Goal: Communication & Community: Answer question/provide support

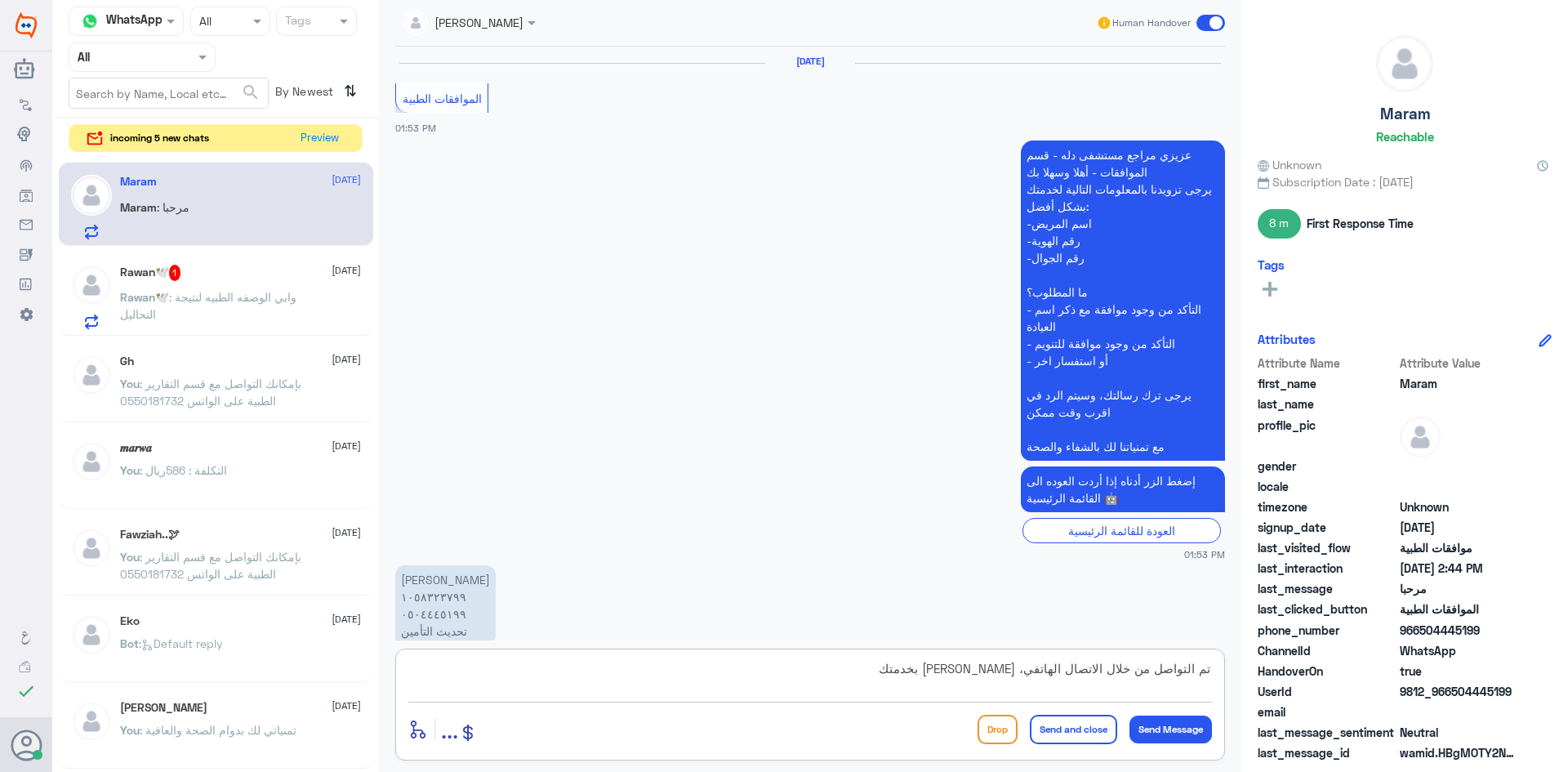
scroll to position [1049, 0]
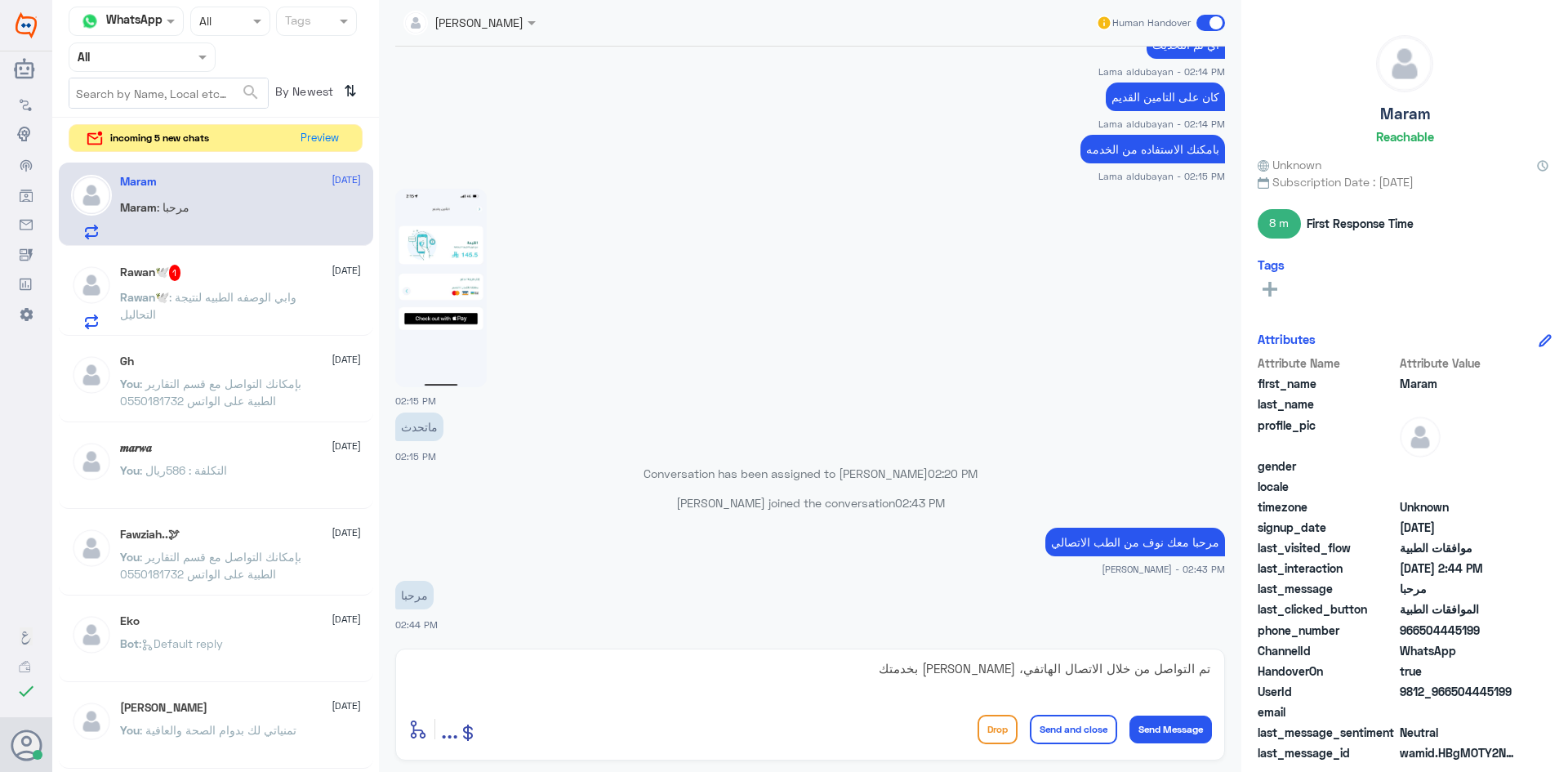
click at [1076, 720] on button "Send and close" at bounding box center [1073, 730] width 88 height 29
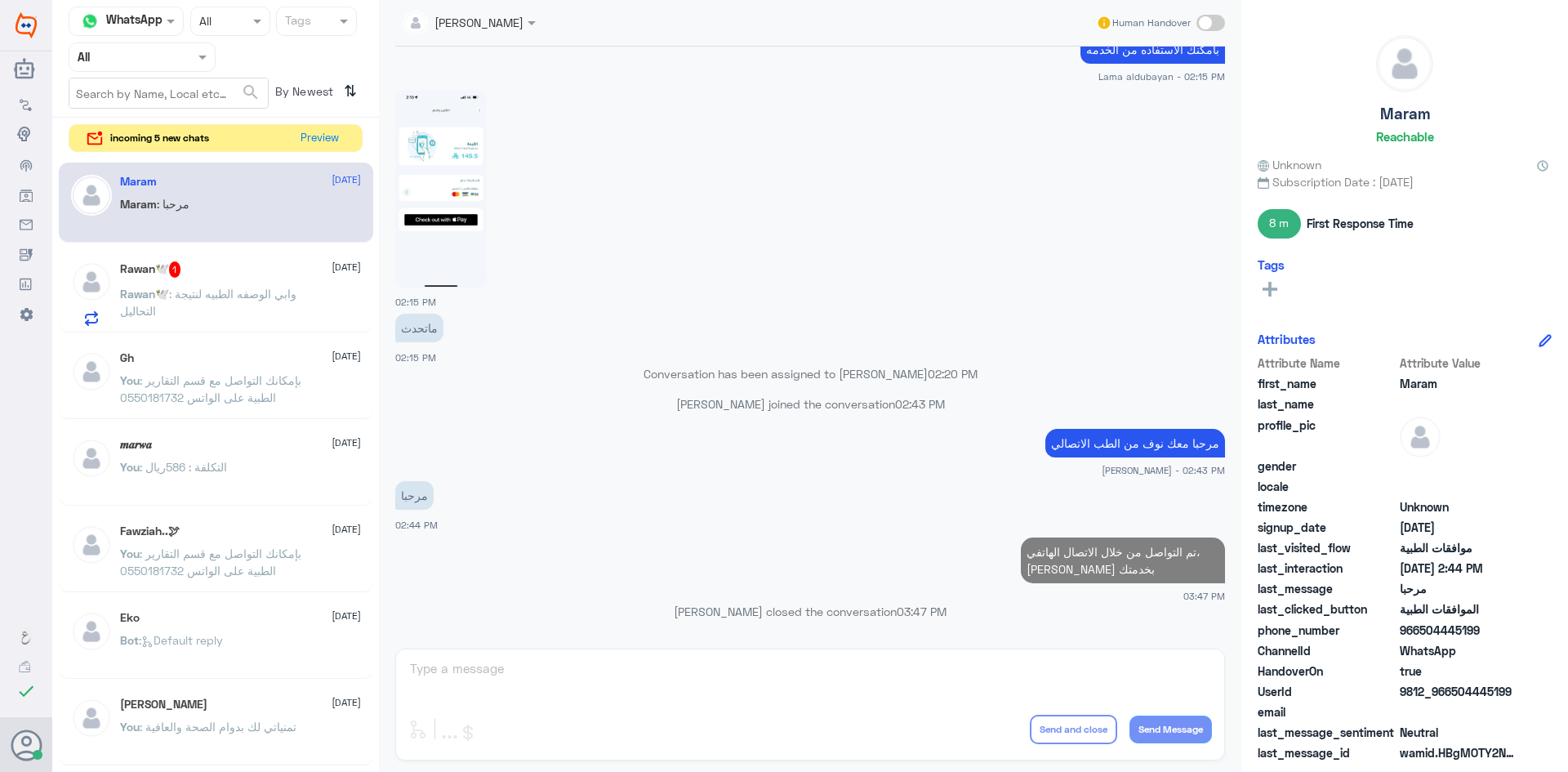
click at [292, 148] on div "incoming 5 new chats Preview" at bounding box center [215, 139] width 294 height 29
click at [308, 142] on button "Preview" at bounding box center [320, 137] width 50 height 25
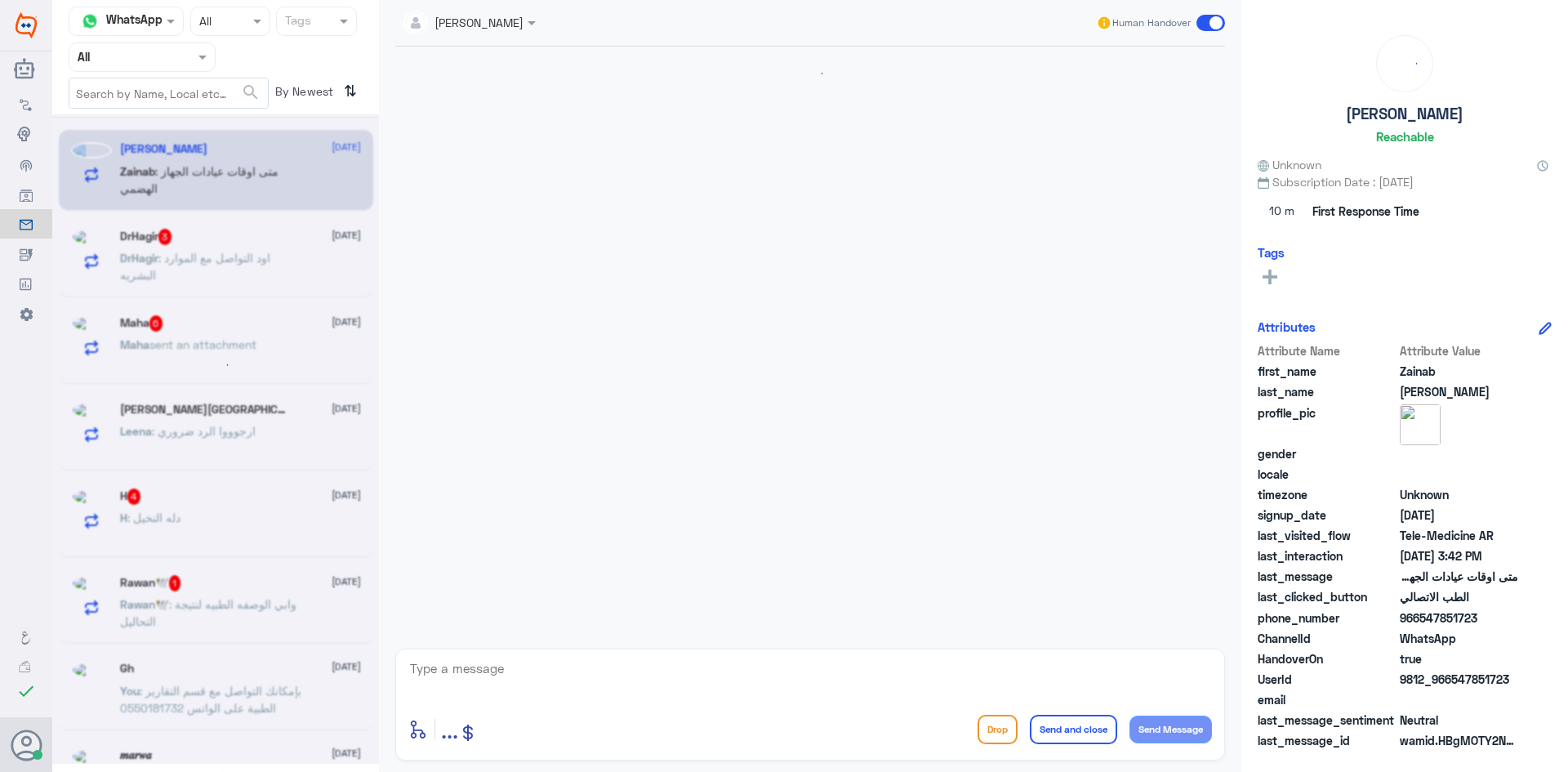
scroll to position [1194, 0]
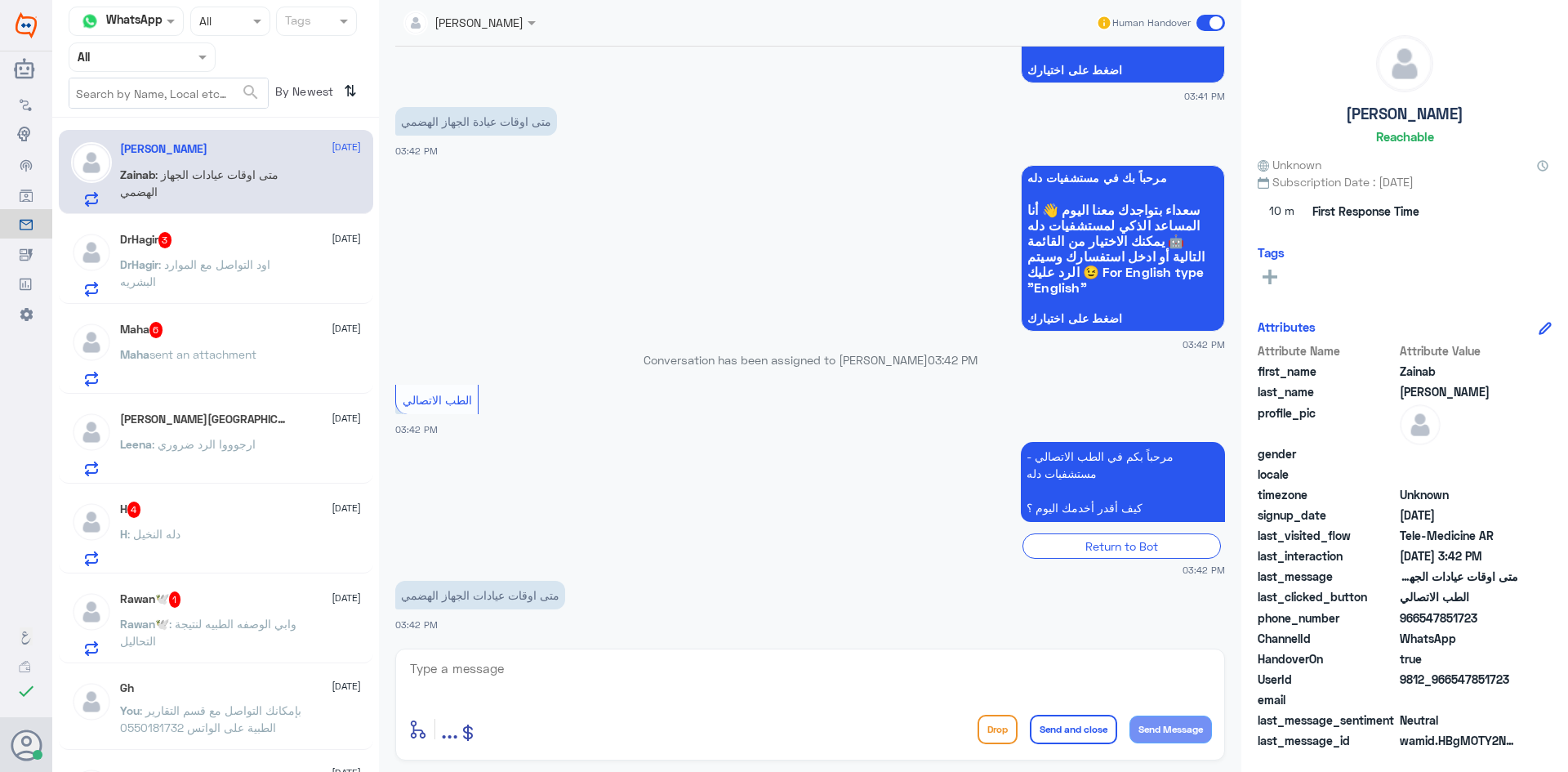
click at [253, 166] on p "Zainab : متى اوقات عيادات الجهاز الهضمي" at bounding box center [211, 186] width 183 height 41
click at [665, 673] on textarea at bounding box center [810, 676] width 804 height 40
type textarea "l"
type textarea "مرحبا معك نوف من الطب الاتصالي"
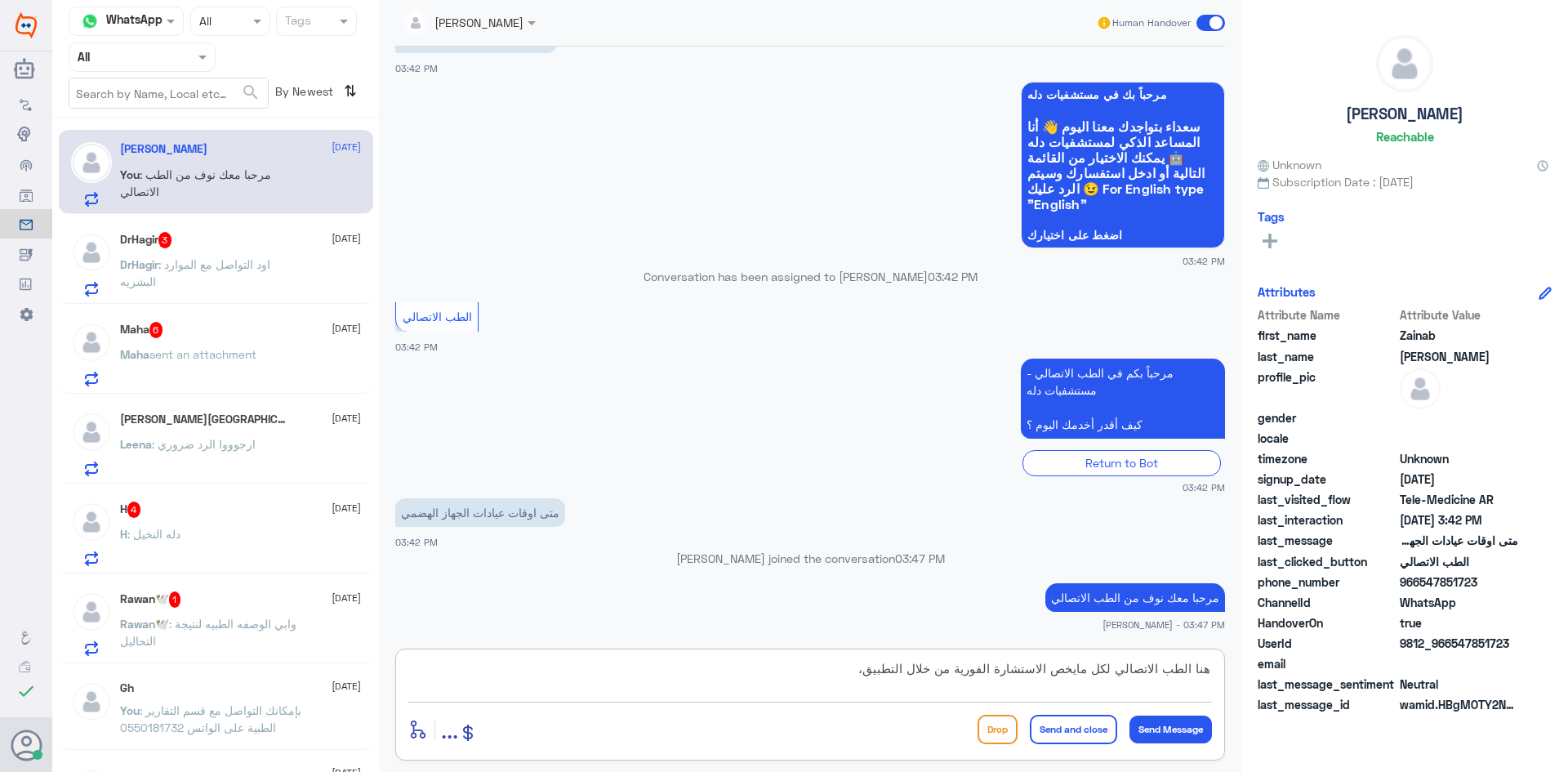
scroll to position [1320, 0]
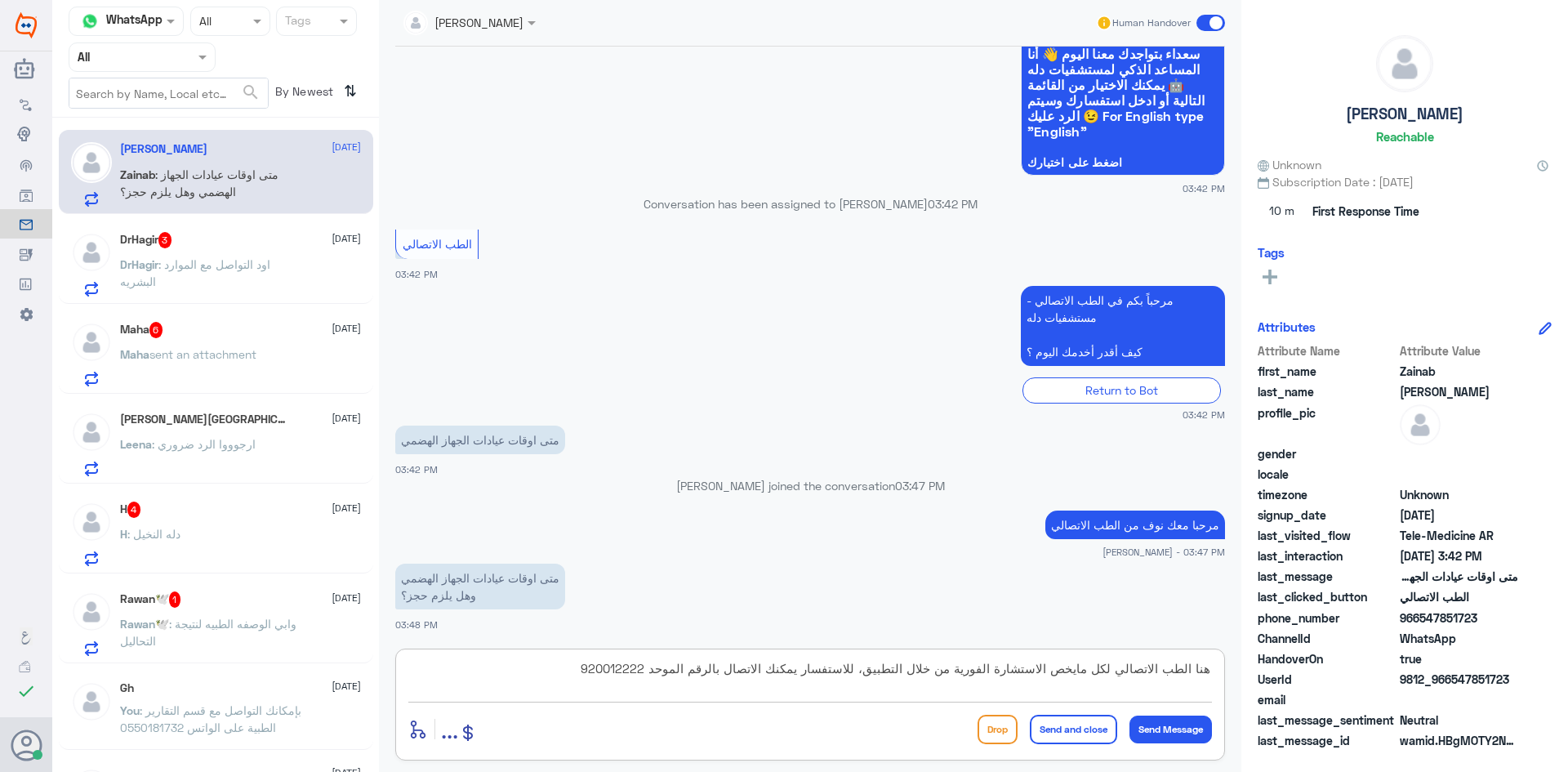
type textarea "هنا الطب الاتصالي لكل مايخص الاستشارة الفورية من خلال التطبيق، للاستفسار يمكنك …"
click at [1089, 725] on button "Send and close" at bounding box center [1073, 730] width 88 height 29
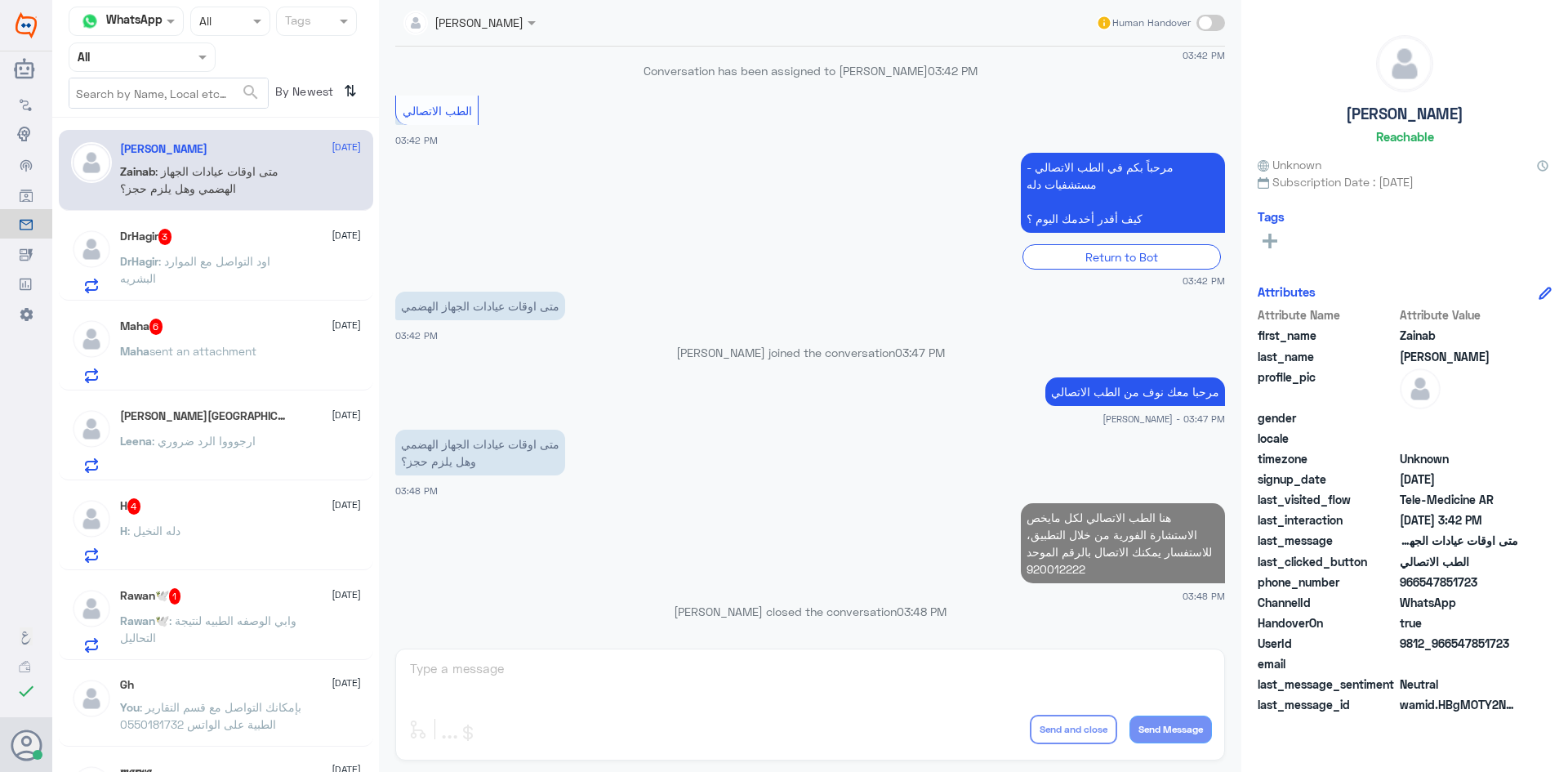
click at [150, 209] on div "Zainab Hassan 28 September Zainab : متى اوقات عيادات الجهاز الهضمي وهل يلزم حجز؟" at bounding box center [216, 171] width 315 height 81
click at [173, 242] on span "3" at bounding box center [165, 235] width 14 height 14
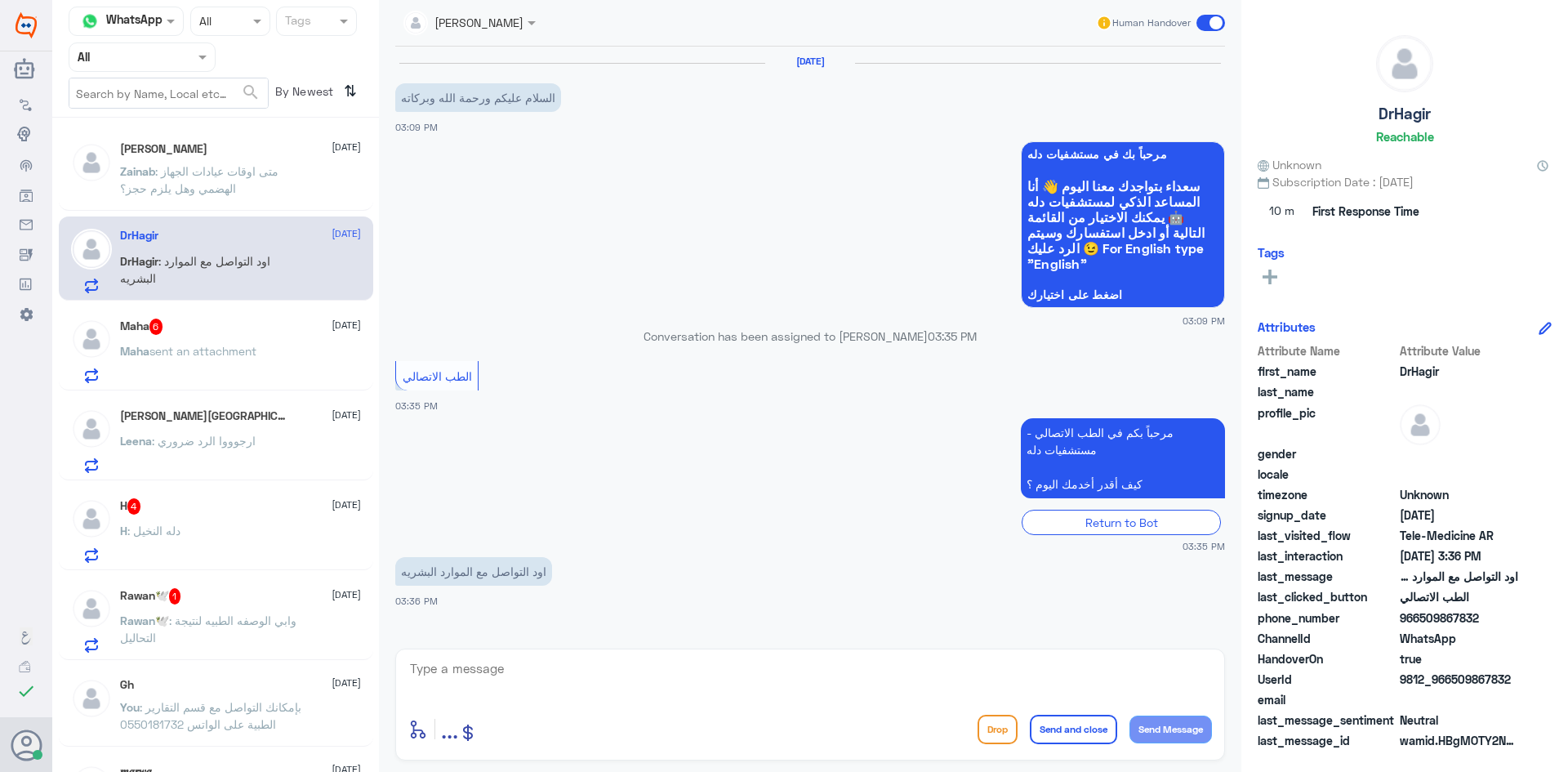
click at [747, 691] on textarea at bounding box center [810, 676] width 804 height 40
type textarea "مرحبا معك نوف من الطب الاتصالي"
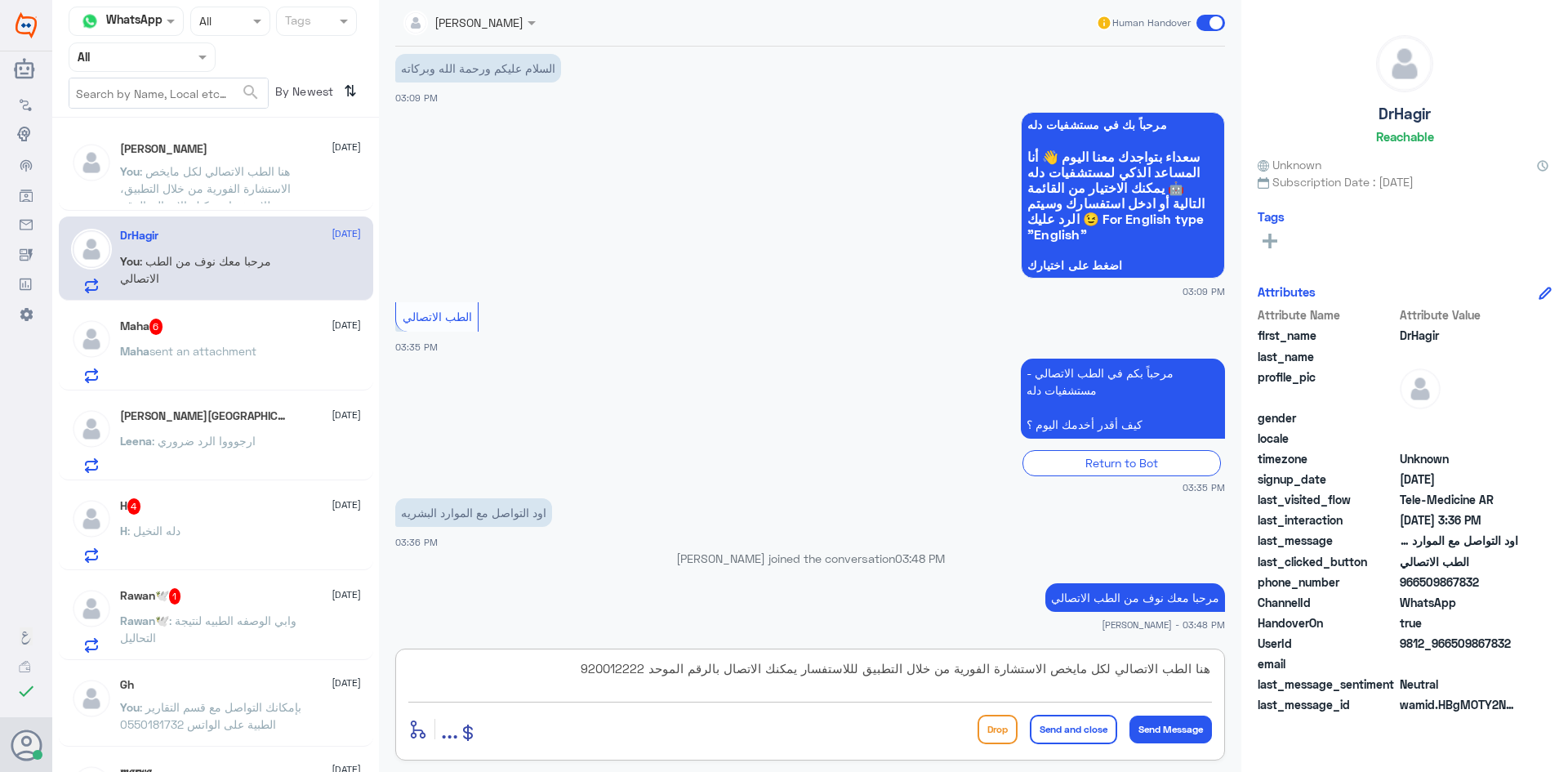
click at [877, 665] on textarea "هنا الطب الاتصالي لكل مايخص الاستشارة الفورية من خلال التطبيق لللاستفسار يمكنك …" at bounding box center [810, 676] width 804 height 40
type textarea "هنا الطب الاتصالي لكل مايخص الاستشارة الفورية من خلال التطبيق، لللاستفسار يمكنك…"
click at [1065, 740] on button "Send and close" at bounding box center [1073, 730] width 88 height 29
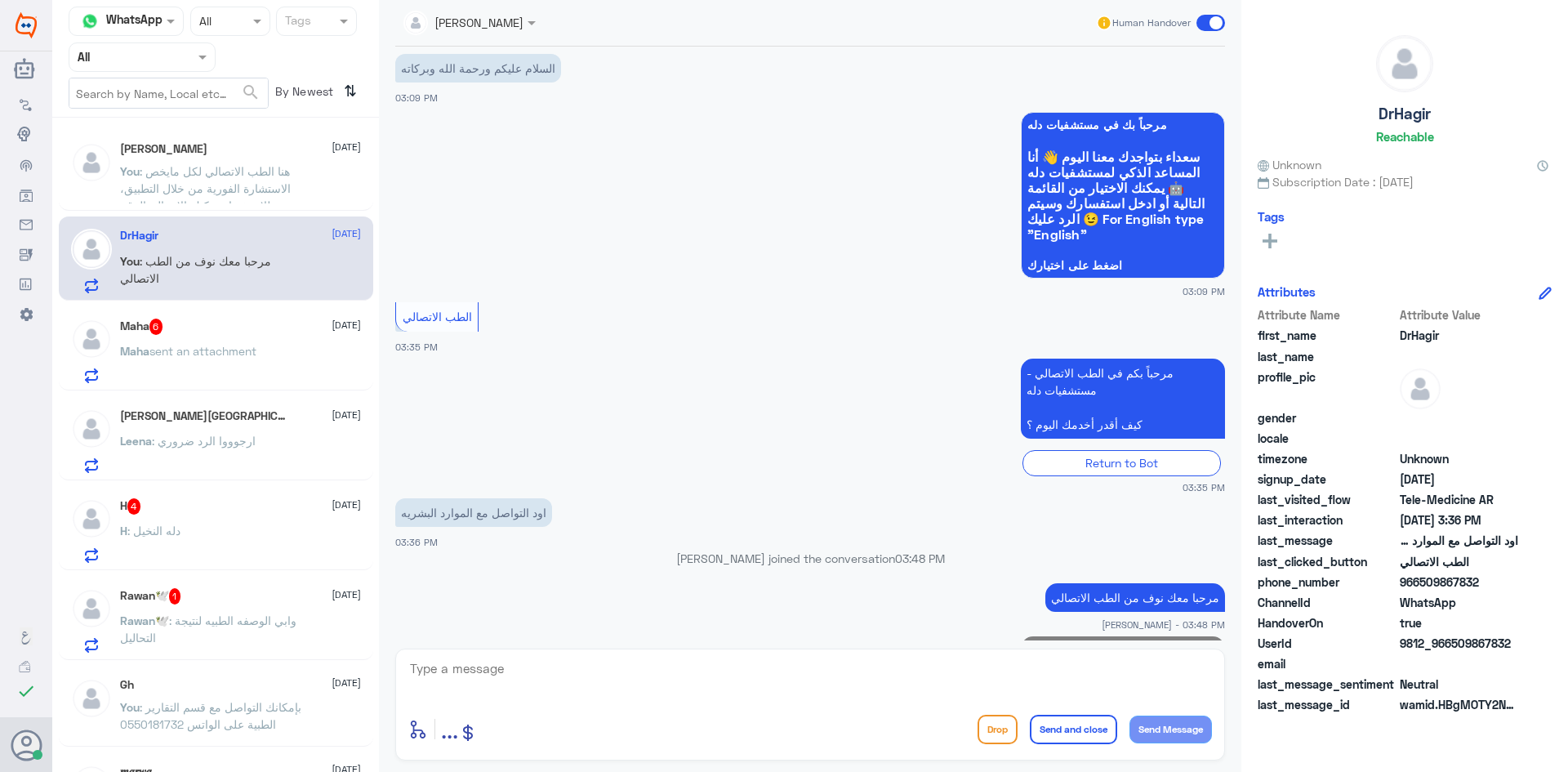
scroll to position [133, 0]
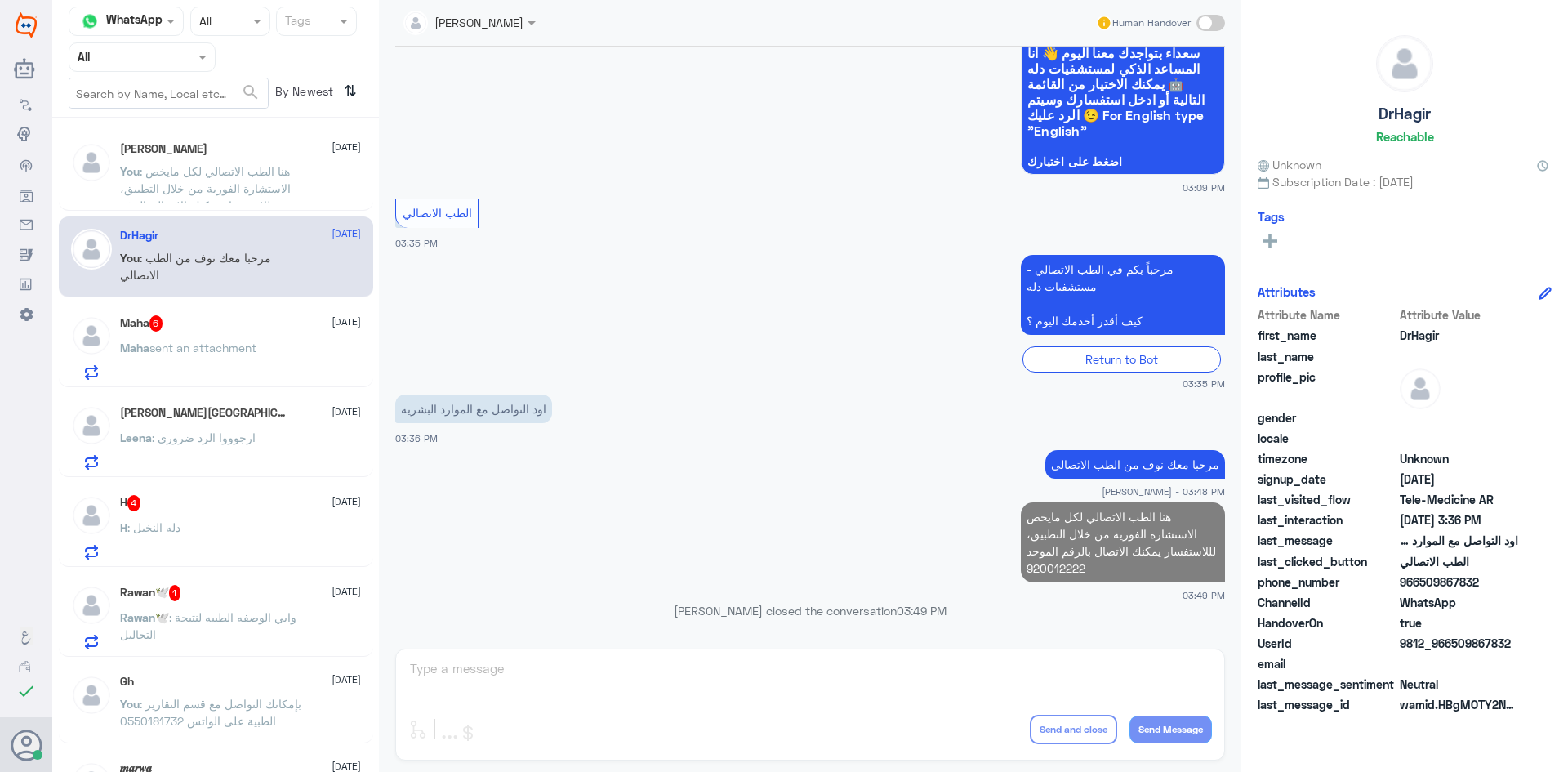
click at [176, 317] on div "Maha 6 28 September" at bounding box center [240, 323] width 241 height 16
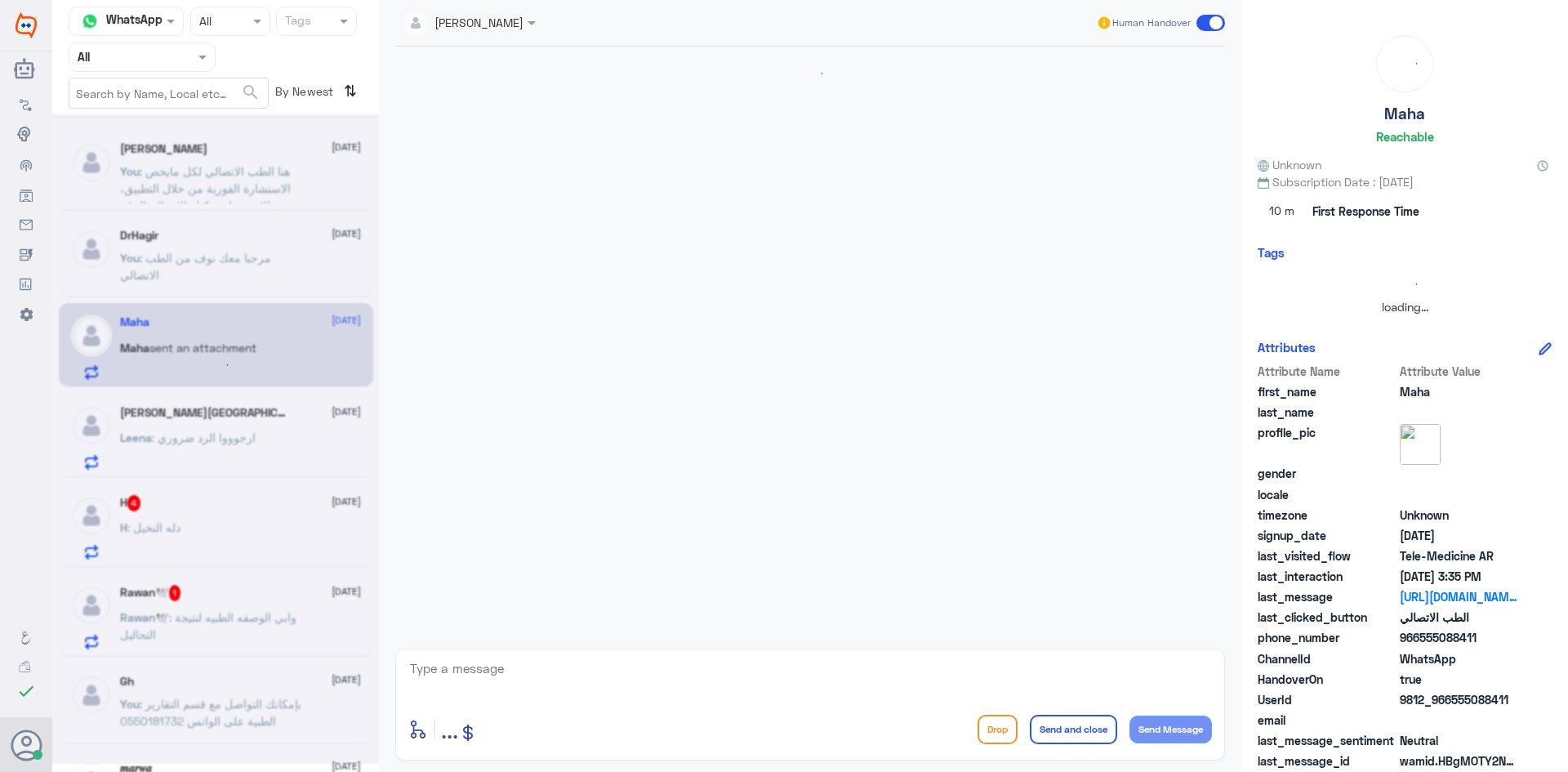
scroll to position [1044, 0]
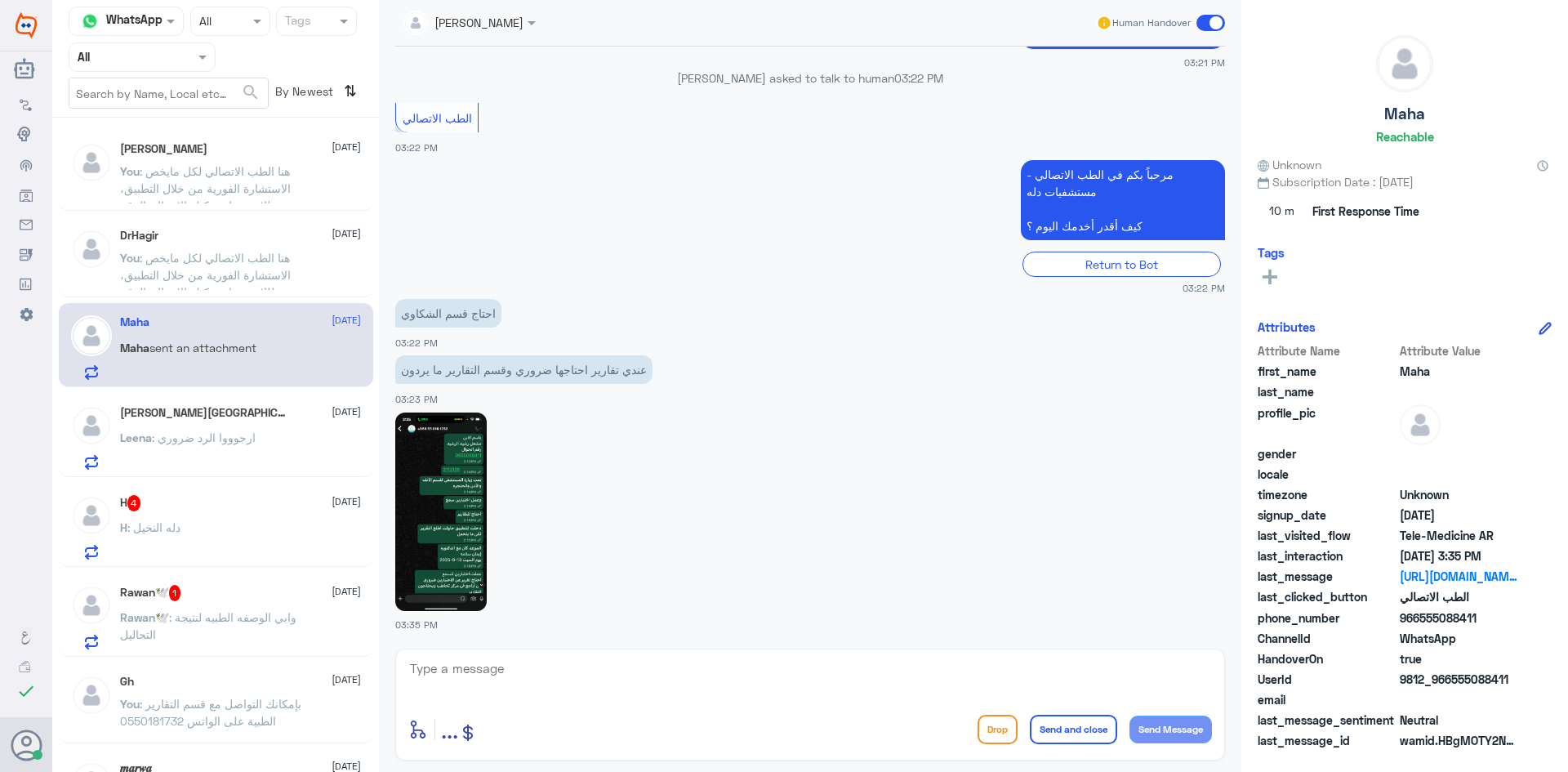
click at [459, 473] on img at bounding box center [441, 511] width 92 height 199
click at [466, 663] on textarea at bounding box center [810, 676] width 804 height 40
type textarea "مرحبا معك نوف من الطب الاتصالي"
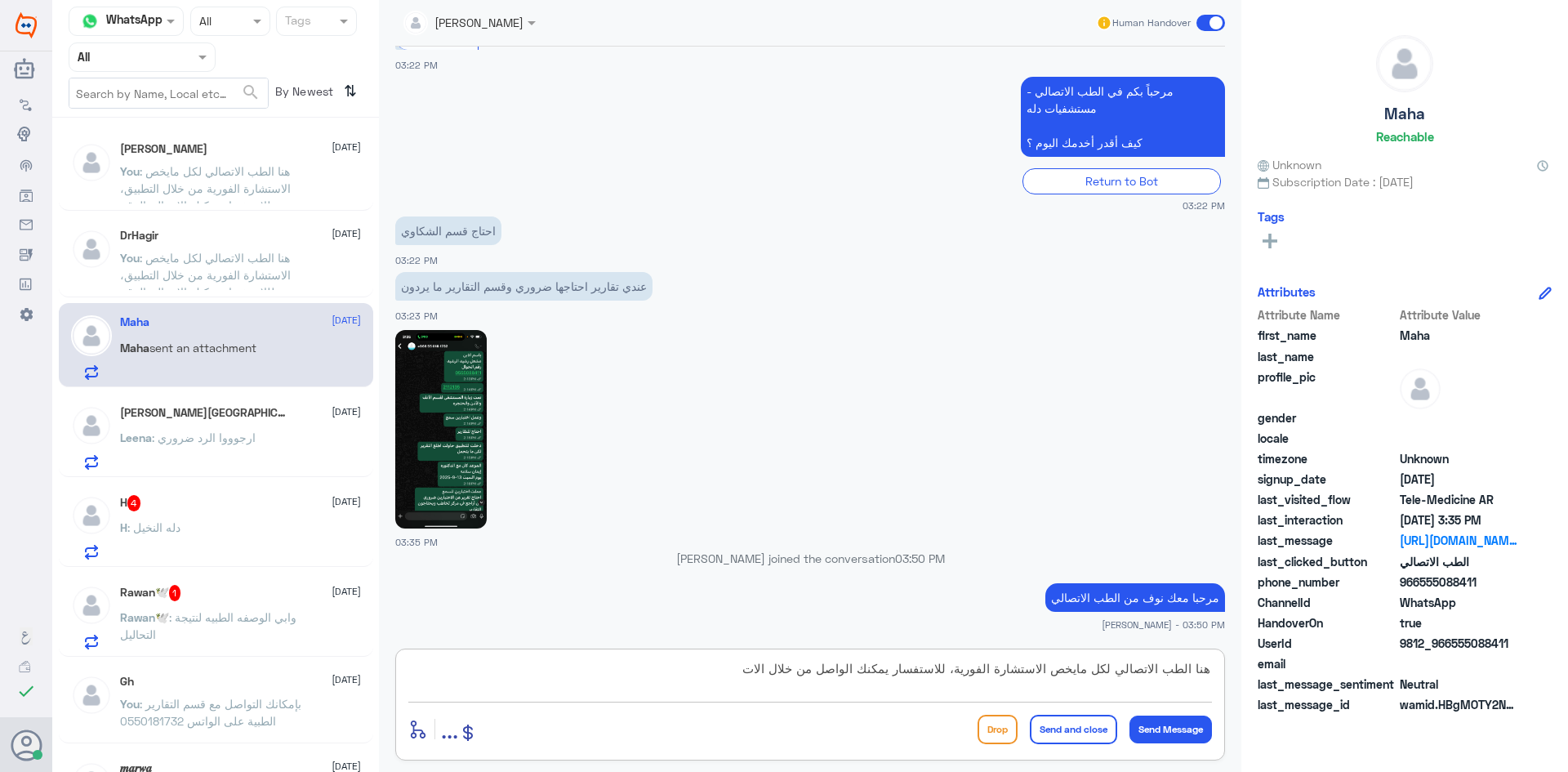
scroll to position [1153, 0]
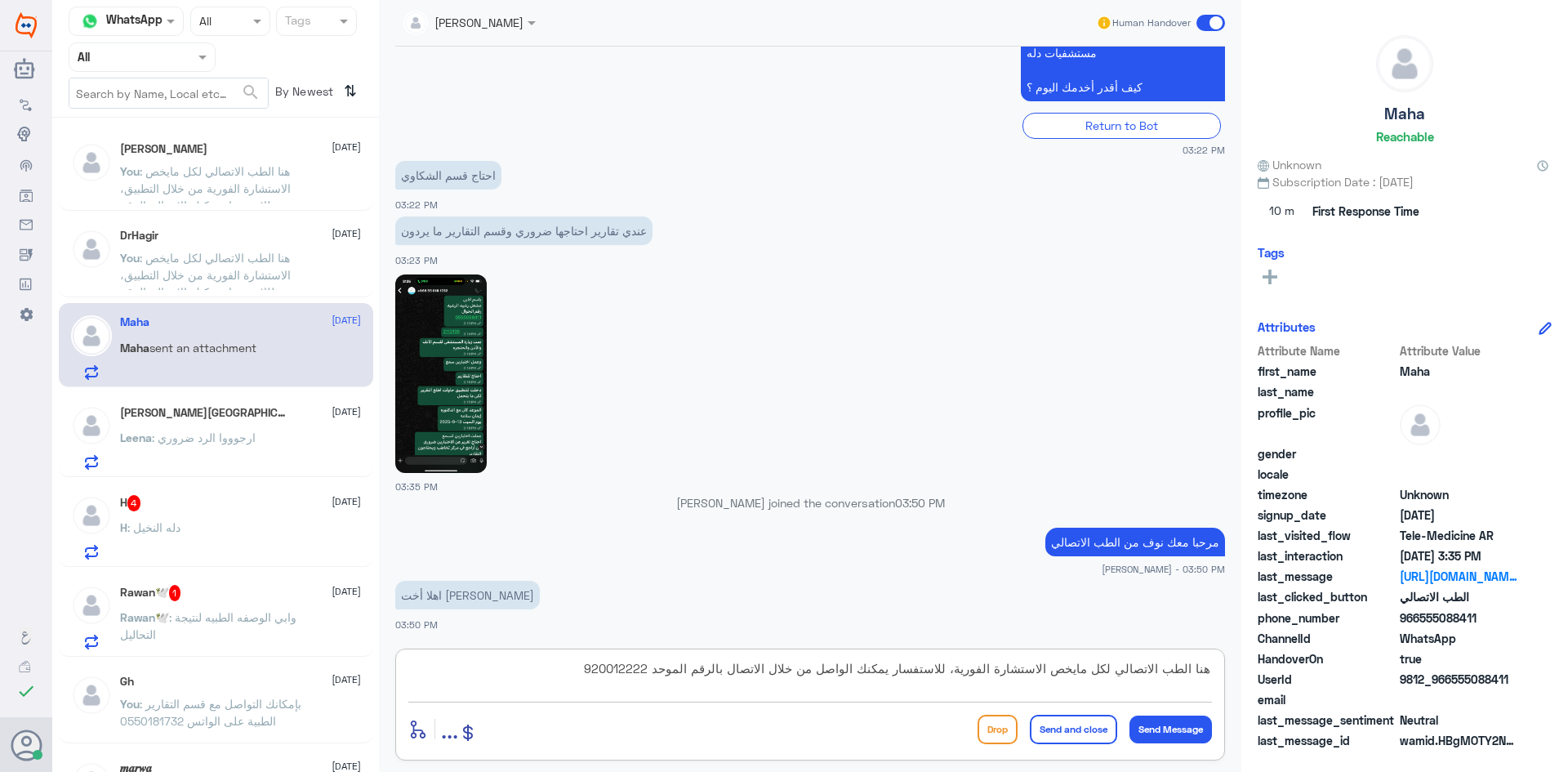
drag, startPoint x: 848, startPoint y: 662, endPoint x: 850, endPoint y: 676, distance: 14.1
click at [849, 665] on textarea "هنا الطب الاتصالي لكل مايخص الاستشارة الفورية، للاستفسار يمكنك الواصل من خلال ا…" at bounding box center [810, 676] width 804 height 40
click at [853, 677] on textarea "هنا الطب الاتصالي لكل مايخص الاستشارة الفورية، للاستفسار يمكنك الواصل من خلال ا…" at bounding box center [810, 676] width 804 height 40
click at [857, 676] on textarea "هنا الطب الاتصالي لكل مايخص الاستشارة الفورية، للاستفسار يمكنك الواصل من خلال ا…" at bounding box center [810, 676] width 804 height 40
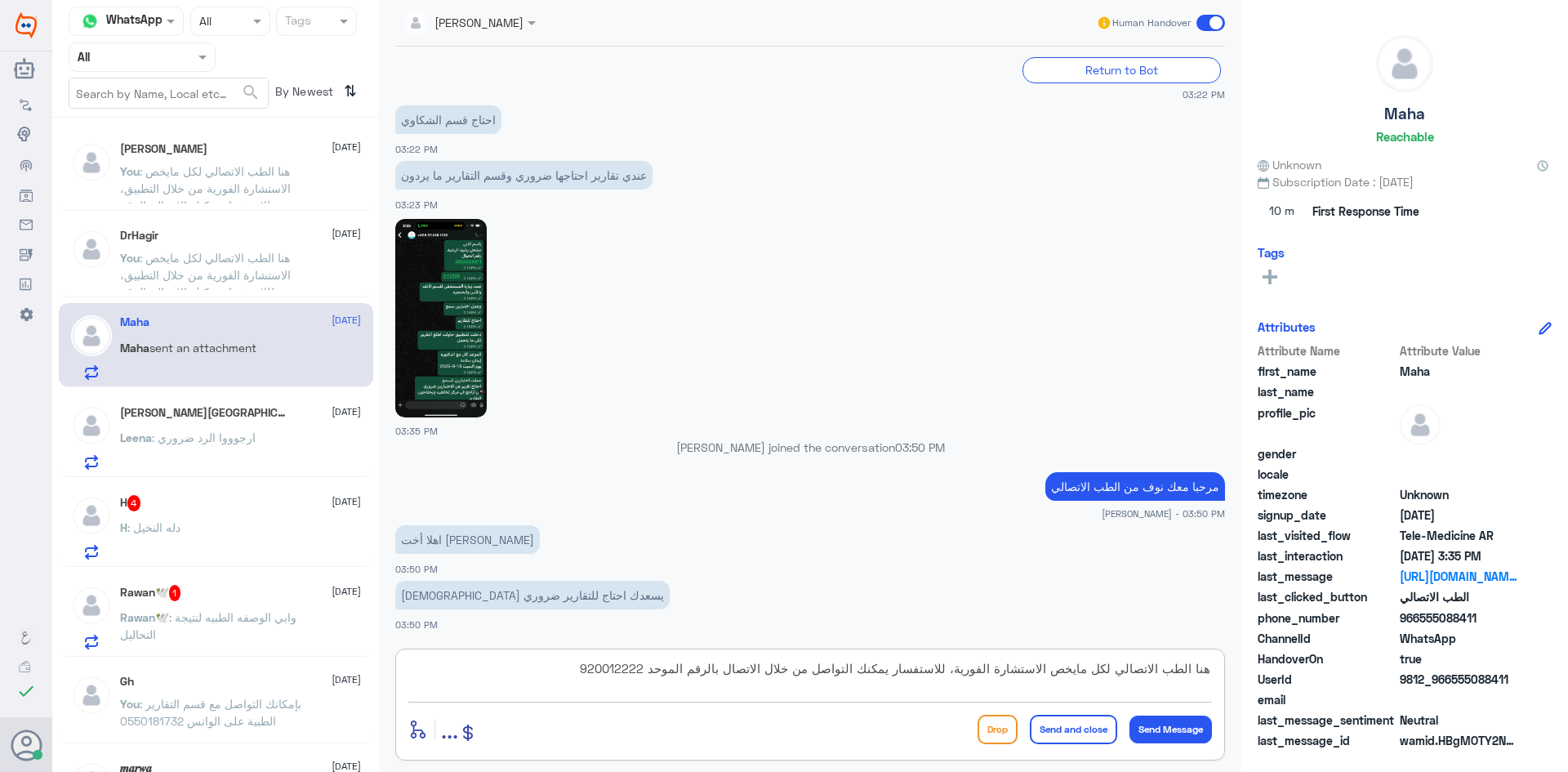
type textarea "هنا الطب الاتصالي لكل مايخص الاستشارة الفورية، للاستفسار يمكنك التواصل من خلال …"
click at [464, 290] on img at bounding box center [441, 318] width 92 height 199
drag, startPoint x: 1059, startPoint y: 726, endPoint x: 975, endPoint y: 723, distance: 84.1
click at [1059, 726] on button "Send and close" at bounding box center [1073, 730] width 88 height 29
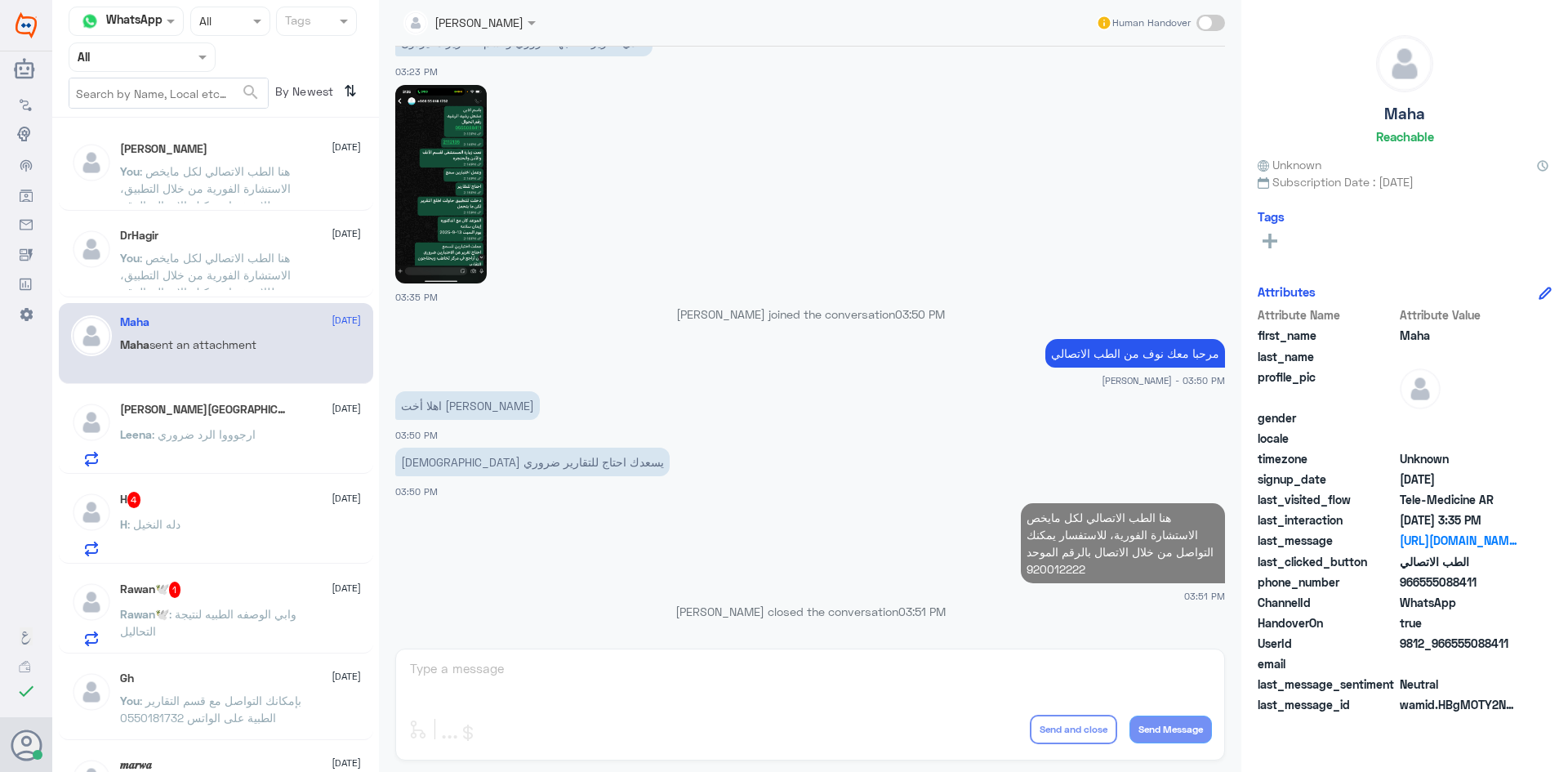
click at [229, 427] on p "Leena : ارجوووا الرد ضروري" at bounding box center [187, 446] width 135 height 41
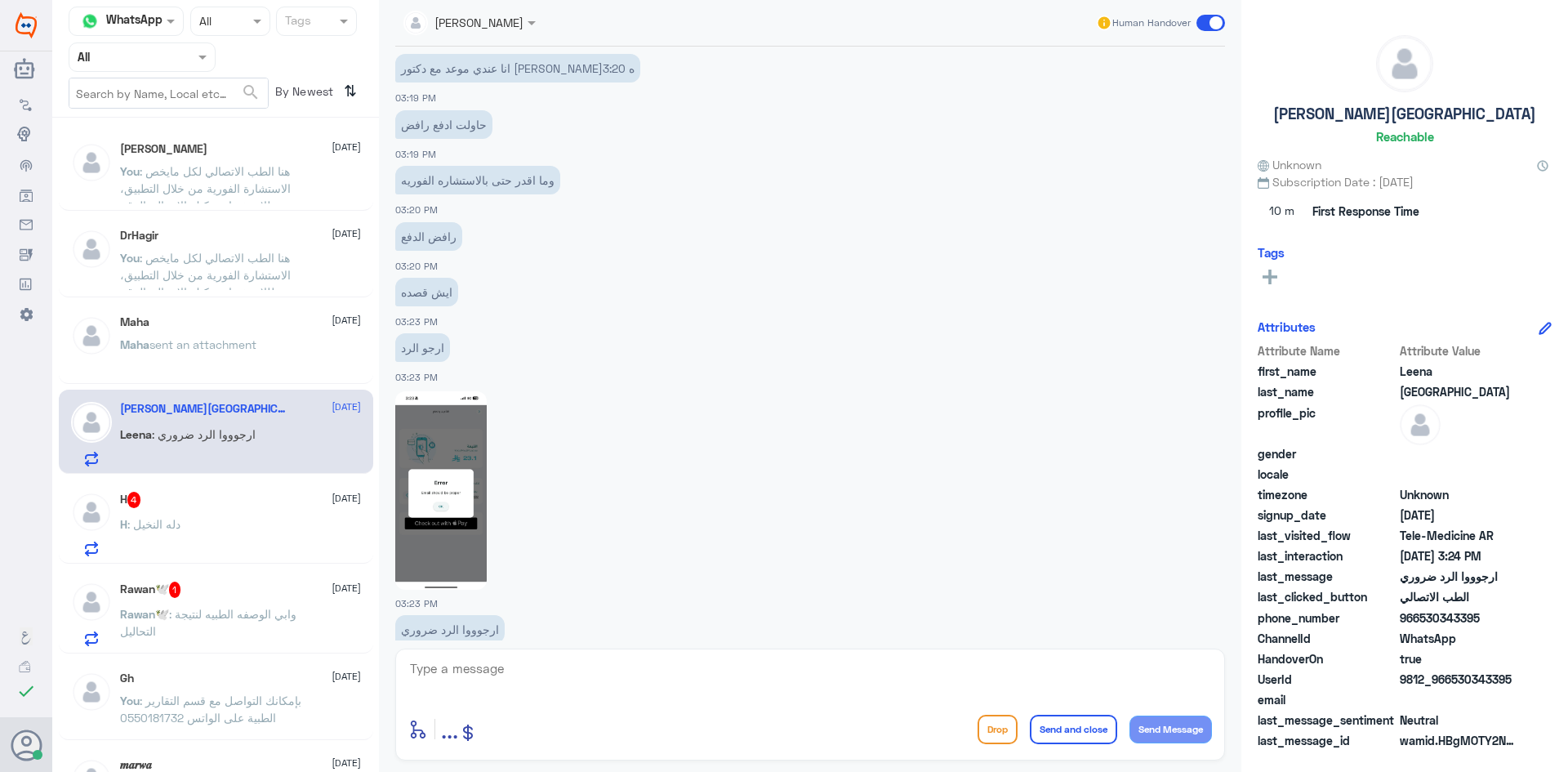
scroll to position [896, 0]
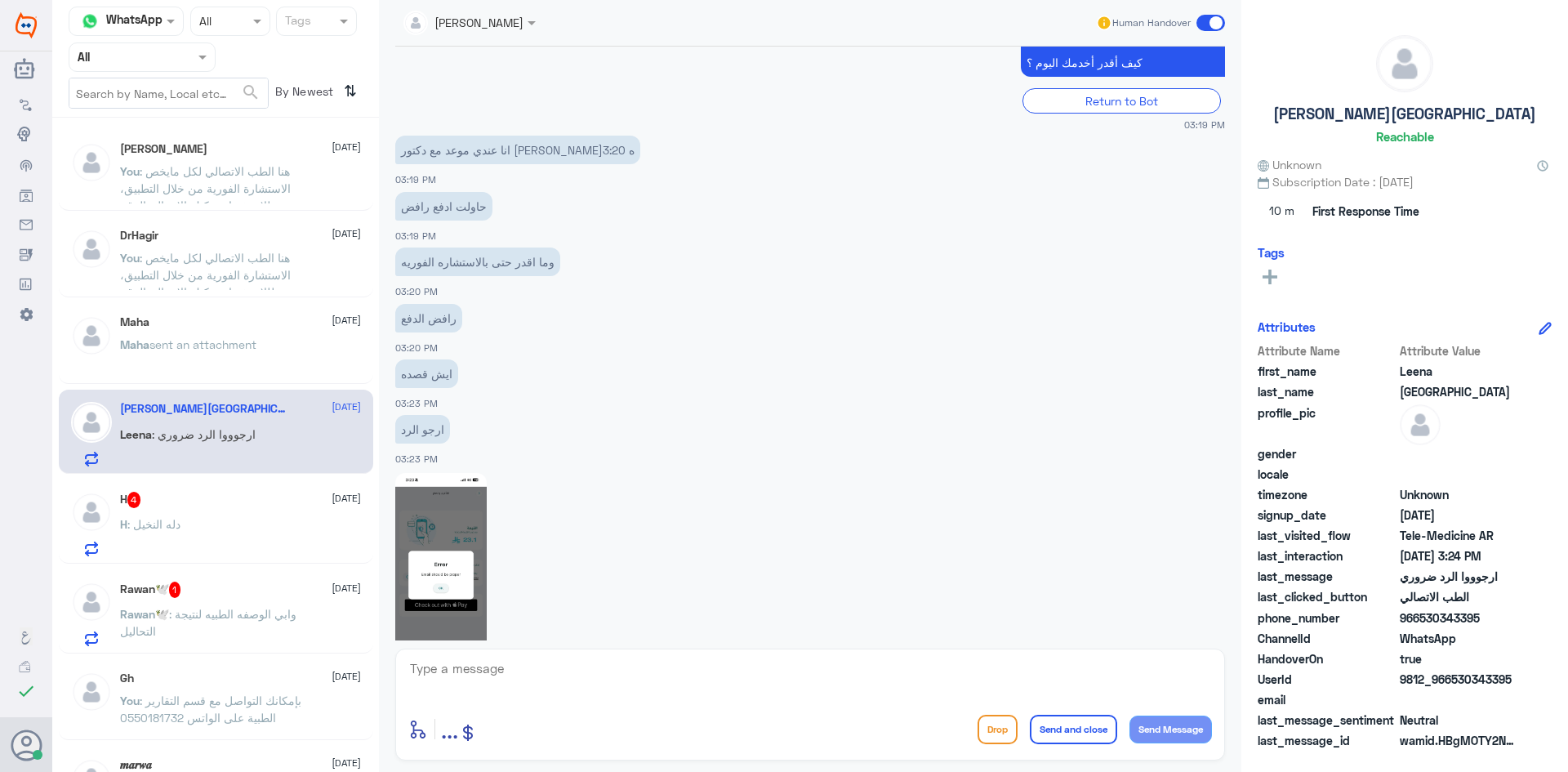
click at [892, 667] on textarea at bounding box center [810, 676] width 804 height 40
drag, startPoint x: 827, startPoint y: 672, endPoint x: 860, endPoint y: 673, distance: 33.0
click at [825, 672] on textarea at bounding box center [810, 676] width 804 height 40
type textarea "مرحبا معك نوف من الطب الاتصالي"
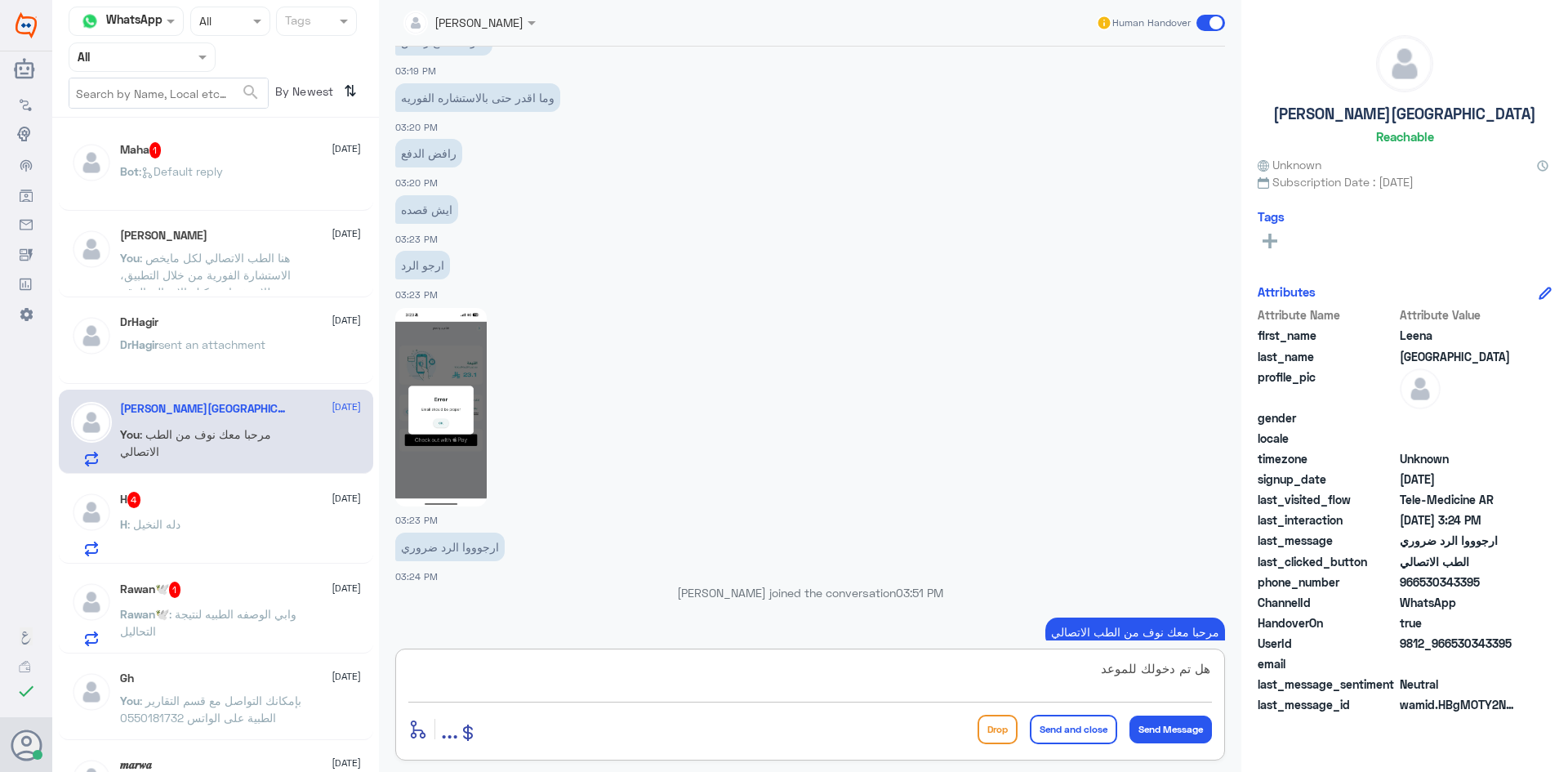
type textarea "هل تم دخولك للموعد ؟"
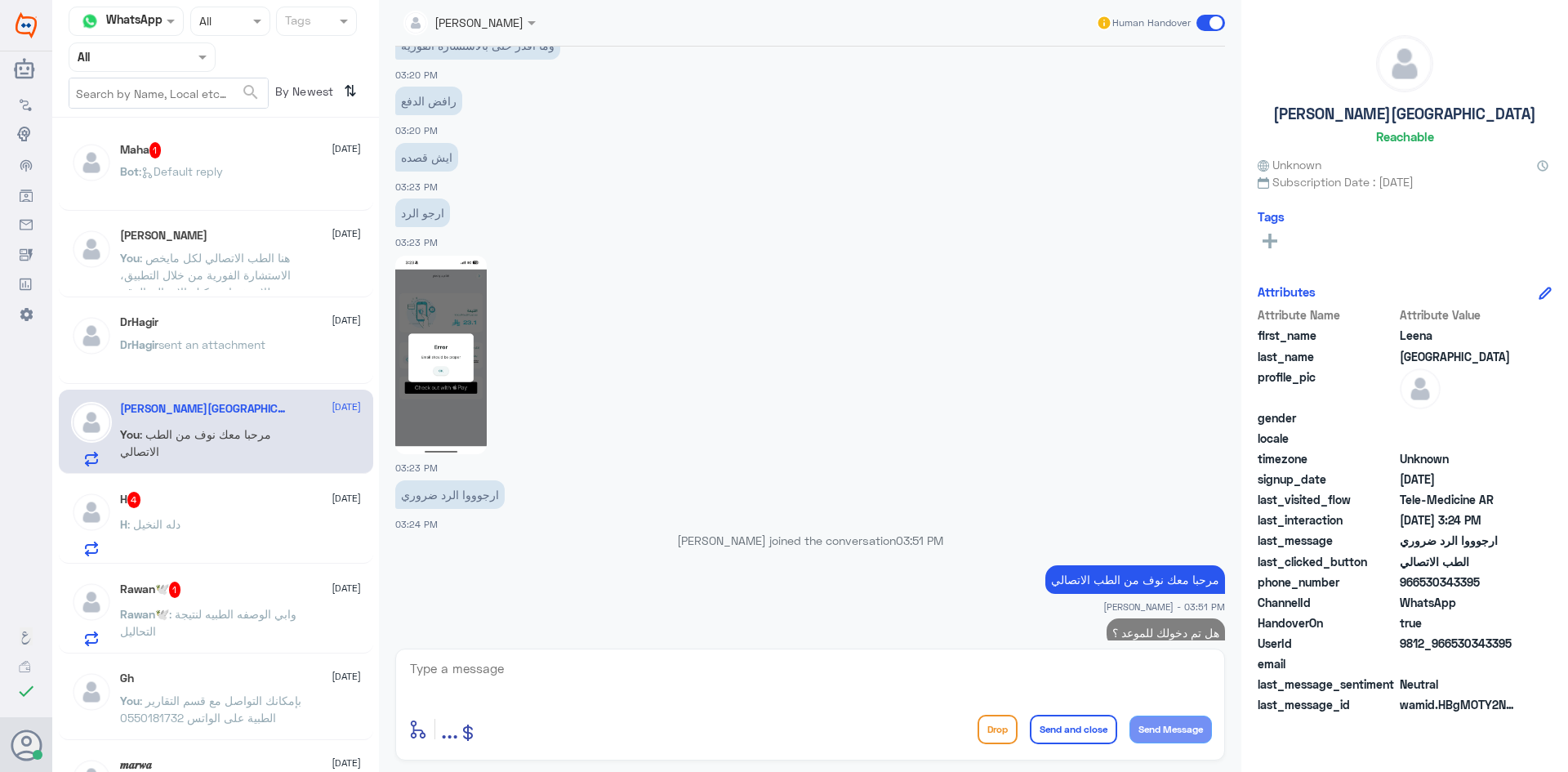
click at [265, 517] on div "H 4 28 September H : دله النخيل" at bounding box center [240, 523] width 241 height 65
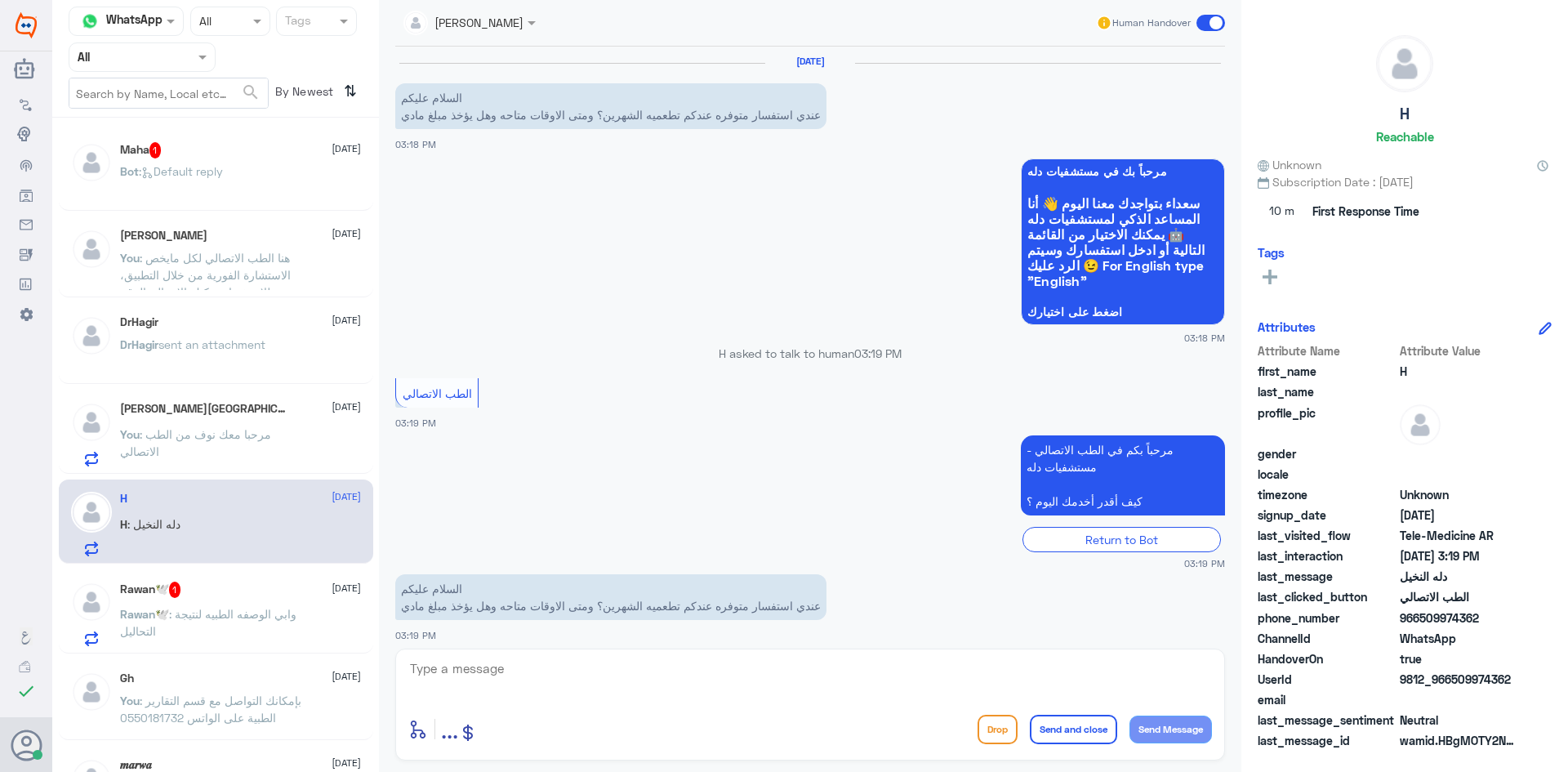
scroll to position [67, 0]
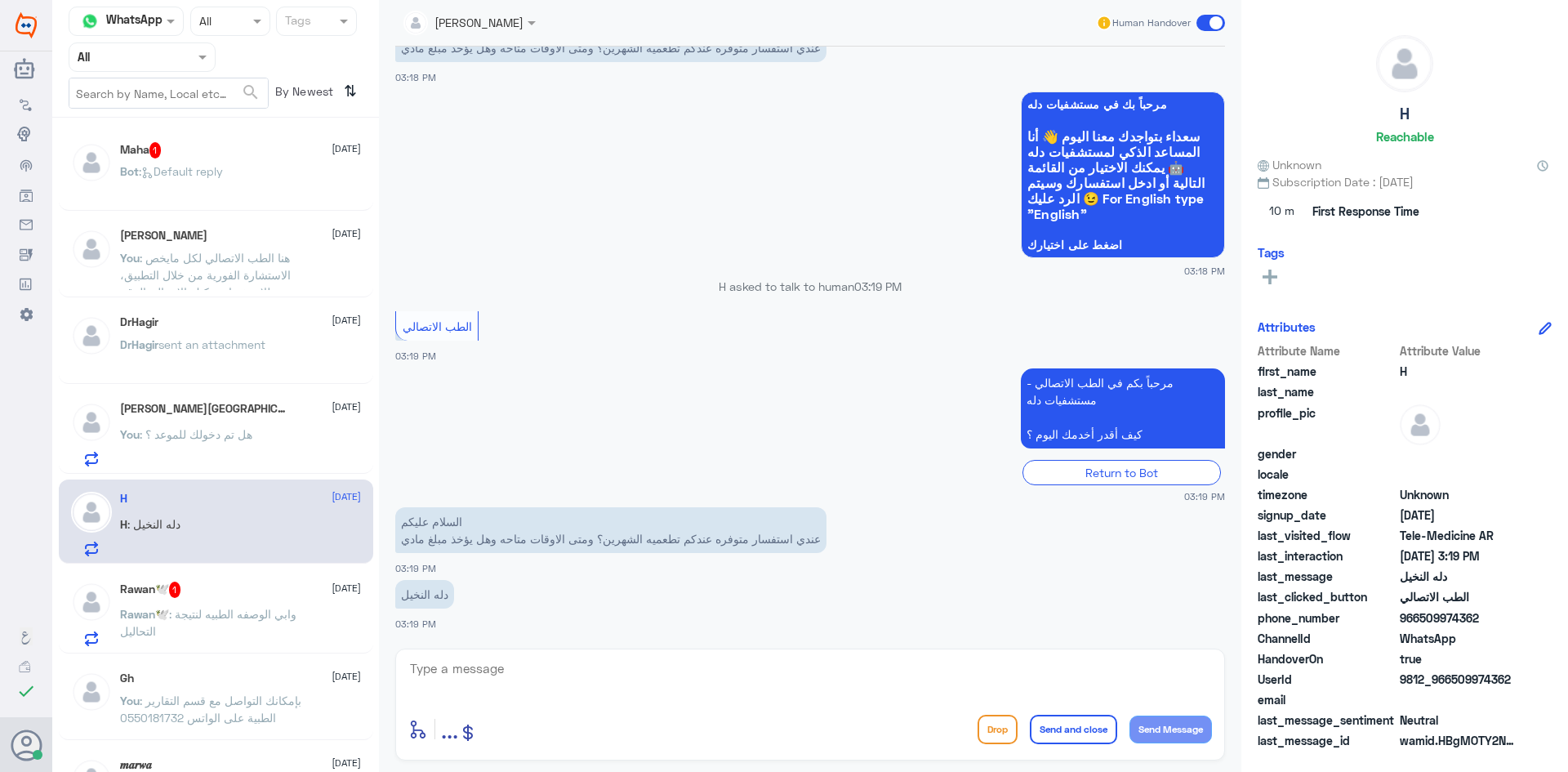
click at [523, 674] on textarea at bounding box center [810, 676] width 804 height 40
type textarea "مرحبا"
drag, startPoint x: 272, startPoint y: 447, endPoint x: 550, endPoint y: 512, distance: 285.5
click at [272, 444] on div "You : هل تم دخولك للموعد ؟" at bounding box center [240, 448] width 241 height 37
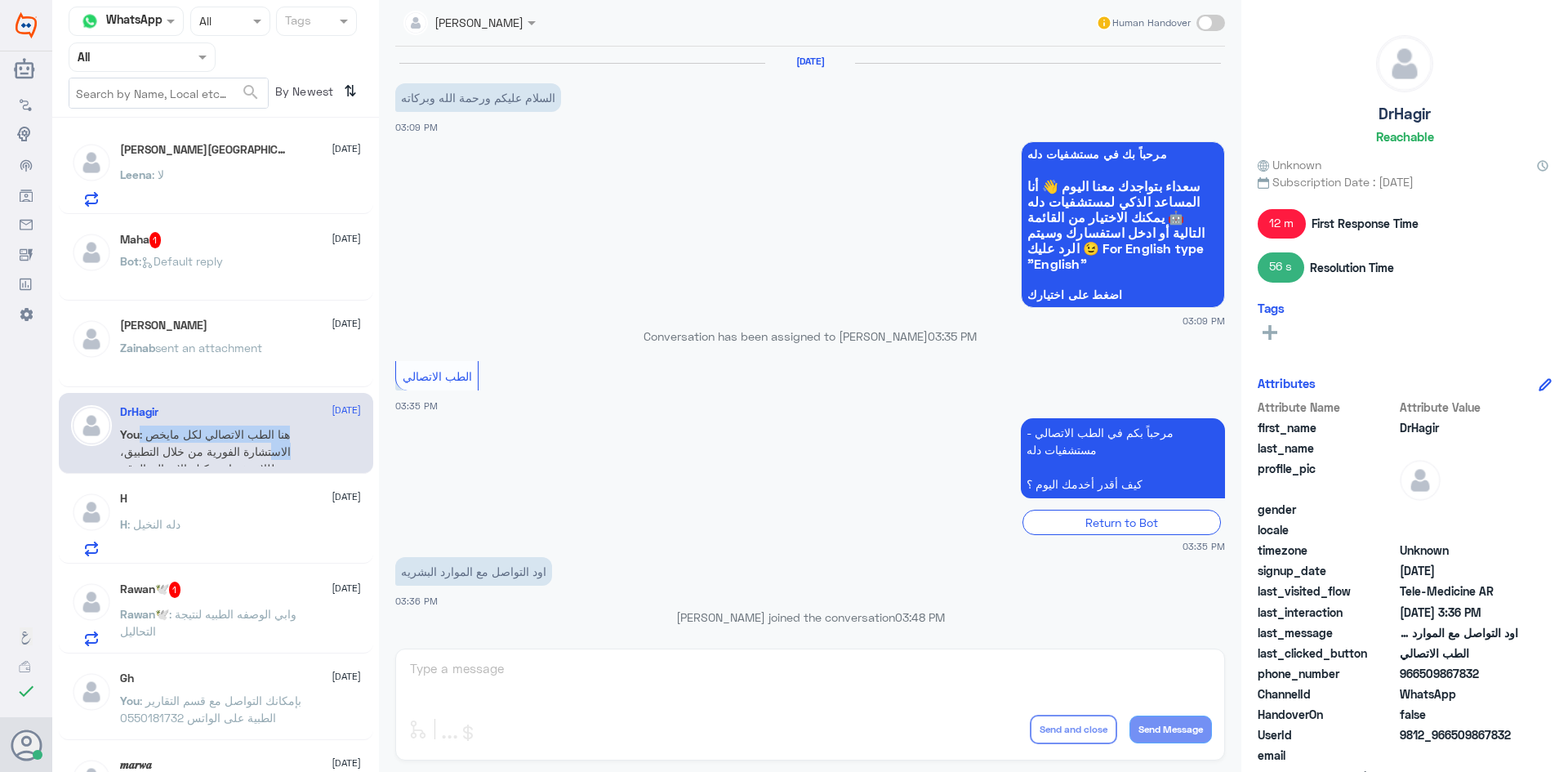
scroll to position [192, 0]
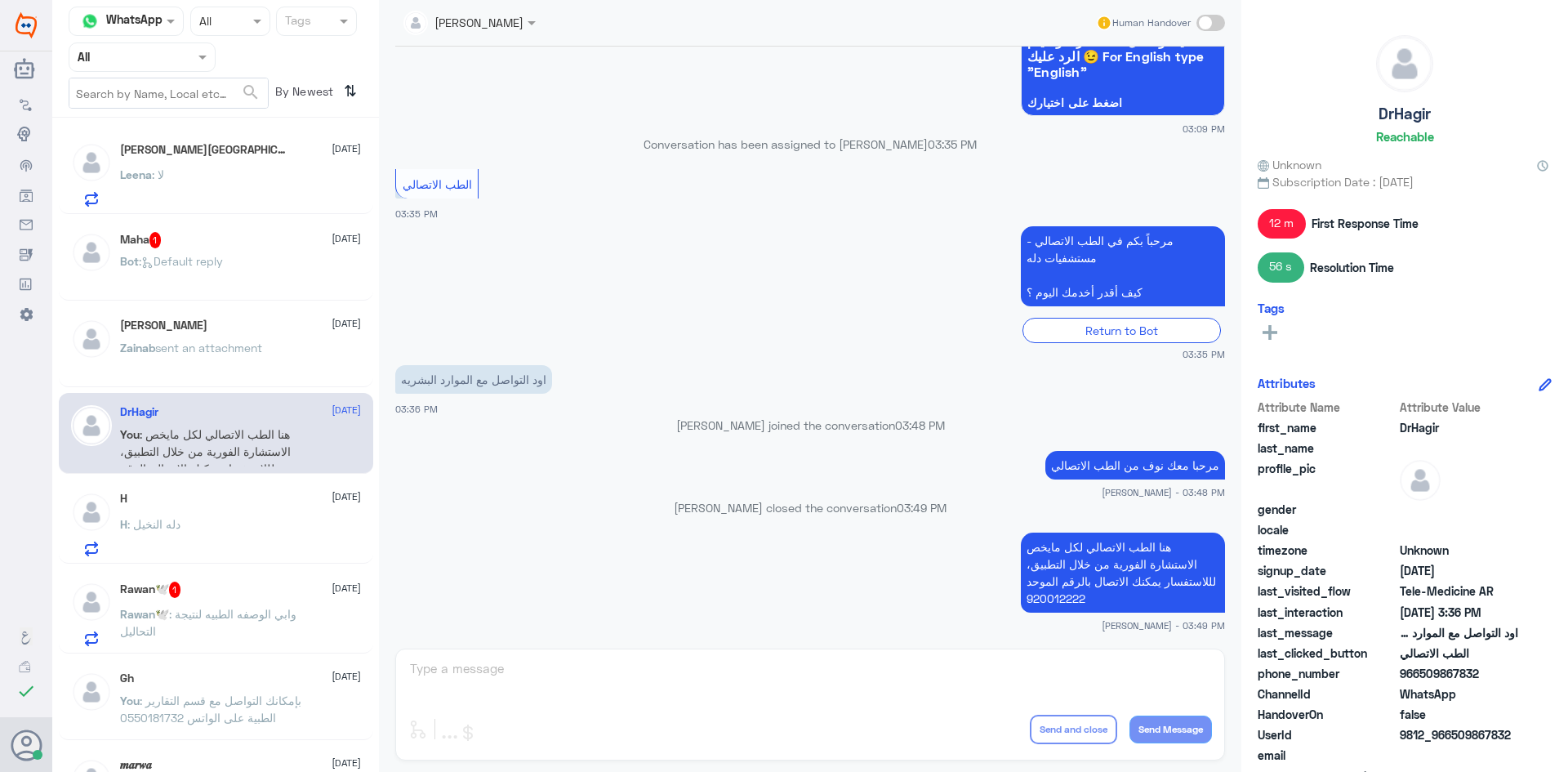
click at [1151, 465] on p "مرحبا معك نوف من الطب الاتصالي" at bounding box center [1135, 465] width 179 height 29
copy div "مرحبا معك نوف من الطب الاتصالي"
click at [258, 536] on div "H : دله النخيل" at bounding box center [240, 538] width 241 height 37
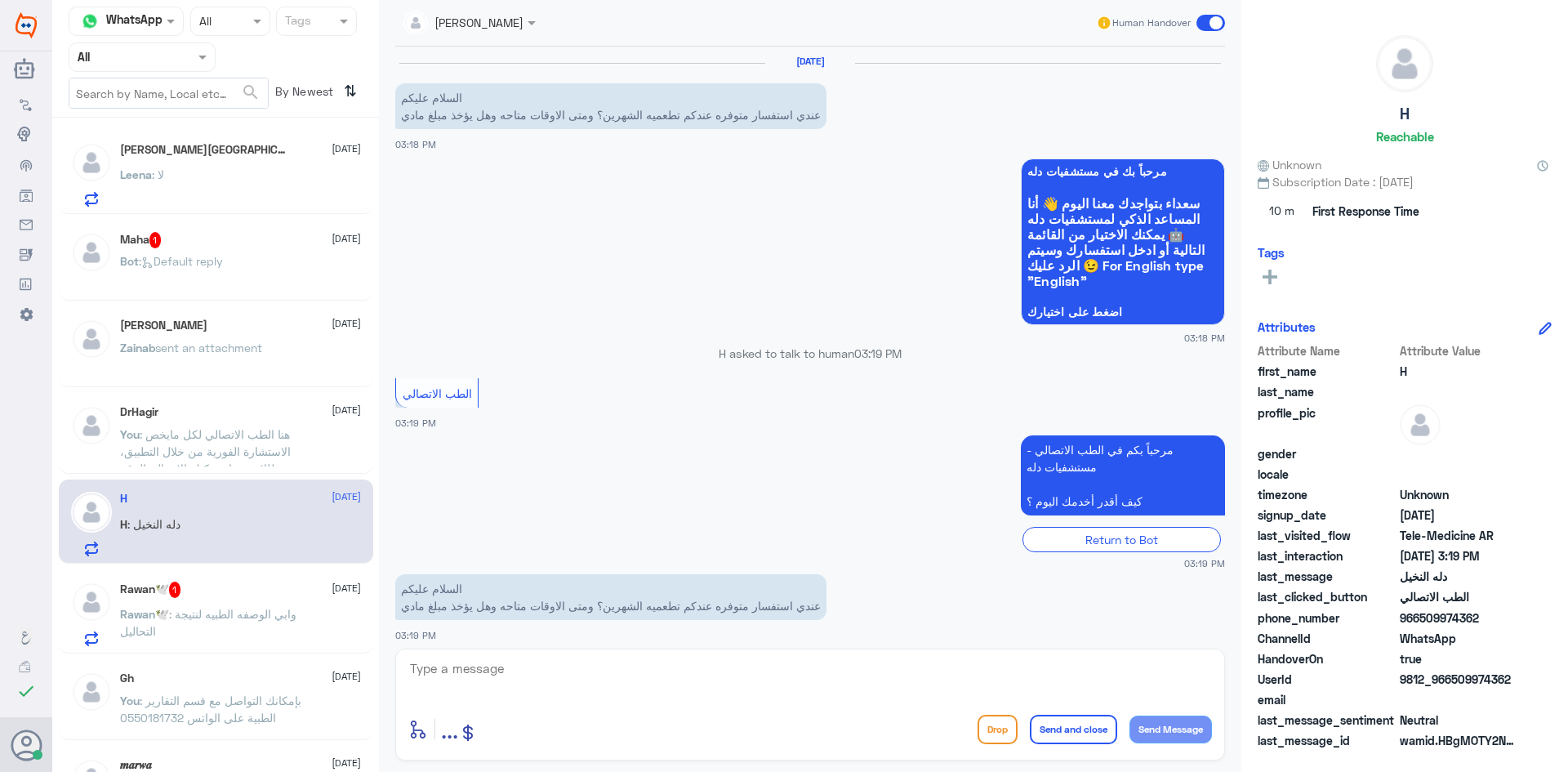
scroll to position [67, 0]
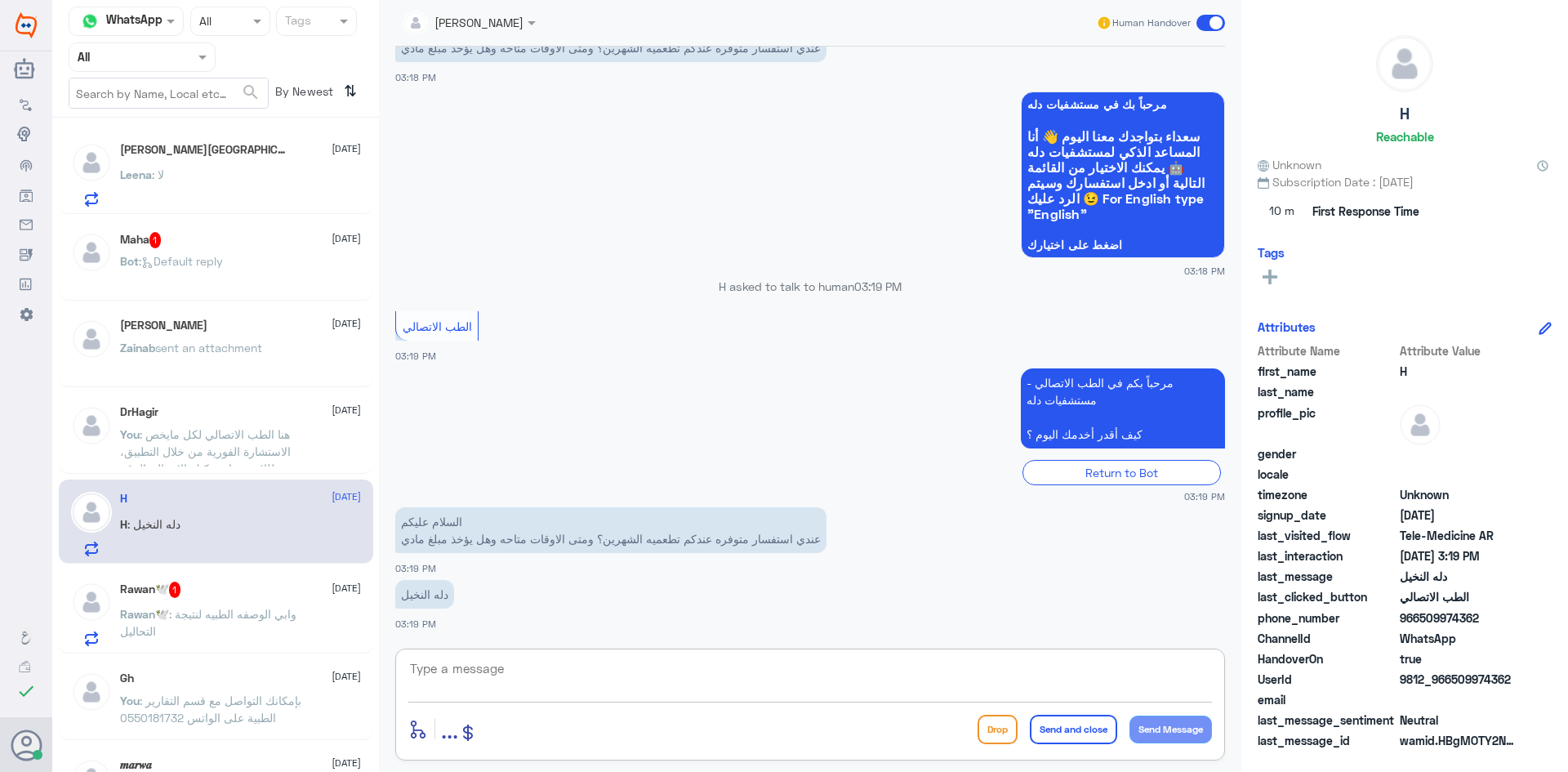
click at [881, 676] on textarea at bounding box center [810, 676] width 804 height 40
paste textarea "مرحبا معك نوف من الطب الاتصالي"
type textarea "مرحبا معك نوف من الطب الاتصالي"
click at [1206, 713] on div "enter flow name ... Drop Send and close Send Message" at bounding box center [810, 729] width 804 height 37
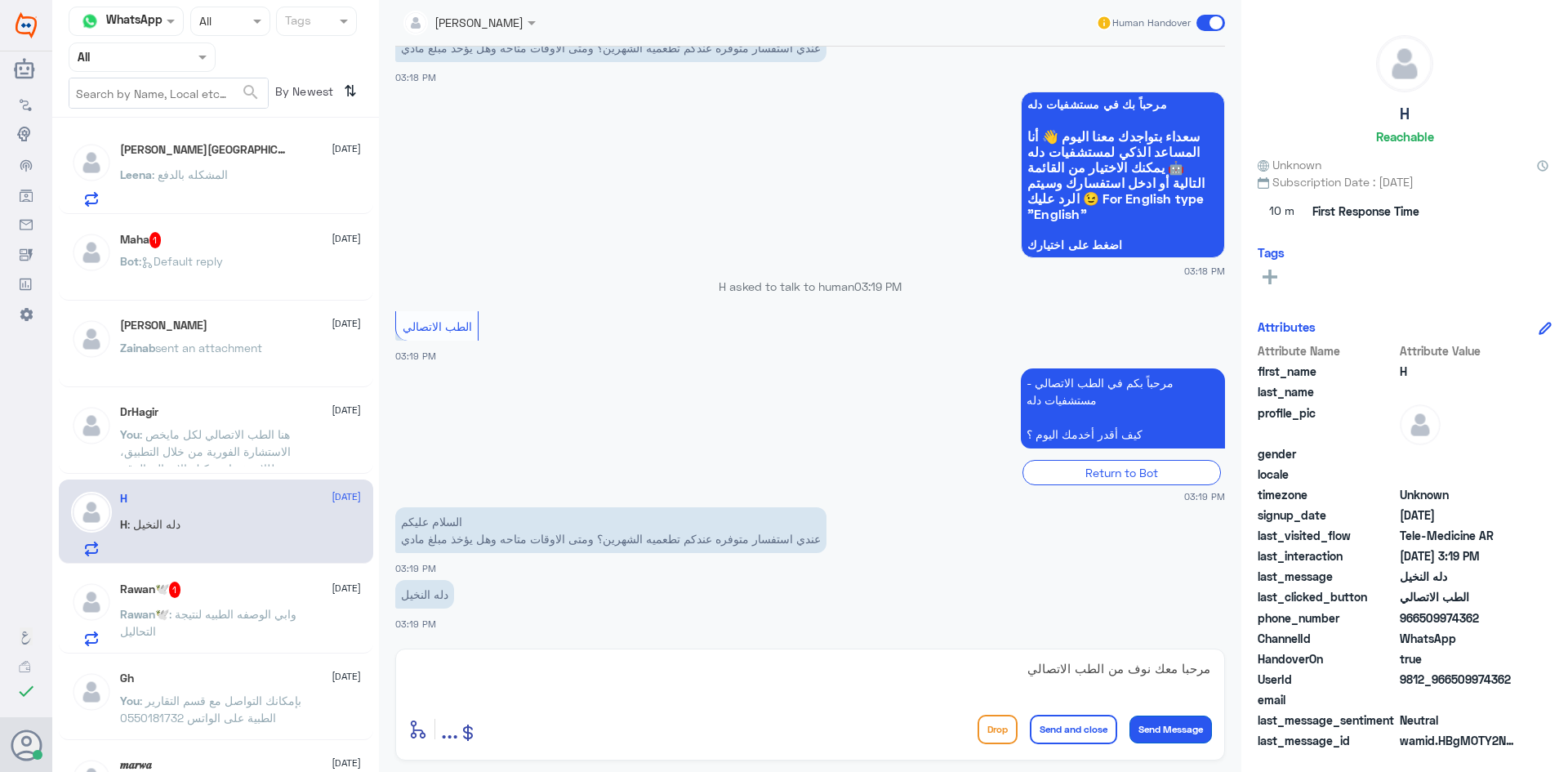
drag, startPoint x: 1197, startPoint y: 719, endPoint x: 925, endPoint y: 693, distance: 273.2
click at [1170, 722] on button "Send Message" at bounding box center [1169, 729] width 82 height 28
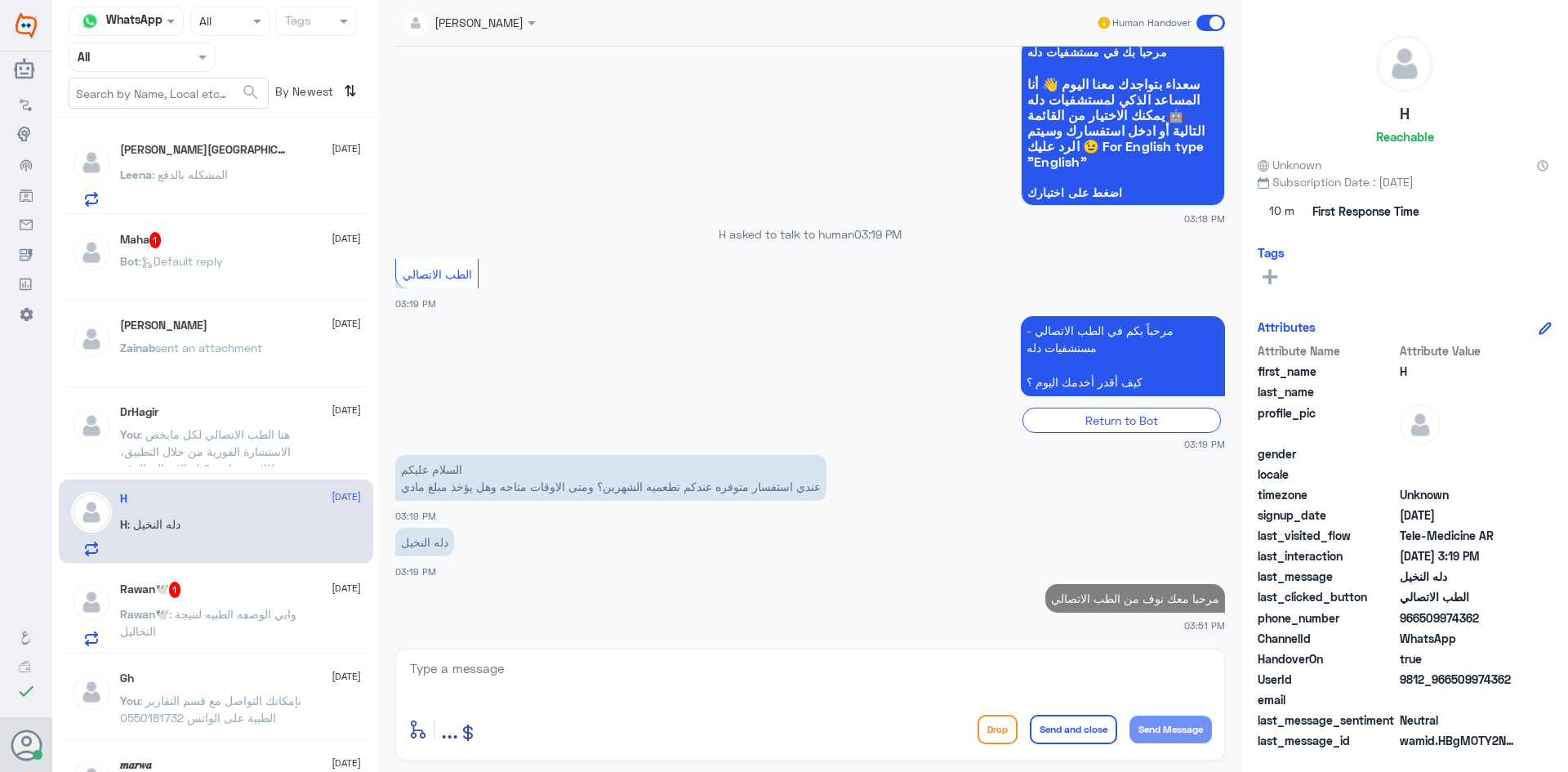
click at [925, 693] on textarea at bounding box center [810, 676] width 804 height 40
click at [288, 444] on span ": هنا الطب الاتصالي لكل مايخص الاستشارة الفورية من خلال التطبيق، لللاستفسار يمك…" at bounding box center [205, 460] width 171 height 66
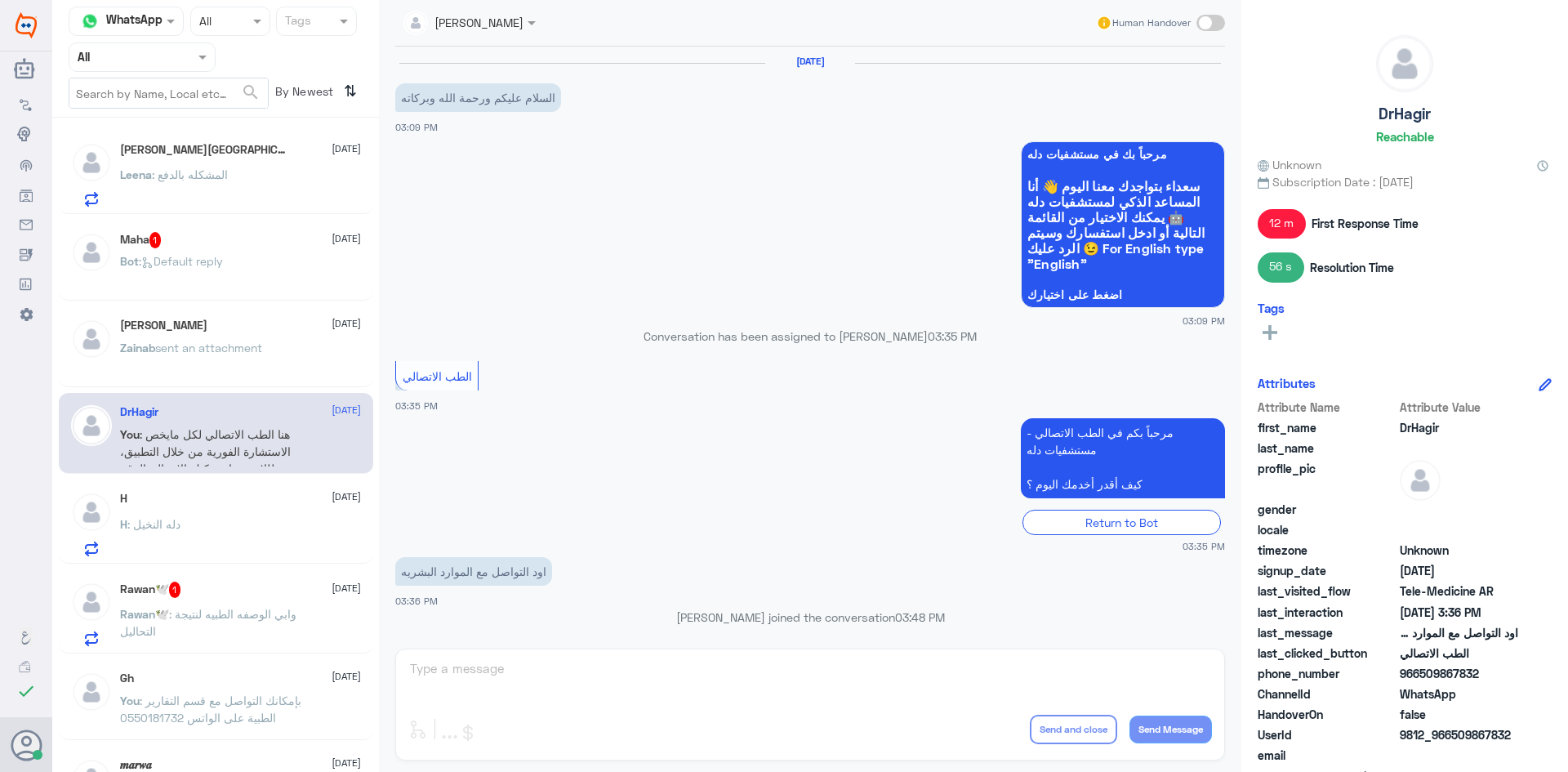
scroll to position [192, 0]
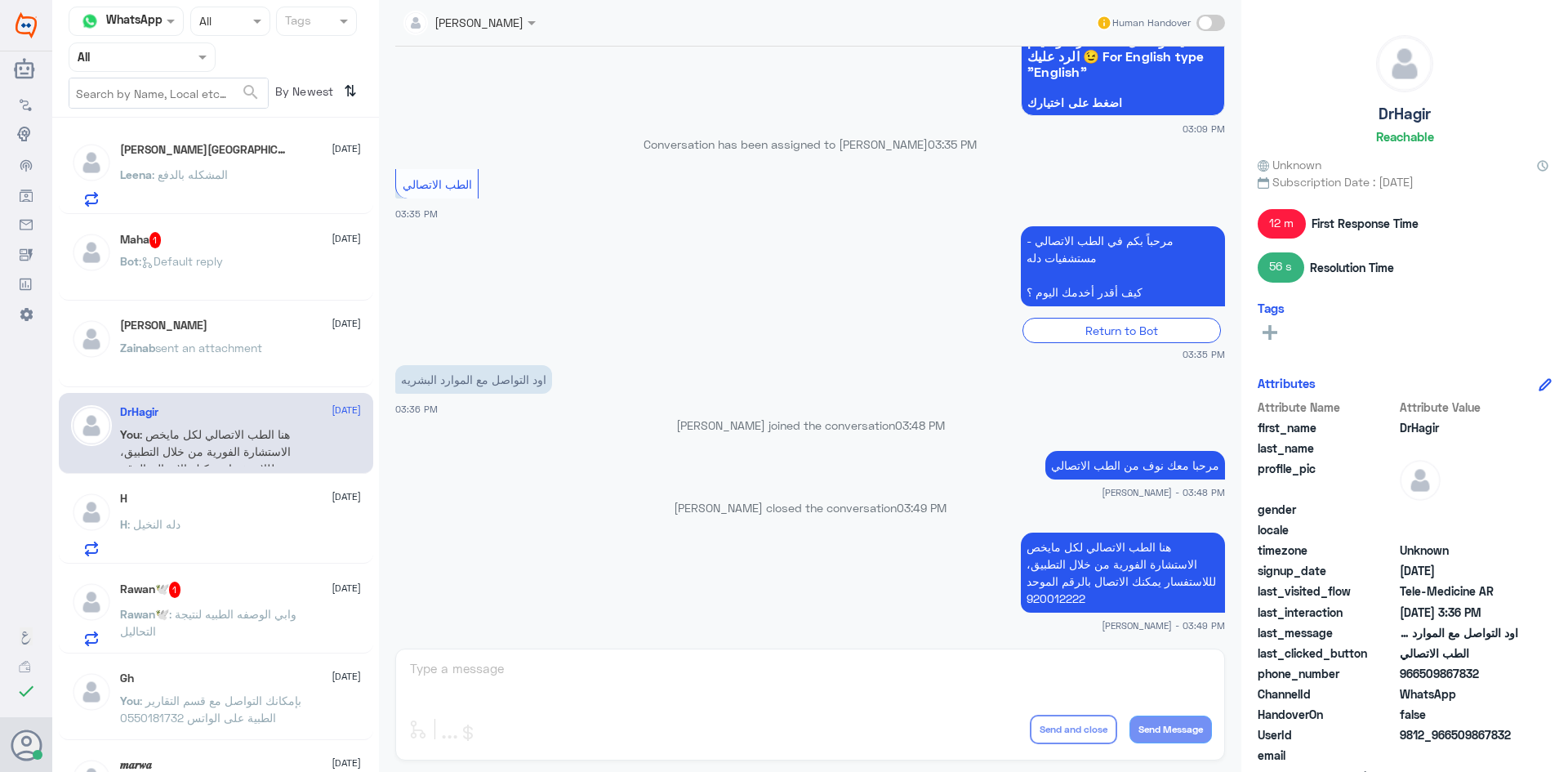
click at [1102, 574] on p "هنا الطب الاتصالي لكل مايخص الاستشارة الفورية من خلال التطبيق، لللاستفسار يمكنك…" at bounding box center [1123, 572] width 205 height 80
copy div "هنا الطب الاتصالي لكل مايخص الاستشارة الفورية من خلال التطبيق، لللاستفسار يمكنك…"
click at [236, 532] on p "H : مرحبا معك نوف من الطب الاتصالي" at bounding box center [210, 536] width 181 height 41
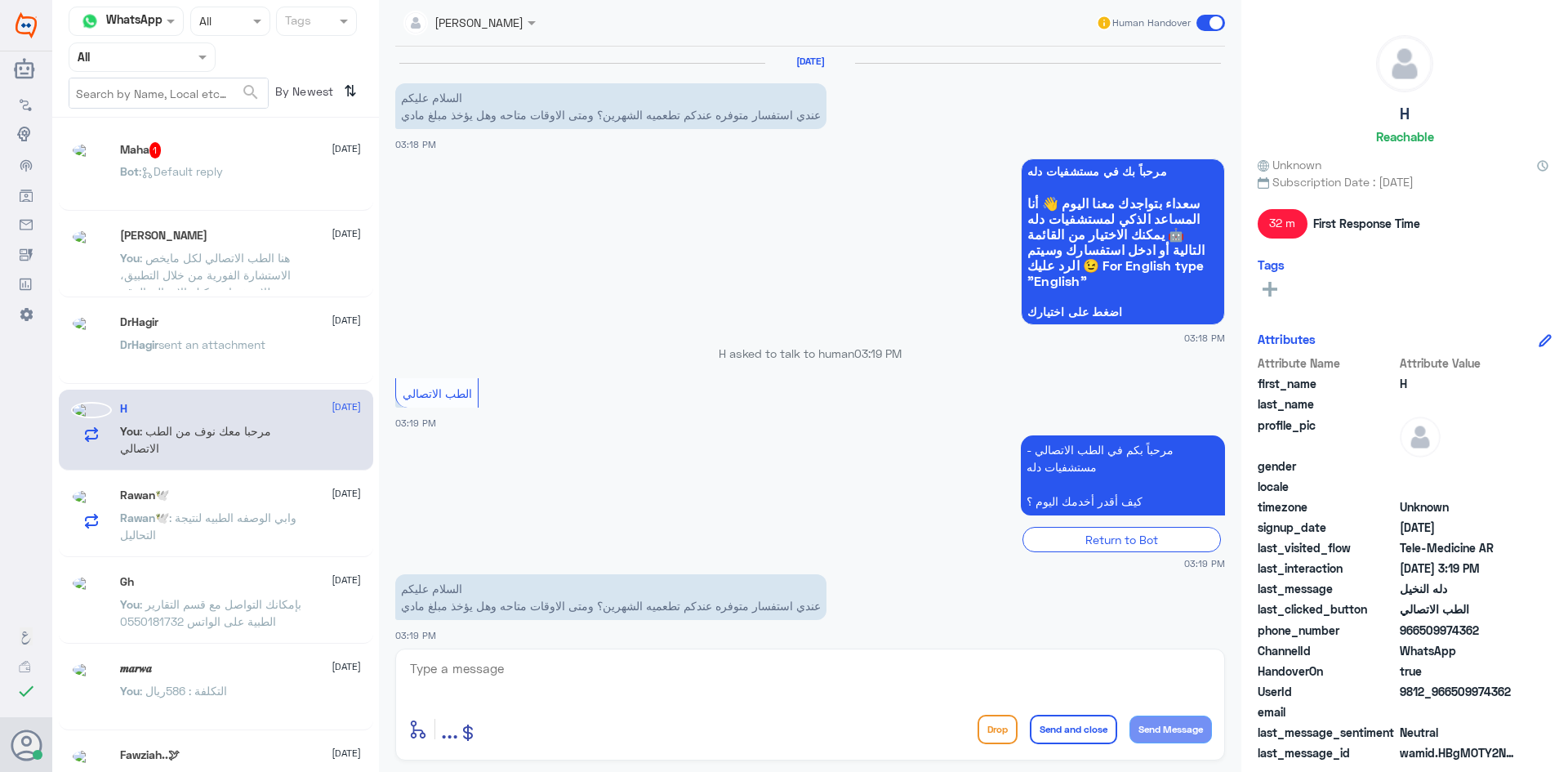
scroll to position [149, 0]
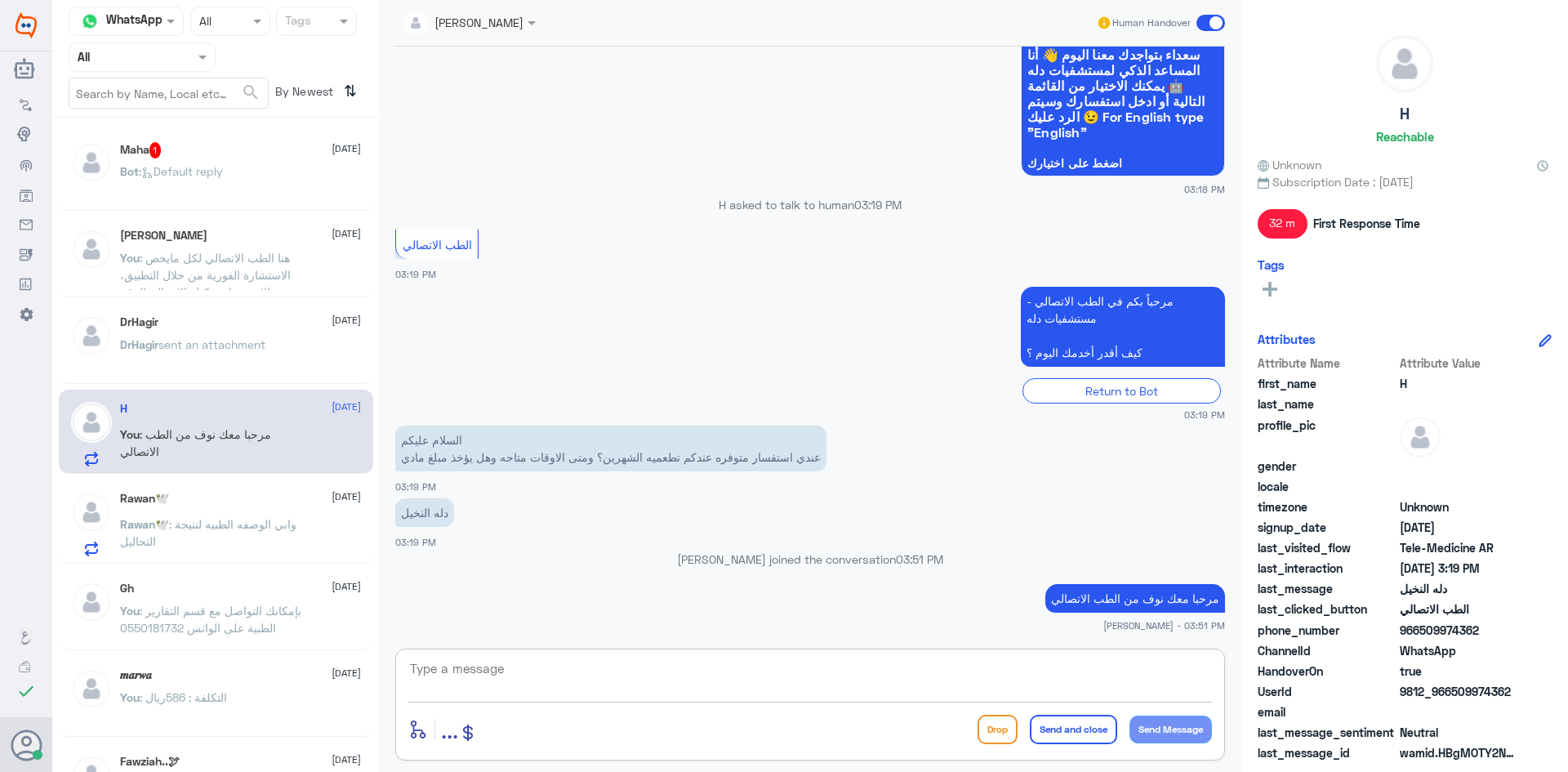
click at [815, 680] on textarea at bounding box center [810, 676] width 804 height 40
click at [815, 676] on textarea at bounding box center [810, 676] width 804 height 40
paste textarea "هنا الطب الاتصالي لكل مايخص الاستشارة الفورية من خلال التطبيق، لللاستفسار يمكنك…"
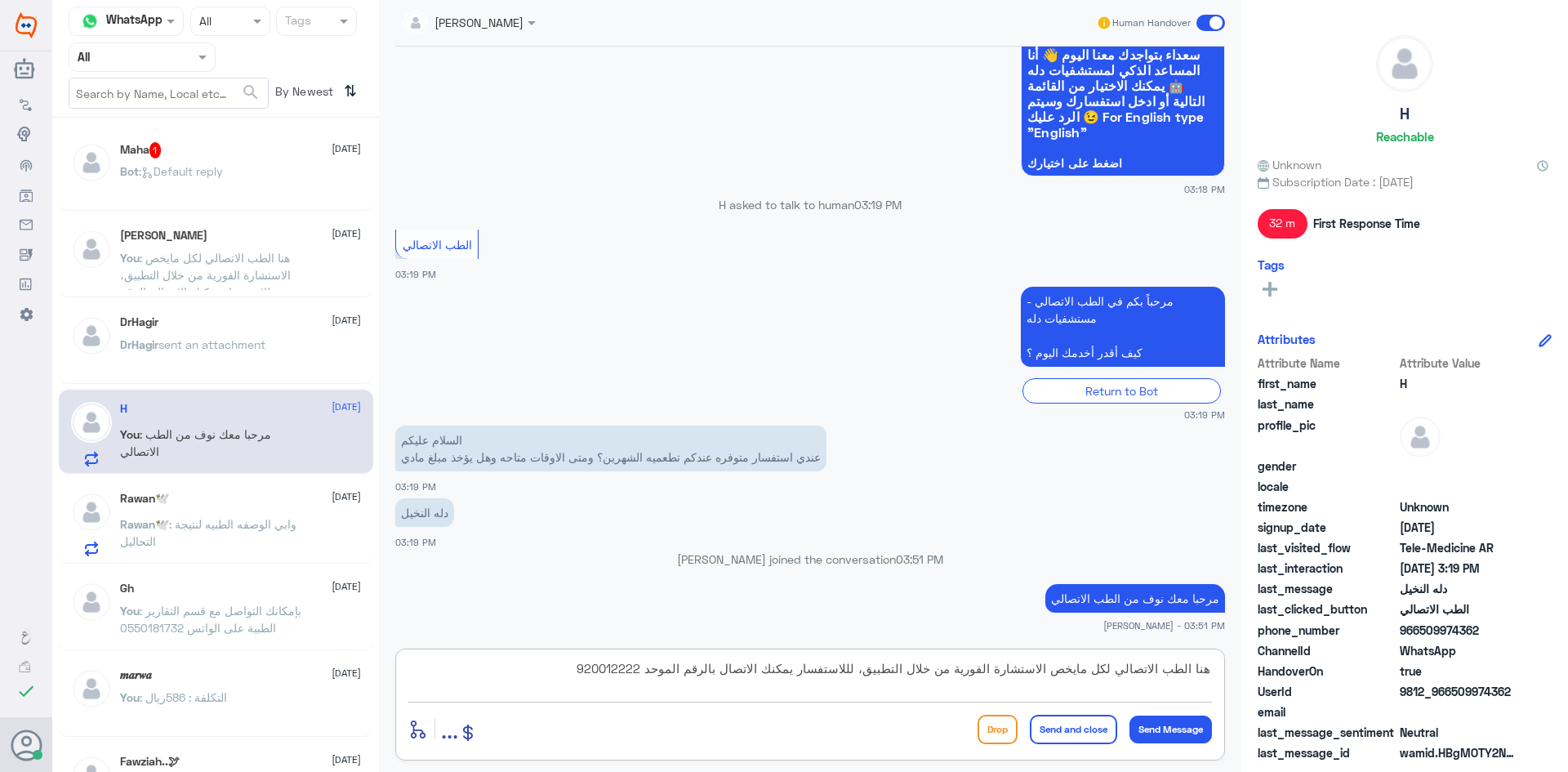
scroll to position [0, 0]
type textarea "هنا الطب الاتصالي لكل مايخص الاستشارة الفورية من خلال التطبيق، لللاستفسار يمكنك…"
click at [1048, 724] on button "Send and close" at bounding box center [1073, 730] width 88 height 29
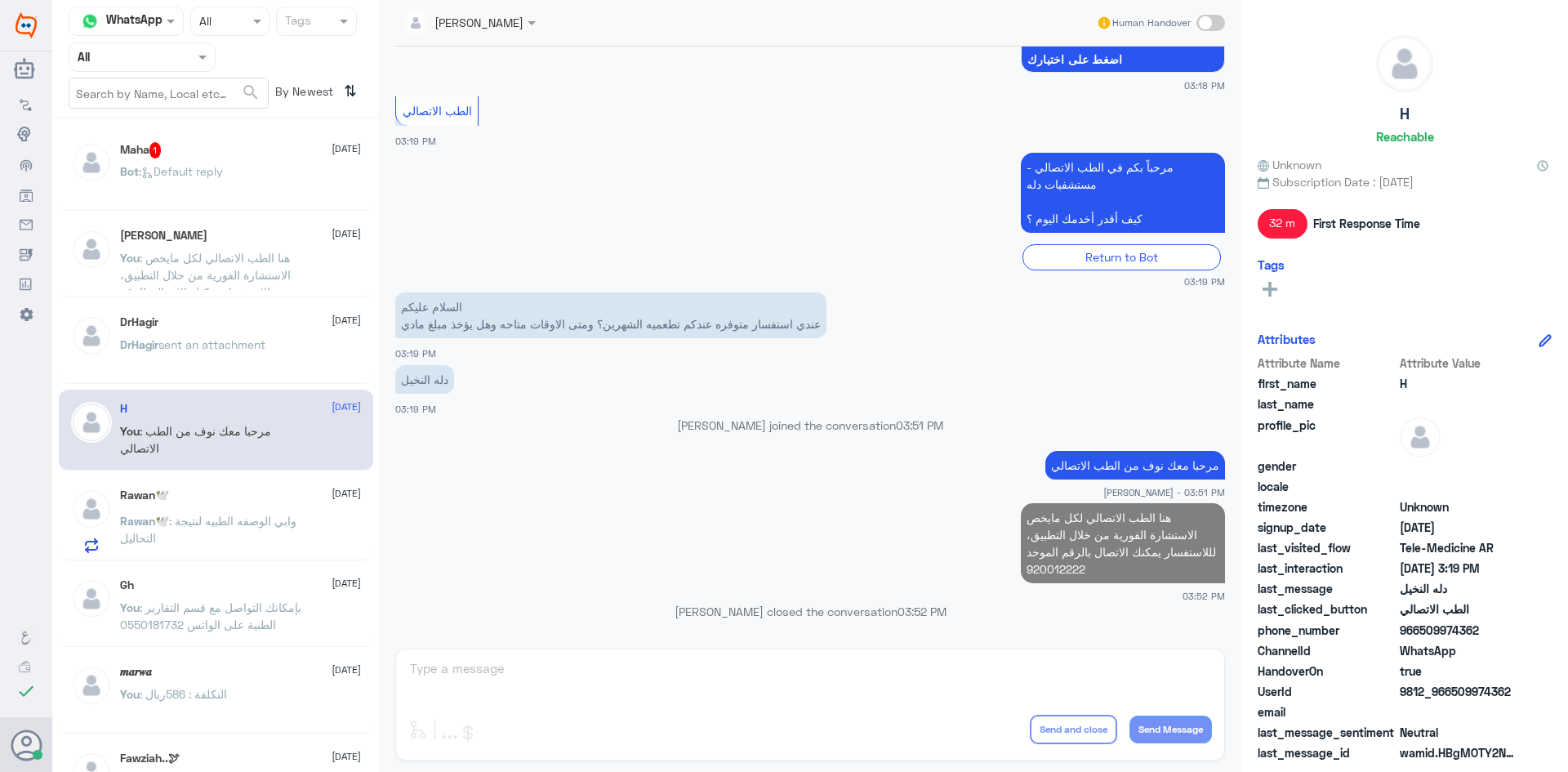
click at [306, 532] on div "Rawan🕊️ : وابي الوصفه الطبيه لنتيجة التحاليل" at bounding box center [240, 535] width 241 height 37
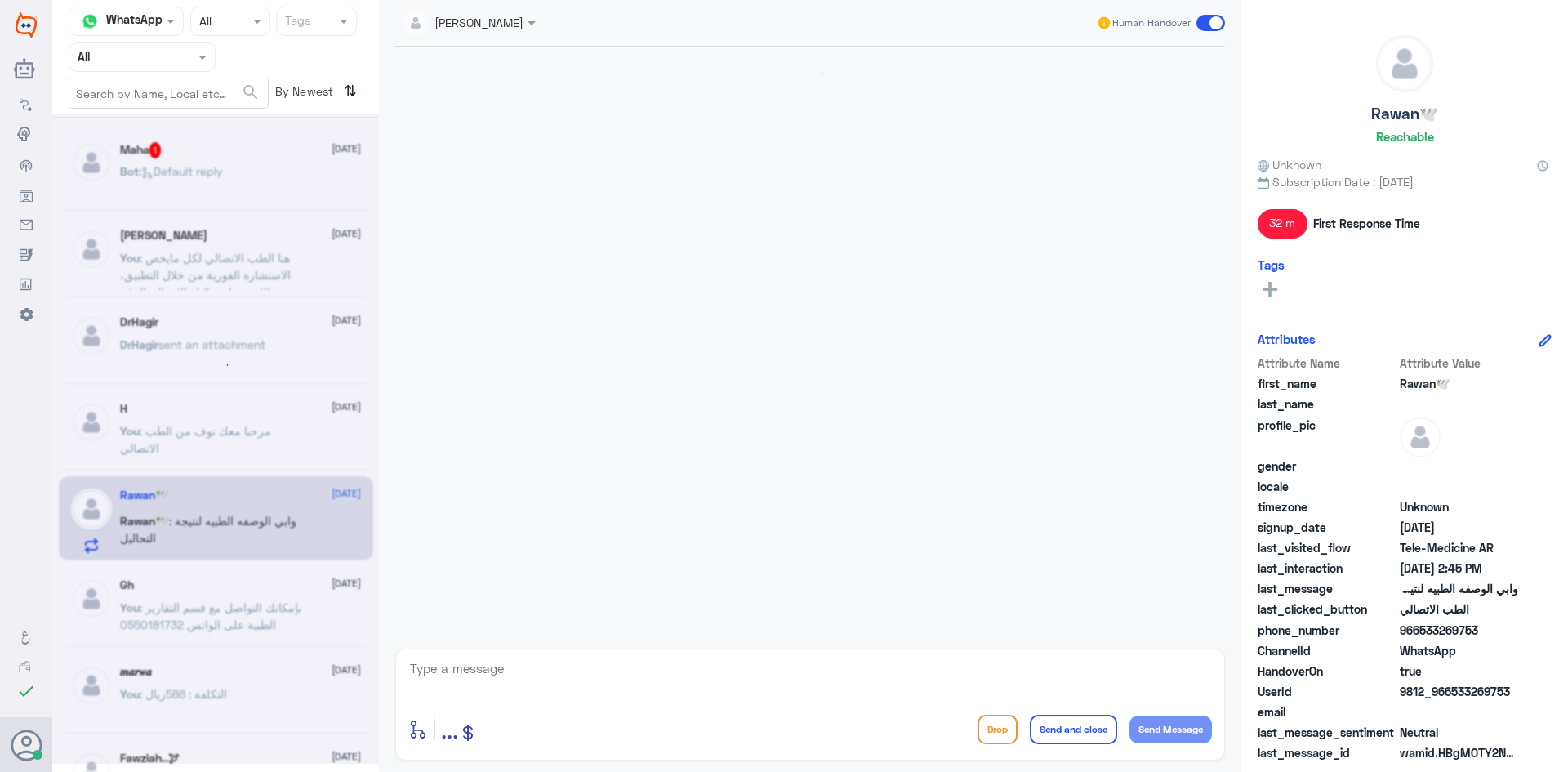
scroll to position [226, 0]
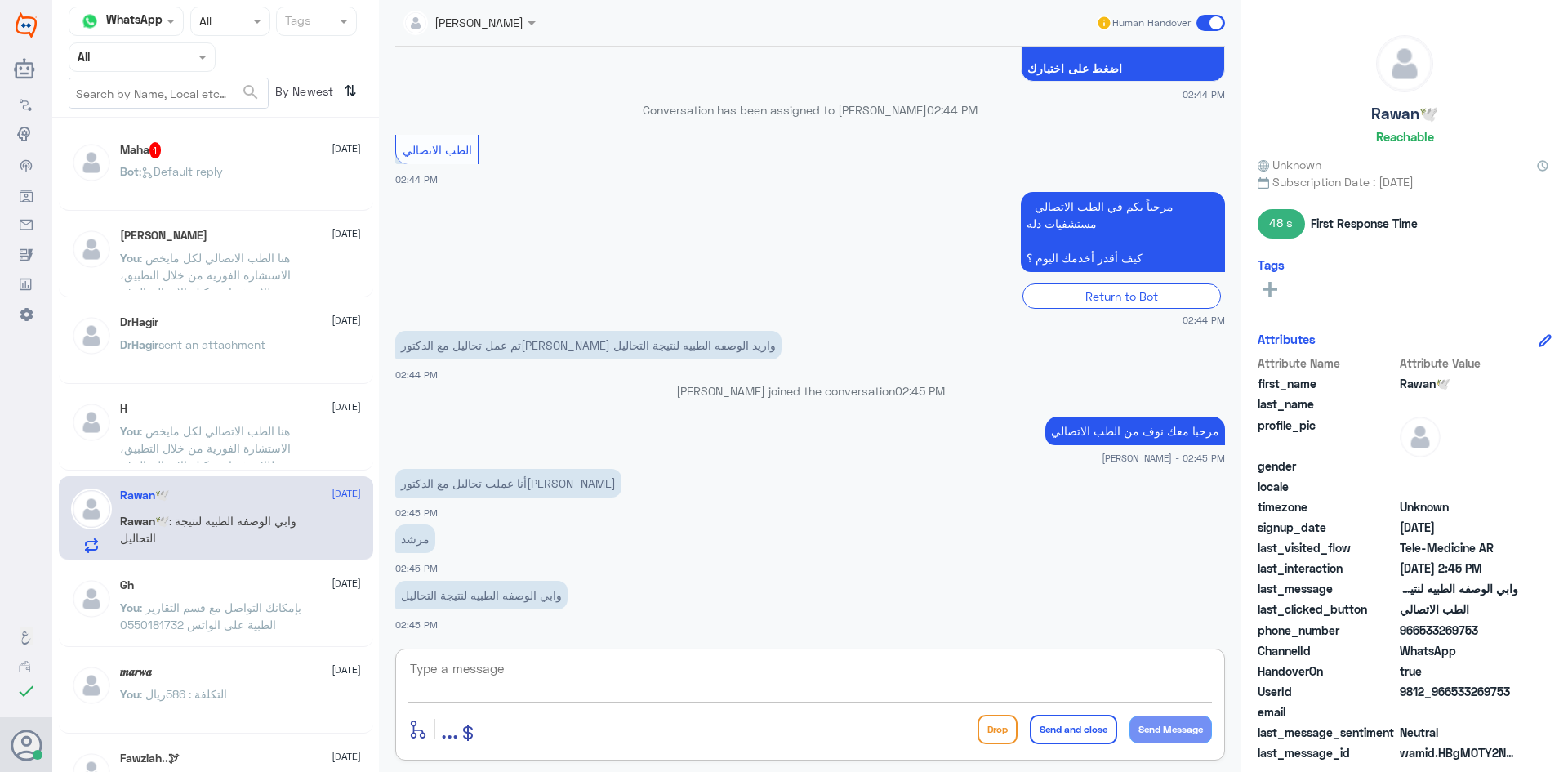
click at [559, 672] on textarea at bounding box center [810, 676] width 804 height 40
paste textarea "مرحبا معك نوف من الطب الاتصالي"
type textarea "مرحبا معك نوف من الطب الاتصالي"
click at [1171, 730] on button "Send Message" at bounding box center [1169, 729] width 82 height 28
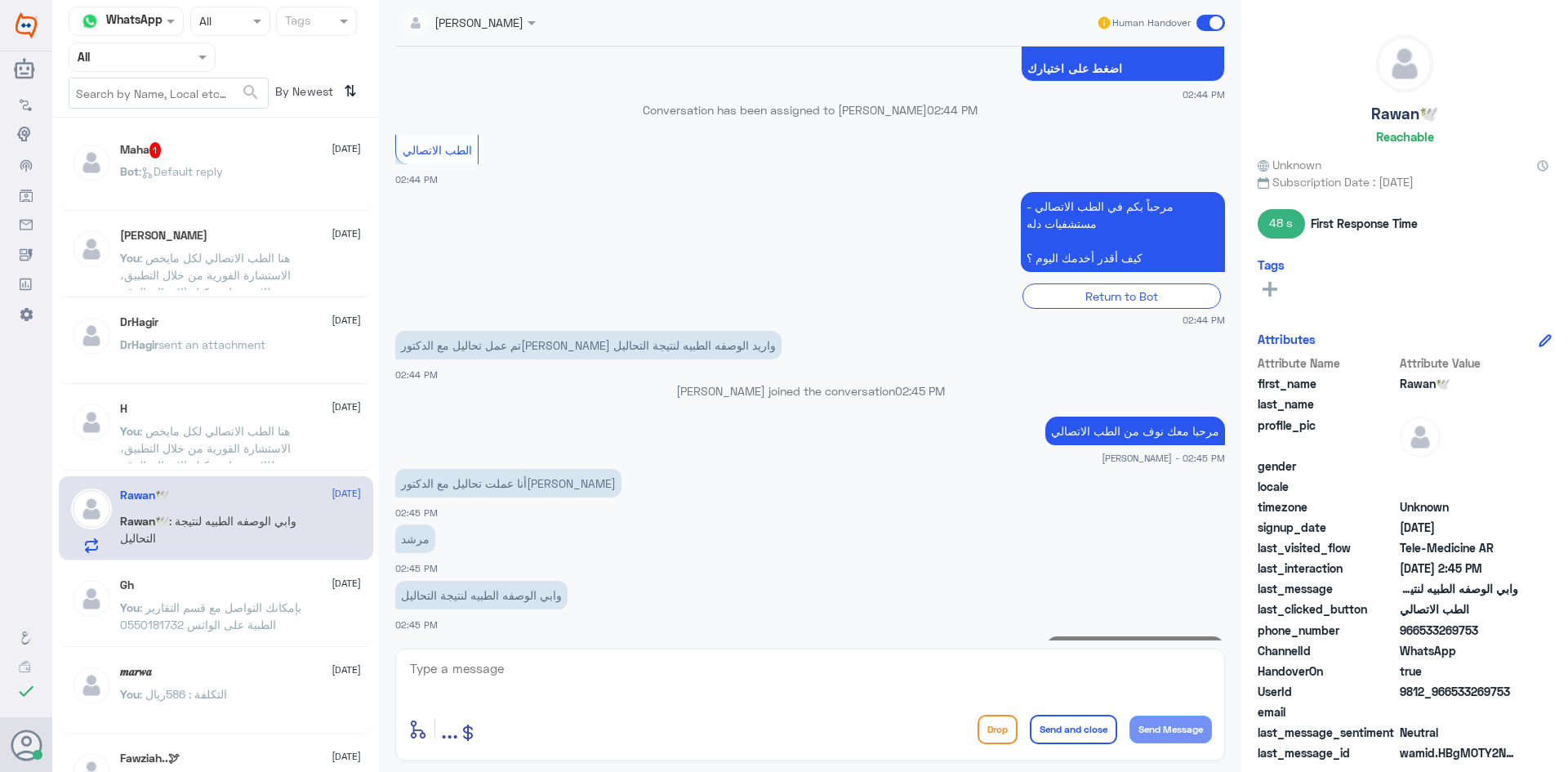
scroll to position [279, 0]
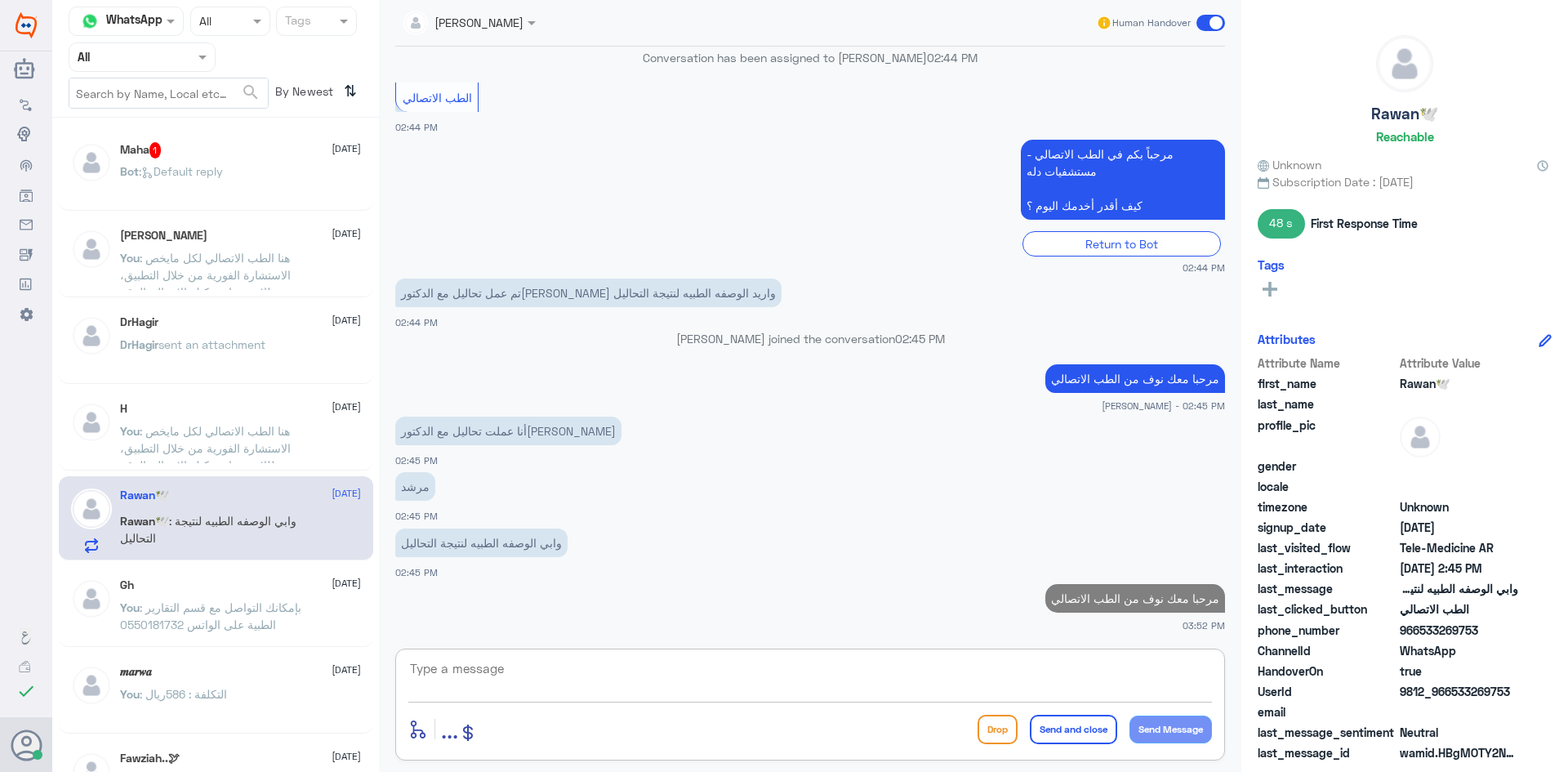
click at [867, 688] on textarea at bounding box center [810, 676] width 804 height 40
paste textarea "هنا الطب الاتصالي لكل مايخص الاستشارة الفورية من خلال التطبيق، لللاستفسار يمكنك…"
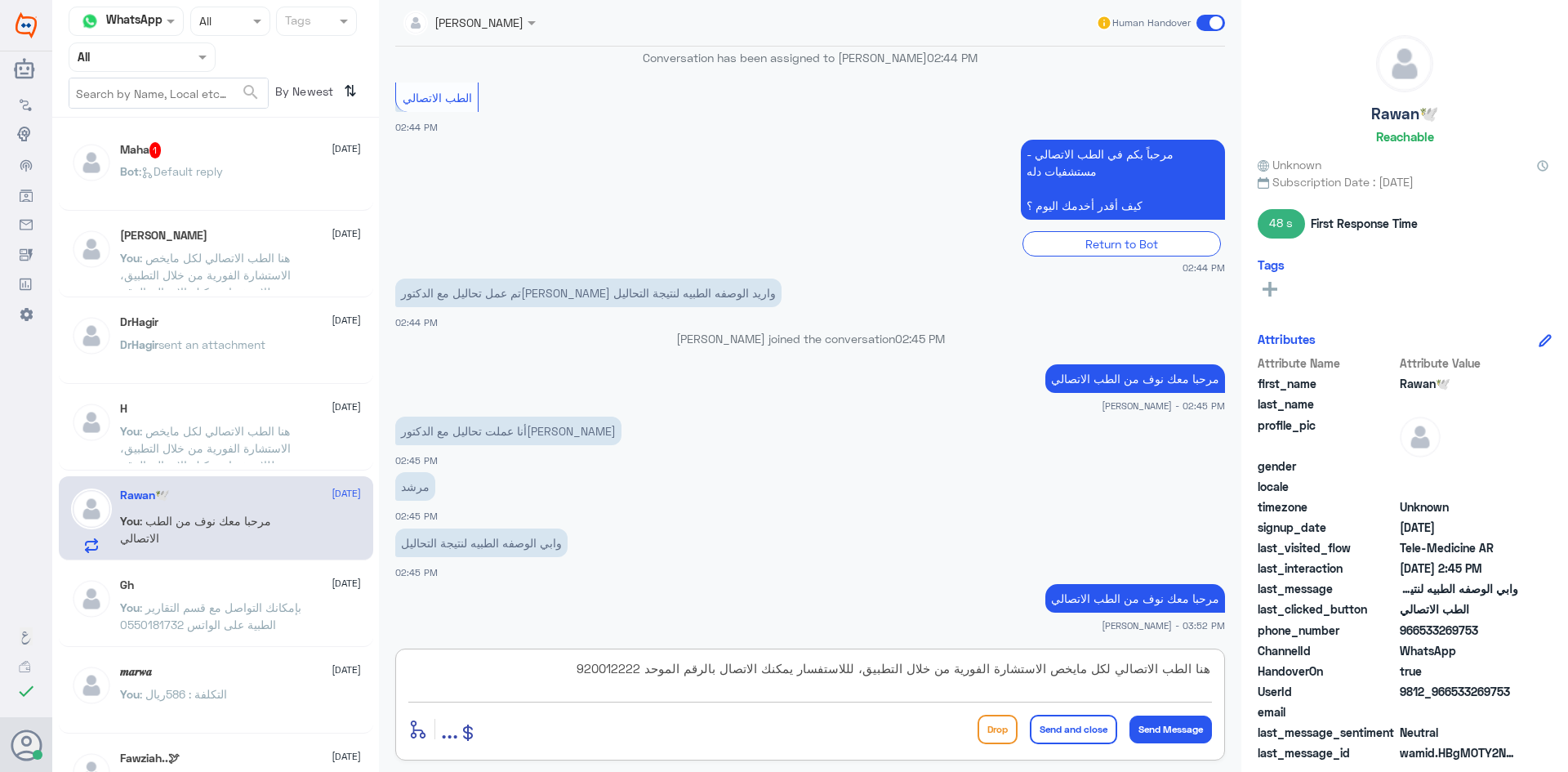
scroll to position [0, 0]
drag, startPoint x: 574, startPoint y: 673, endPoint x: 853, endPoint y: 672, distance: 279.0
click at [853, 672] on textarea "هنا الطب الاتصالي لكل مايخص الاستشارة الفورية من خلال التطبيق، لللاستفسار يمكنك…" at bounding box center [810, 676] width 804 height 40
type textarea "هنا الطب الاتصالي لكل مايخص الاستشارة الفورية من خلال التطبيق، يمكنك الإطلاع عل…"
click at [1097, 723] on button "Send and close" at bounding box center [1073, 730] width 88 height 29
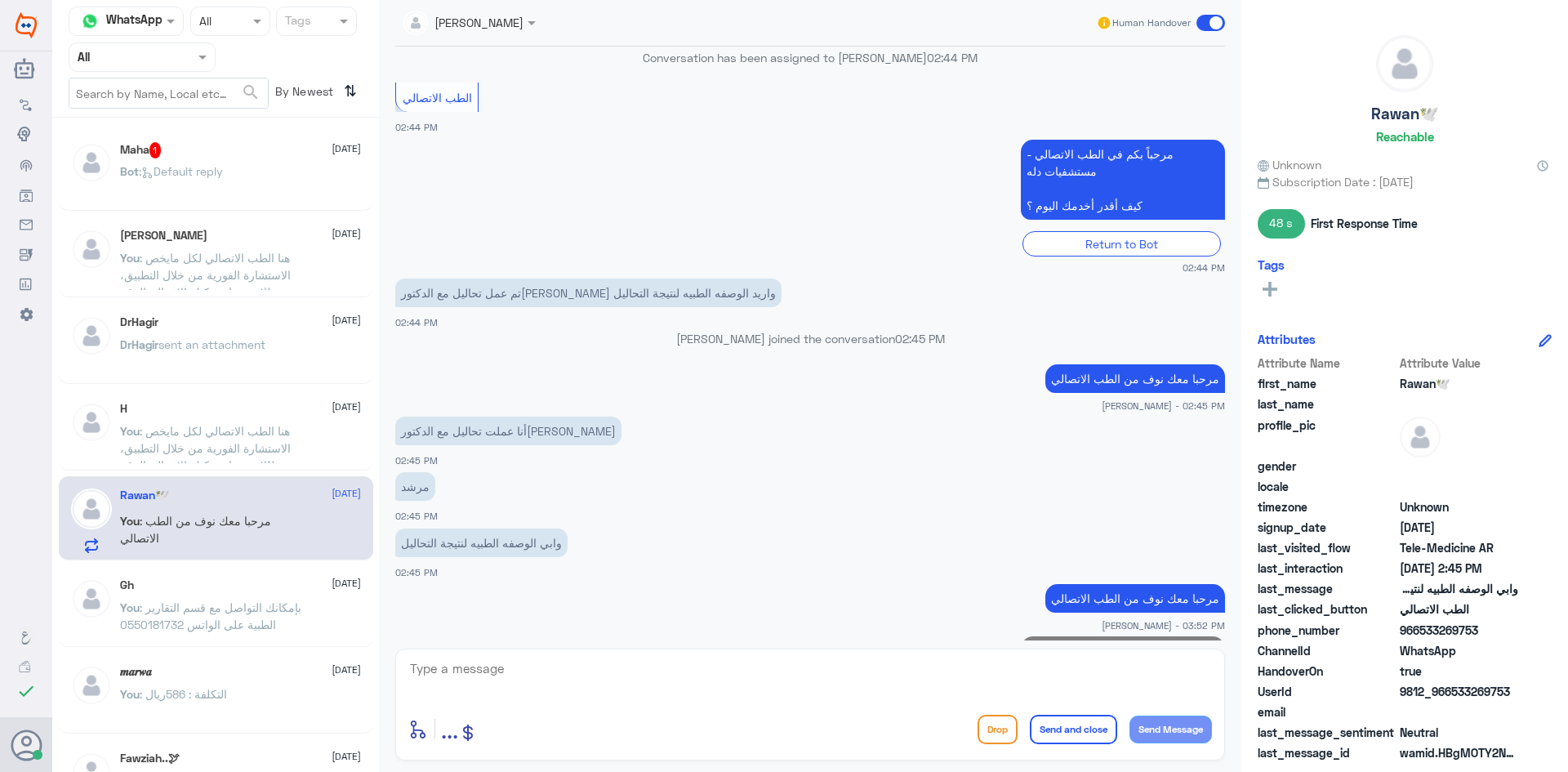
scroll to position [382, 0]
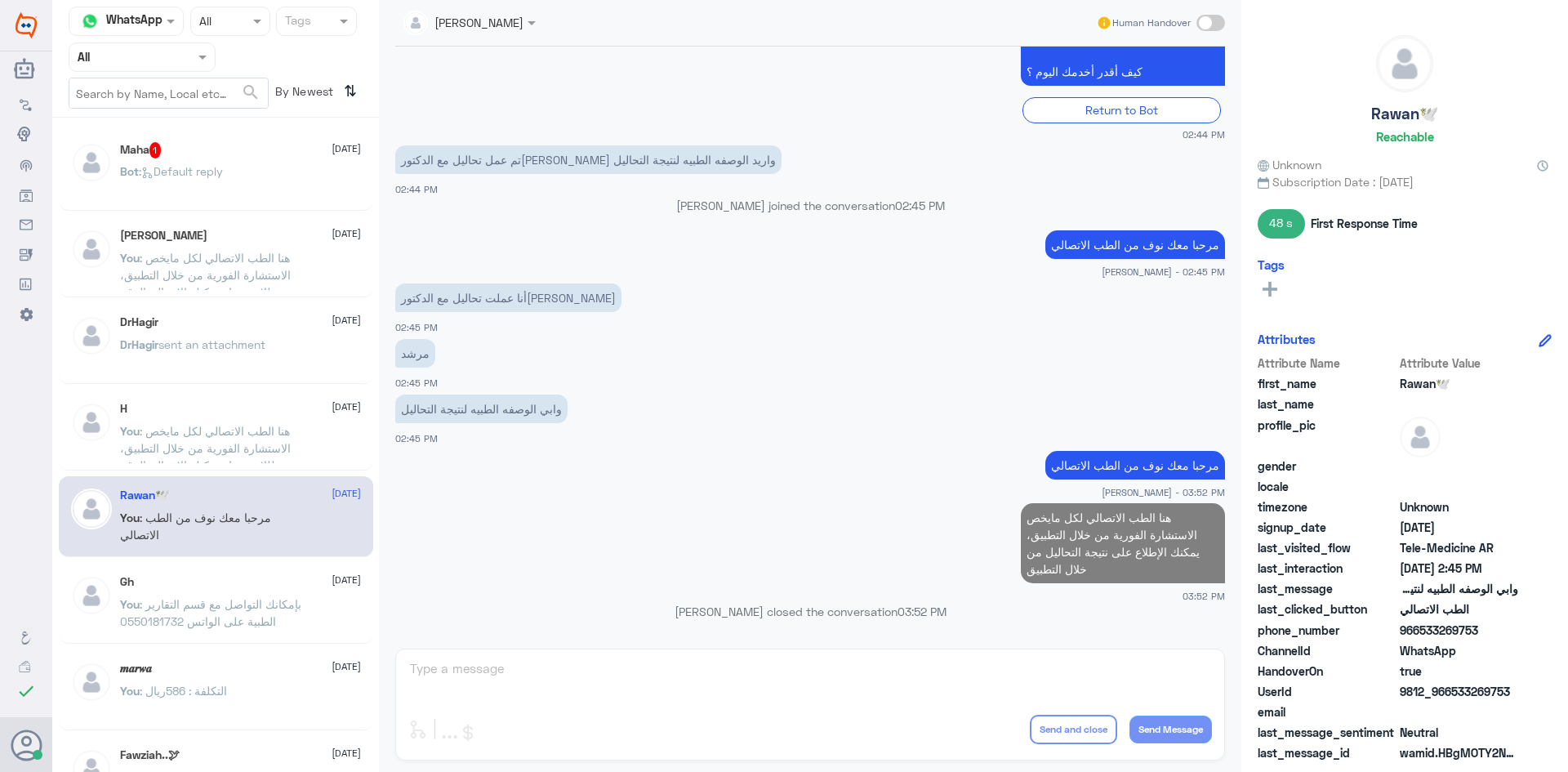
click at [274, 176] on div "Bot : Default reply" at bounding box center [240, 185] width 241 height 37
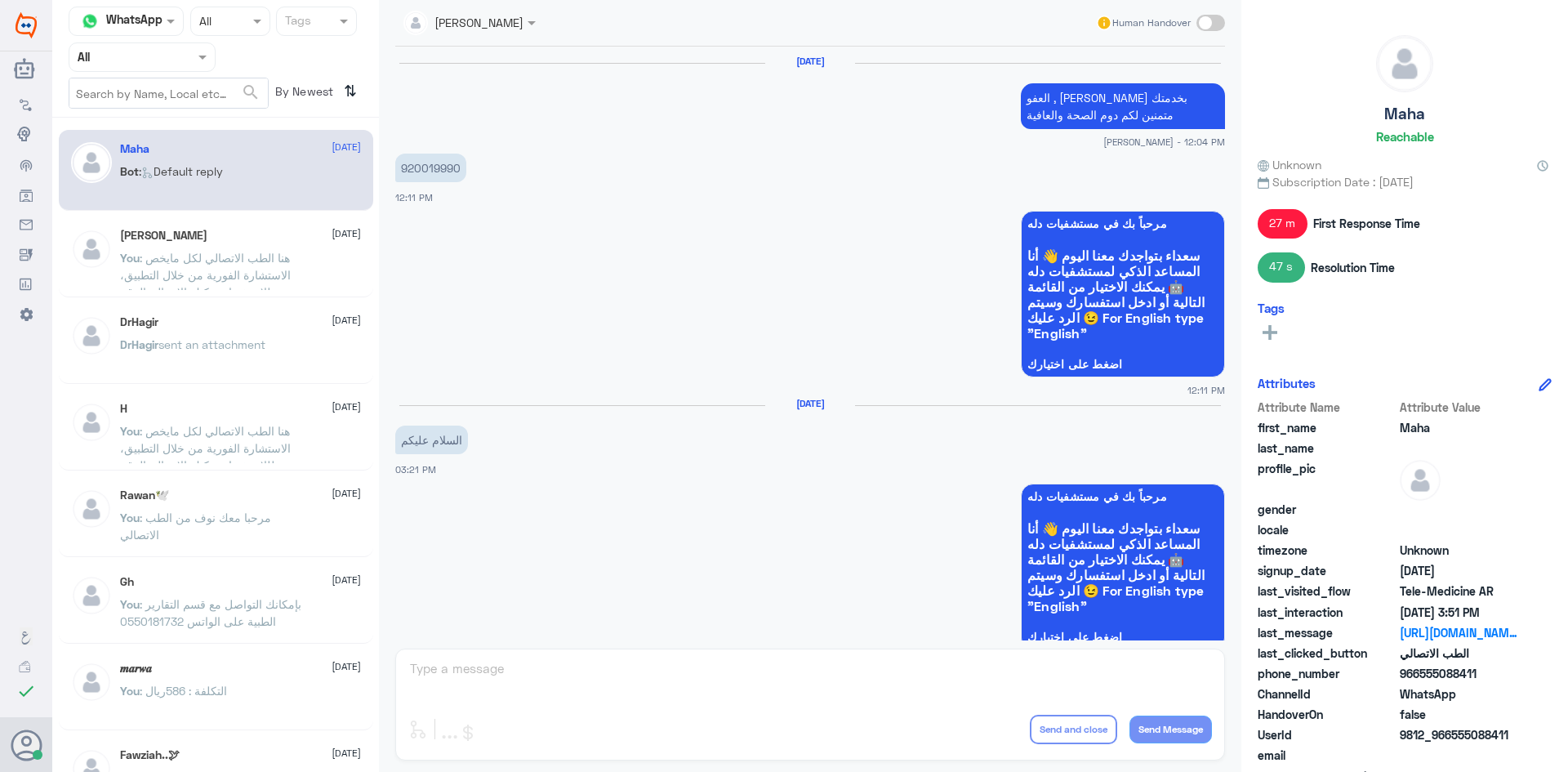
scroll to position [1175, 0]
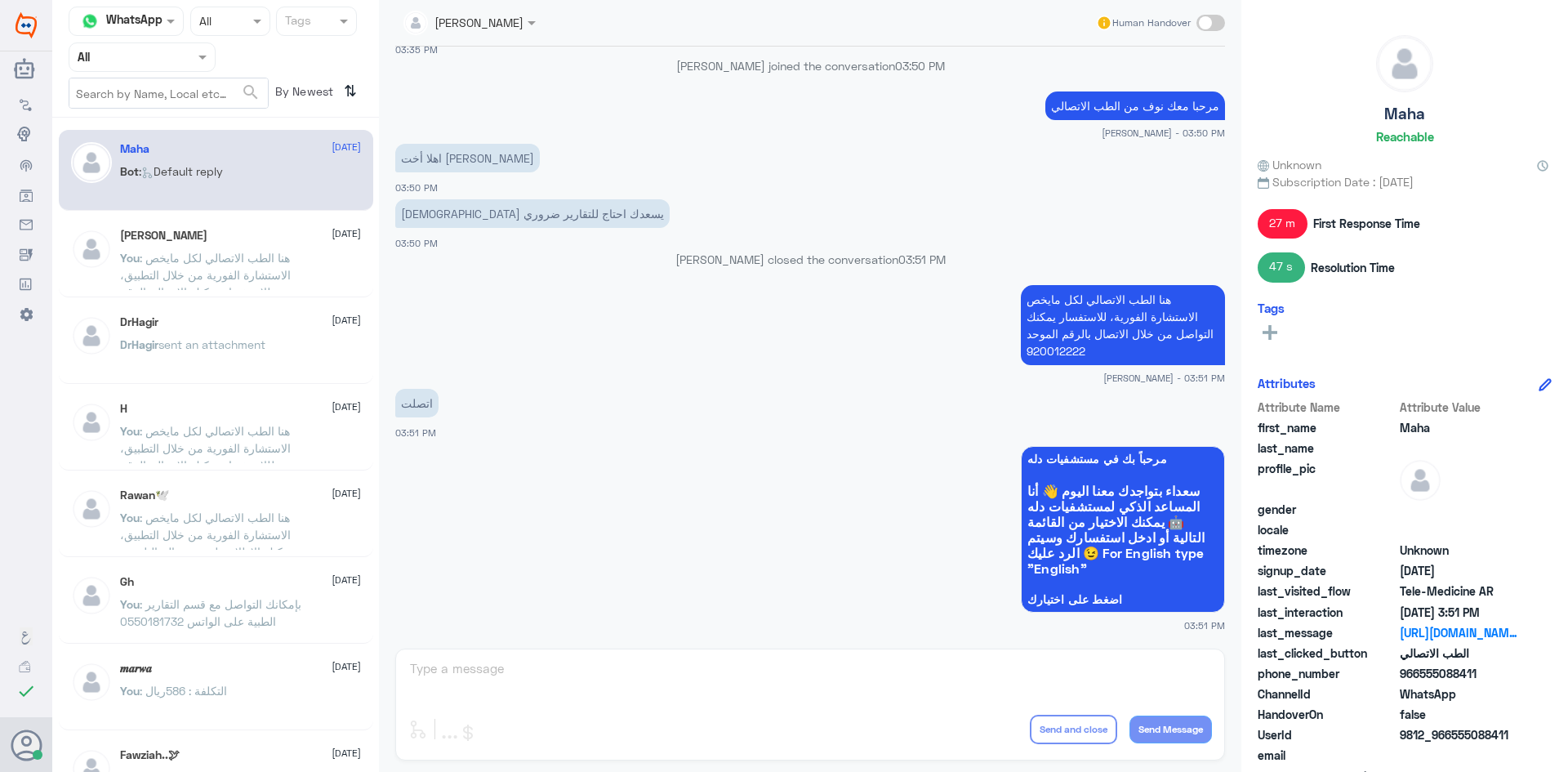
click at [246, 242] on div "Zainab Hassan 28 September You : هنا الطب الاتصالي لكل مايخص الاستشارة الفورية …" at bounding box center [240, 259] width 241 height 61
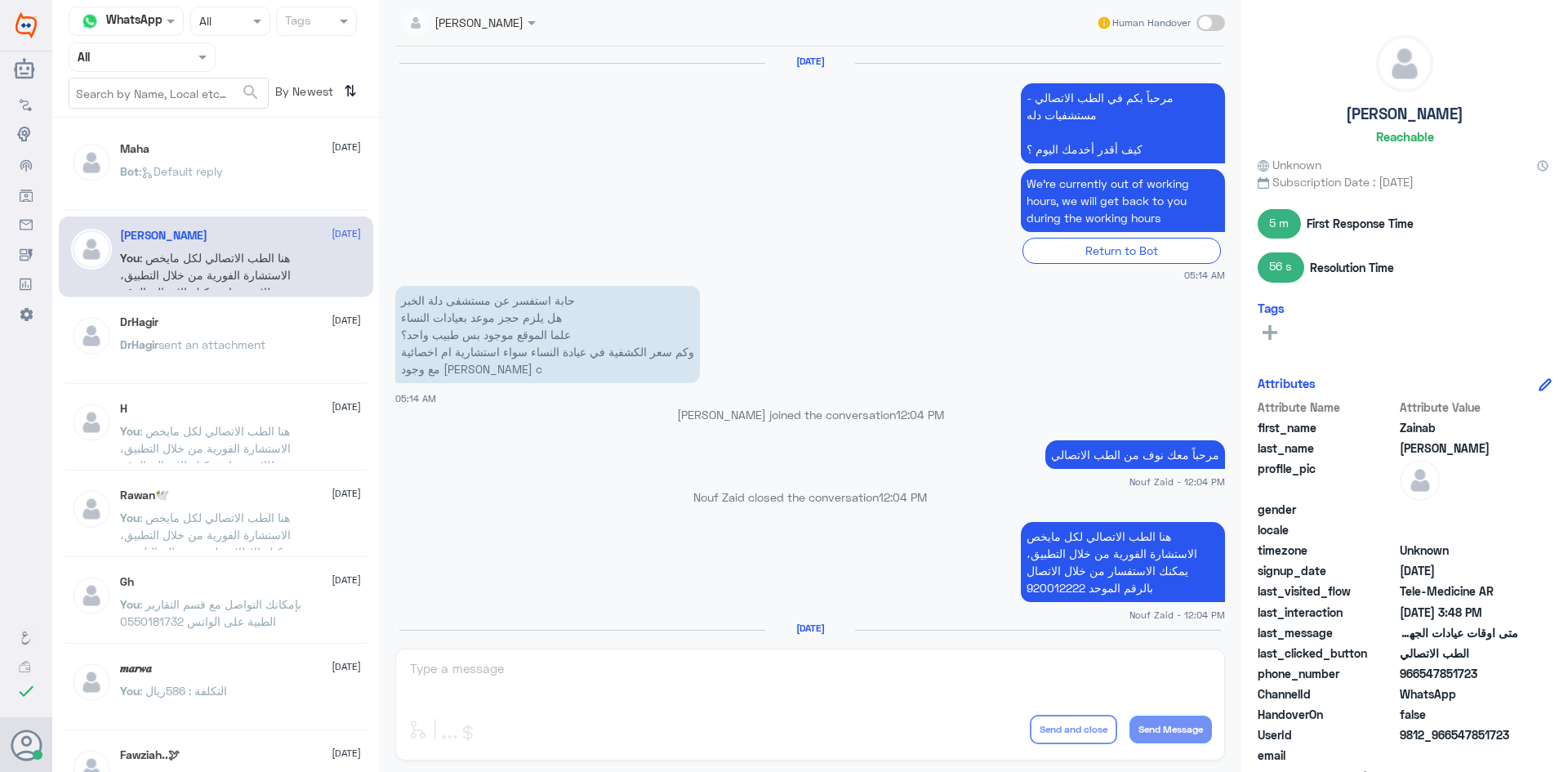
scroll to position [1081, 0]
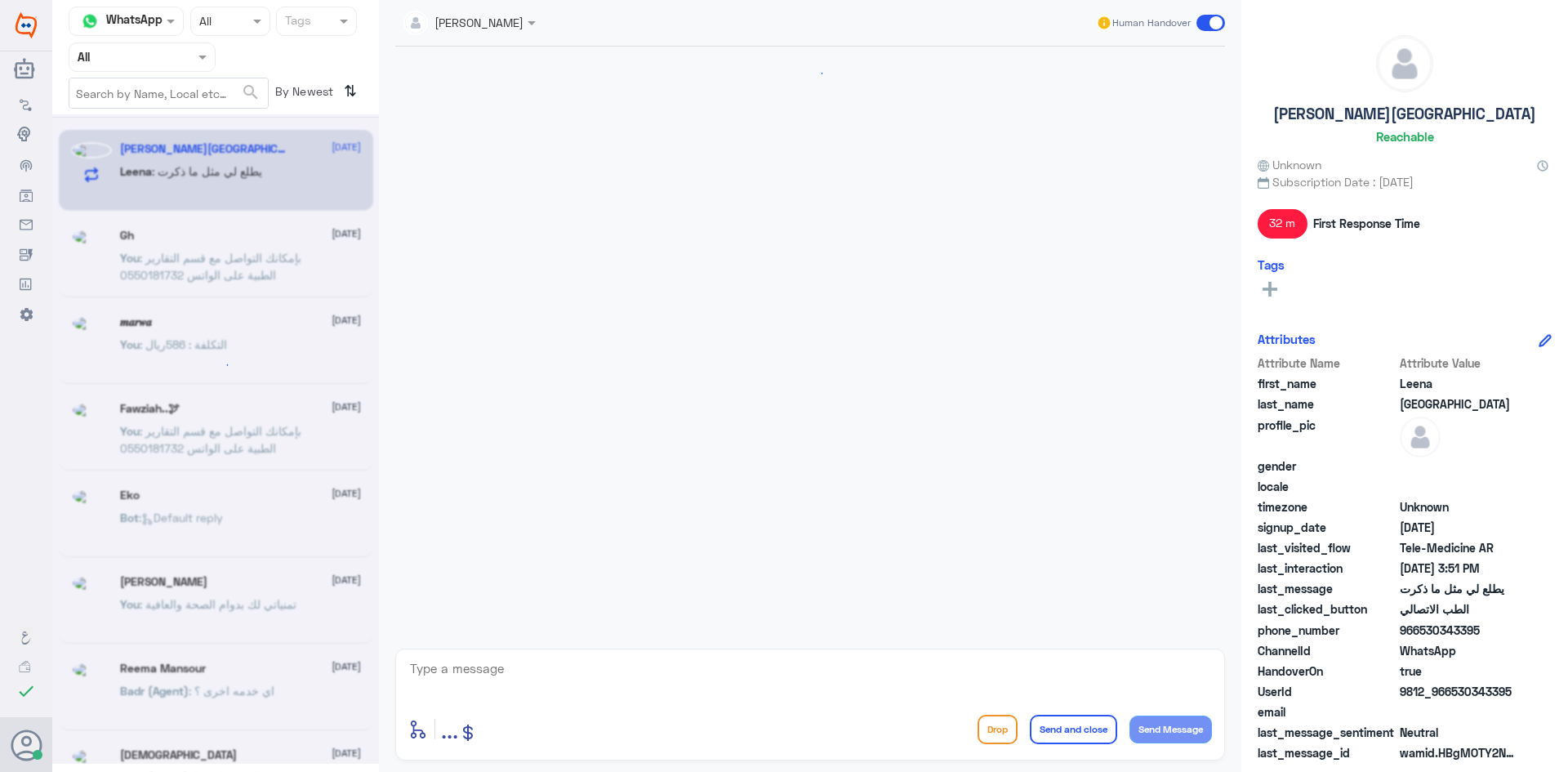
scroll to position [840, 0]
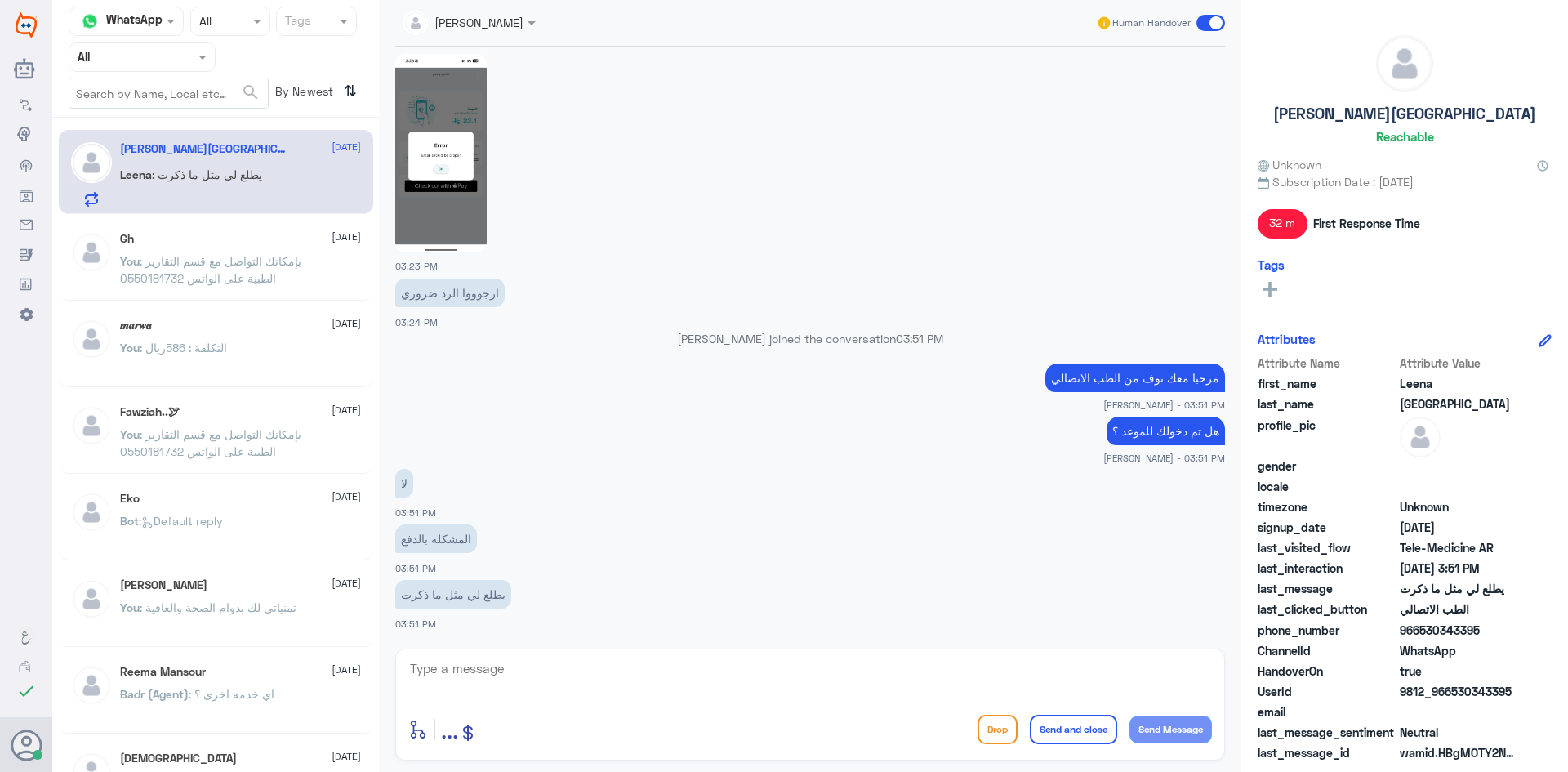
click at [403, 189] on img at bounding box center [441, 153] width 92 height 199
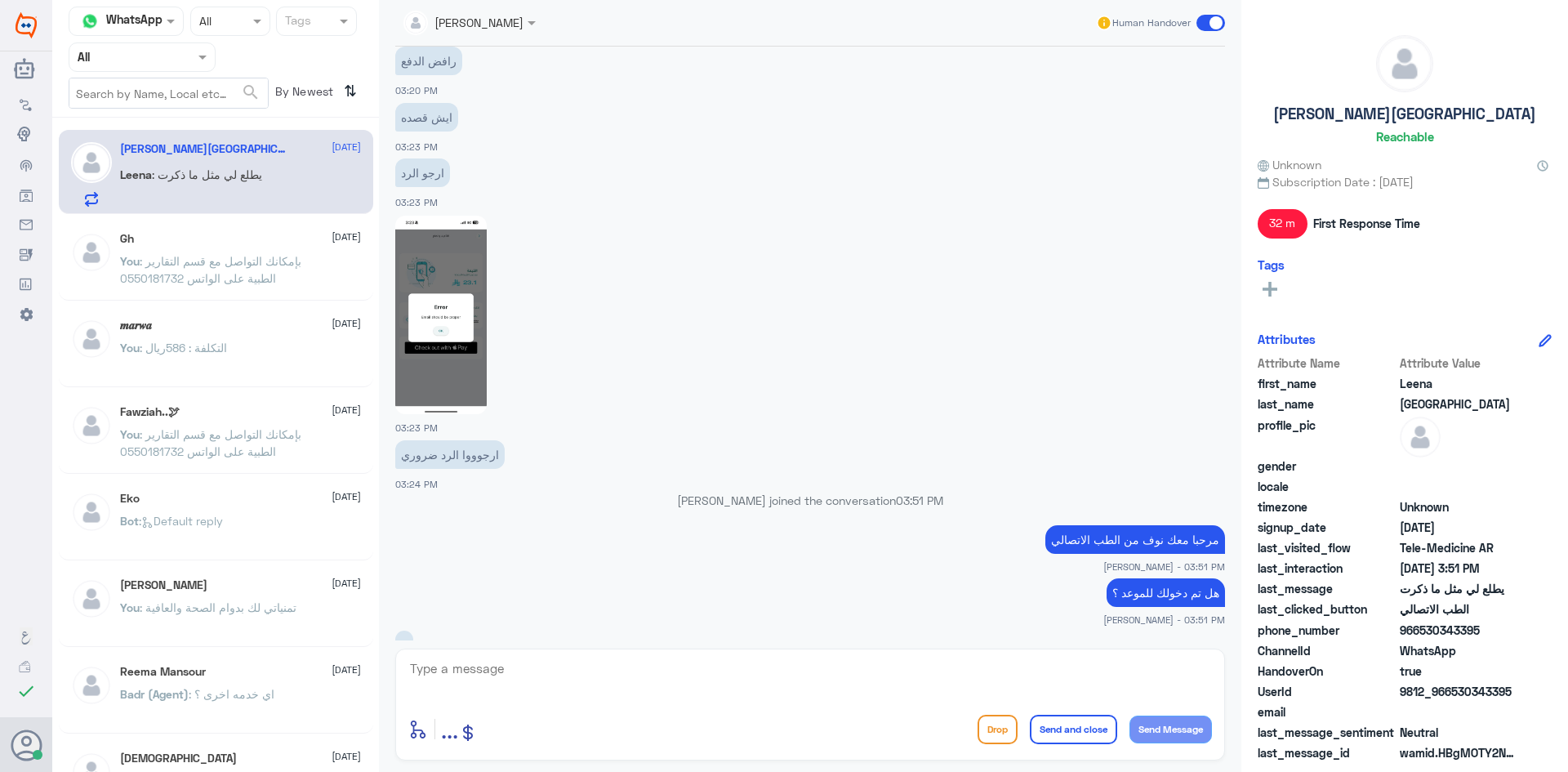
scroll to position [676, 0]
click at [386, 379] on div "[PERSON_NAME] Human Handover [DATE] السلام عليكم 03:19 PM مرحباً بك في مستشفيات…" at bounding box center [811, 388] width 863 height 777
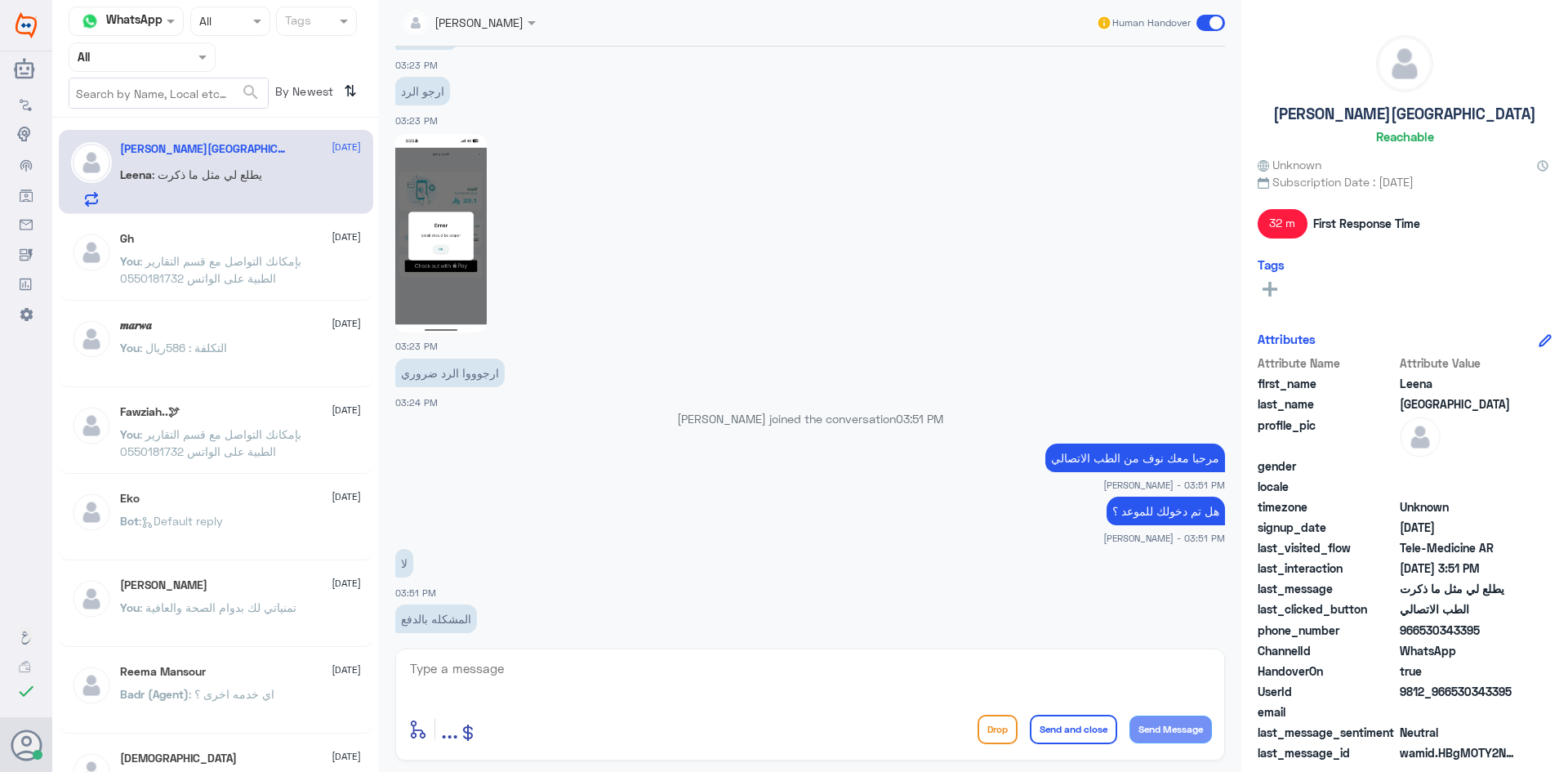
scroll to position [840, 0]
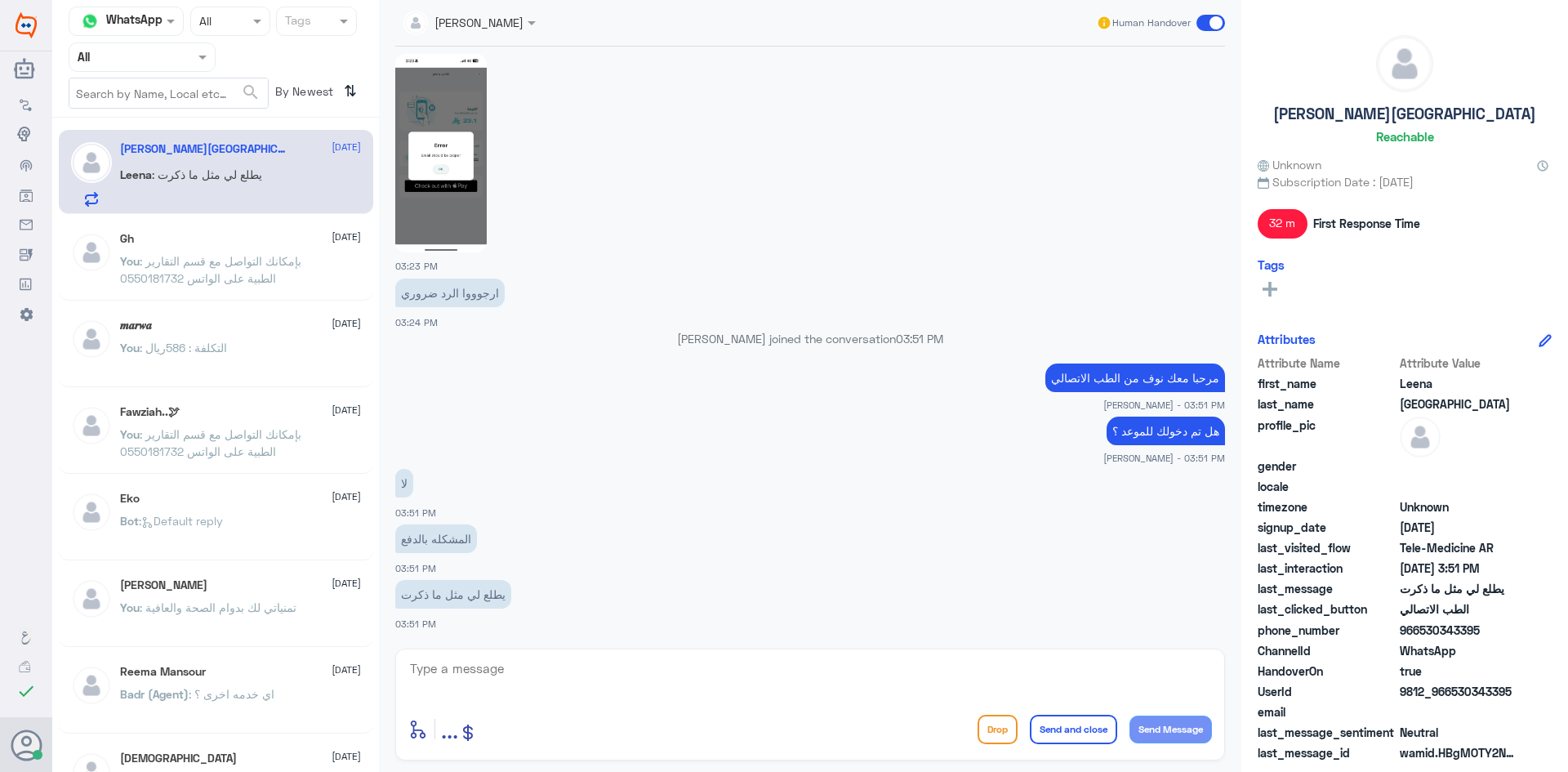
click at [815, 681] on textarea at bounding box center [810, 676] width 804 height 40
type textarea "هل تم تحديث التطبيق؟"
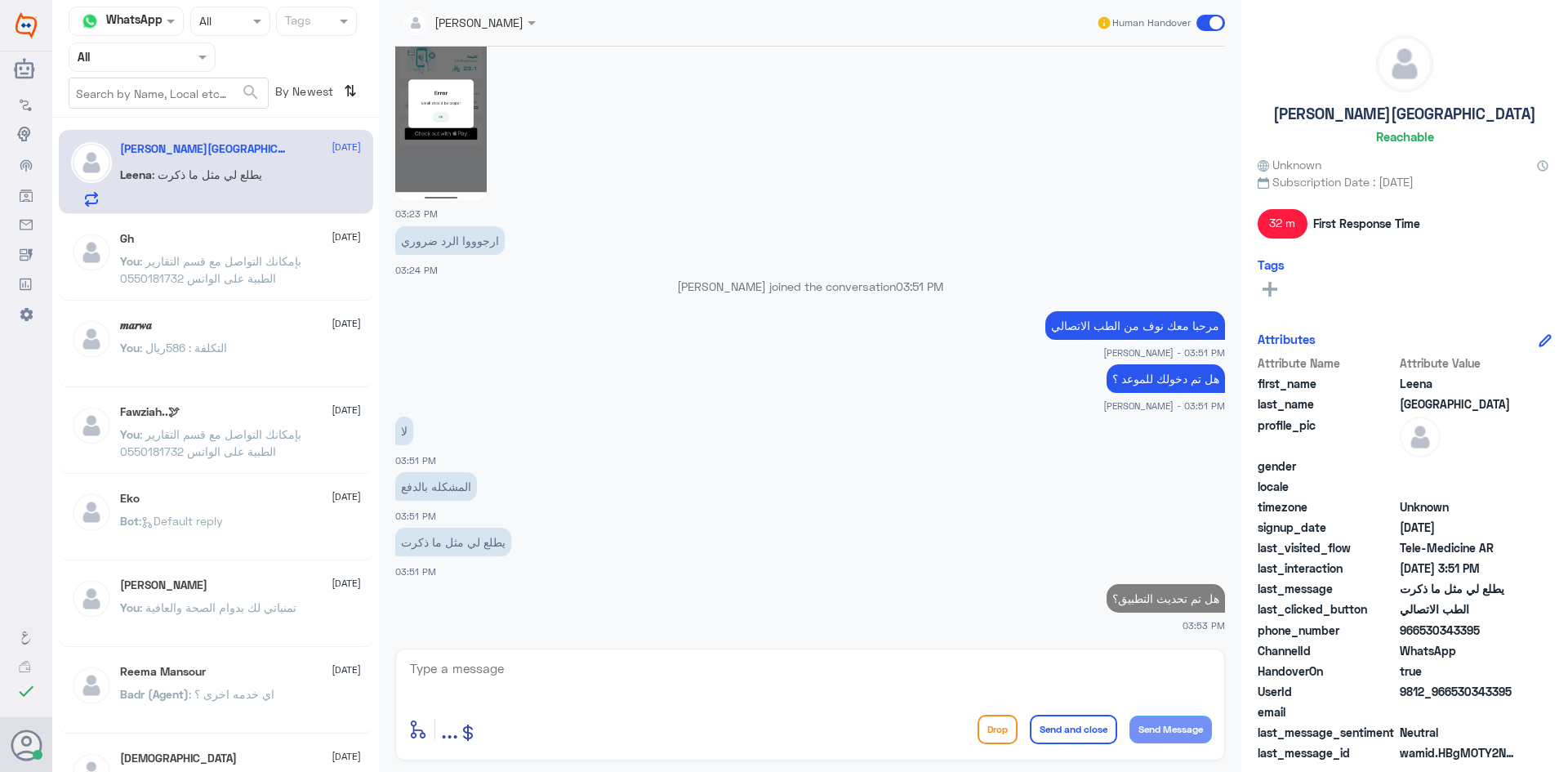
click at [1457, 693] on span "9812_966530343395" at bounding box center [1459, 692] width 119 height 17
drag, startPoint x: 1451, startPoint y: 693, endPoint x: 1546, endPoint y: 702, distance: 95.4
click at [1546, 702] on div "Leena Turki Reachable Unknown Subscription Date : 11/06/2024 32 m First Respons…" at bounding box center [1404, 388] width 327 height 777
copy span "530343395"
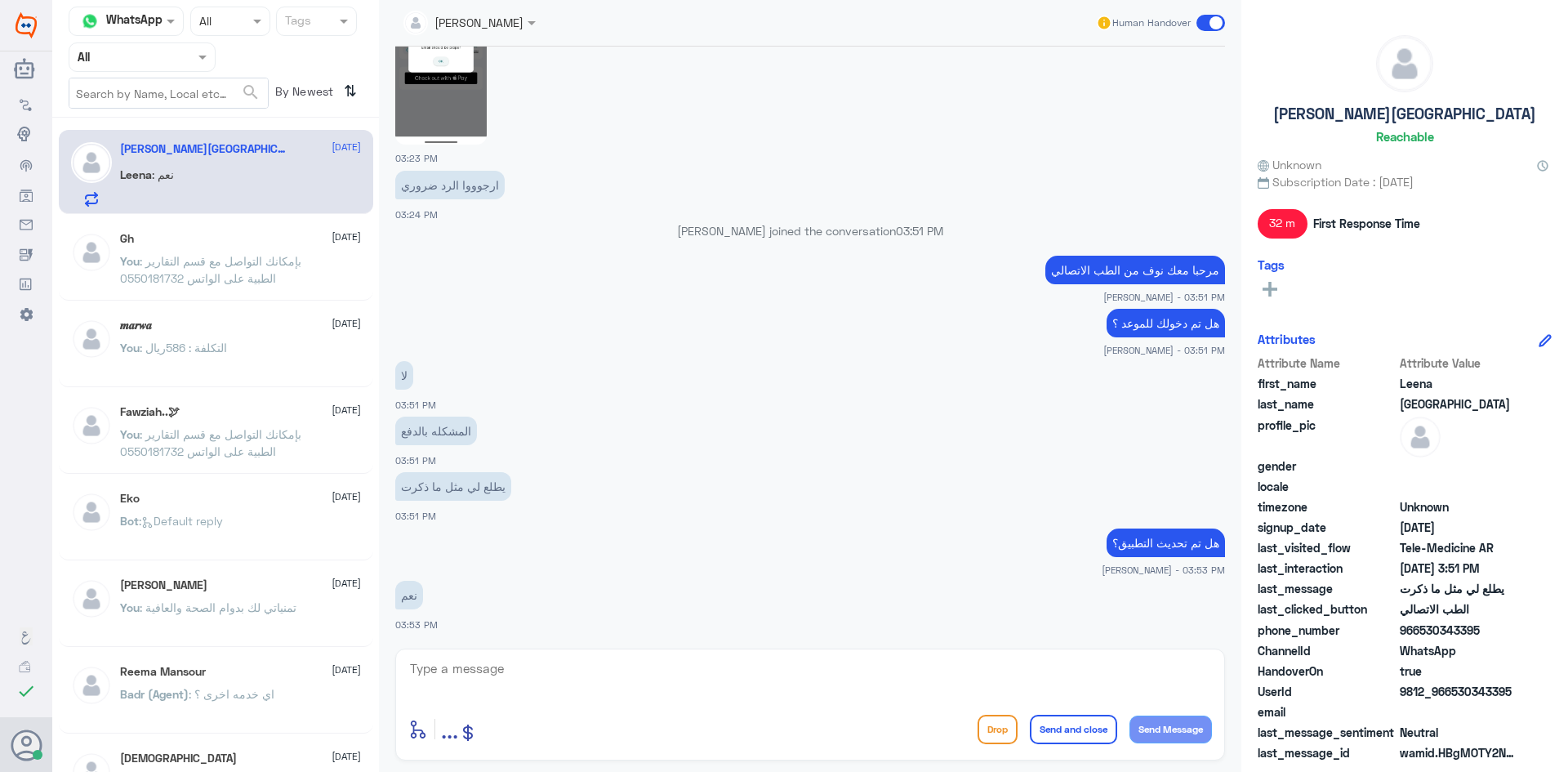
click at [671, 698] on div at bounding box center [810, 679] width 804 height 44
click at [653, 675] on textarea at bounding box center [810, 676] width 804 height 40
type textarea "ممكن تزوديني برقم الملف او رقم الهوية من فضلك"
click at [1165, 726] on button "Send Message" at bounding box center [1169, 729] width 82 height 28
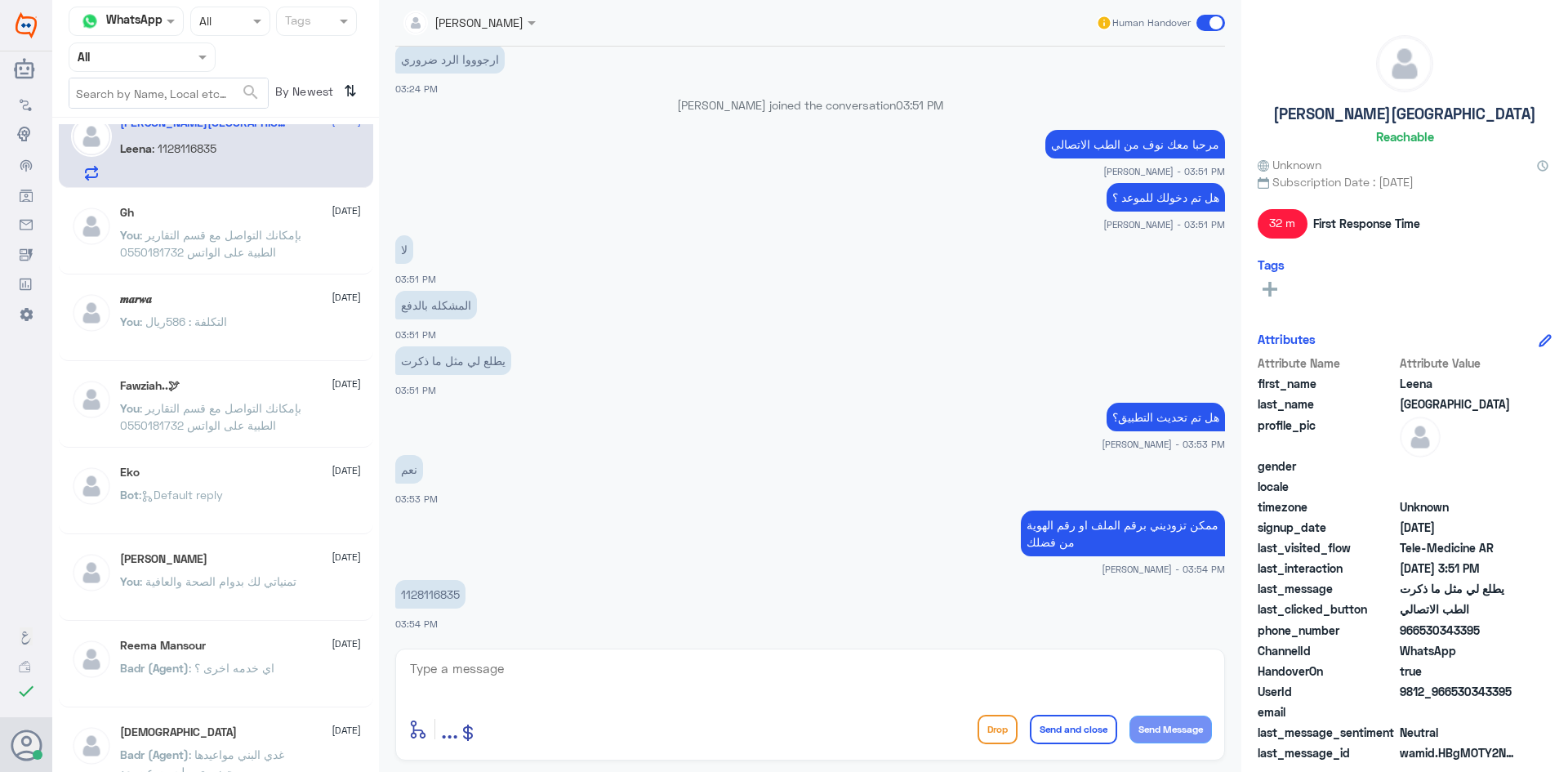
scroll to position [0, 0]
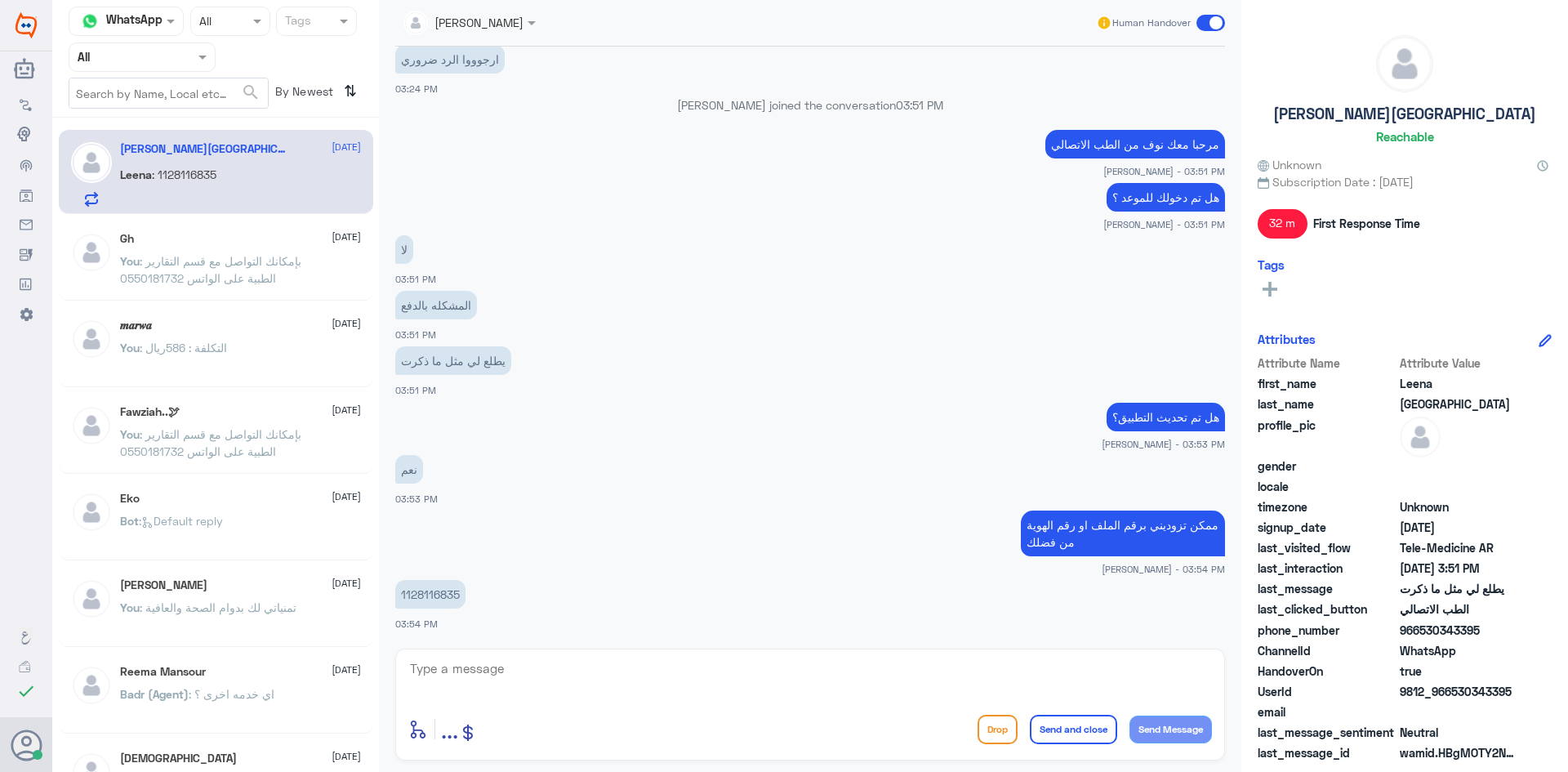
click at [441, 600] on p "1128116835" at bounding box center [430, 594] width 70 height 29
copy p "1128116835"
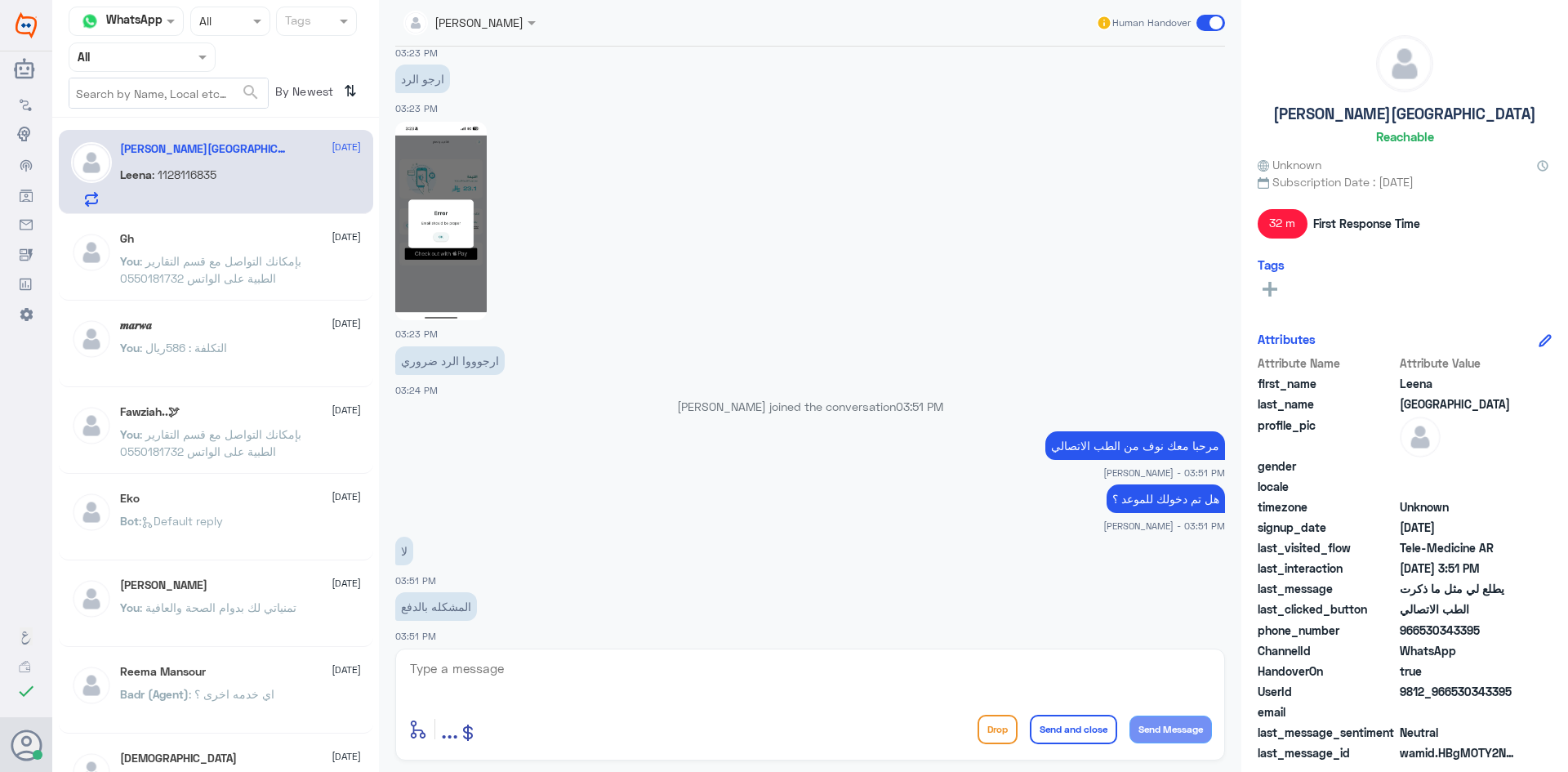
scroll to position [747, 0]
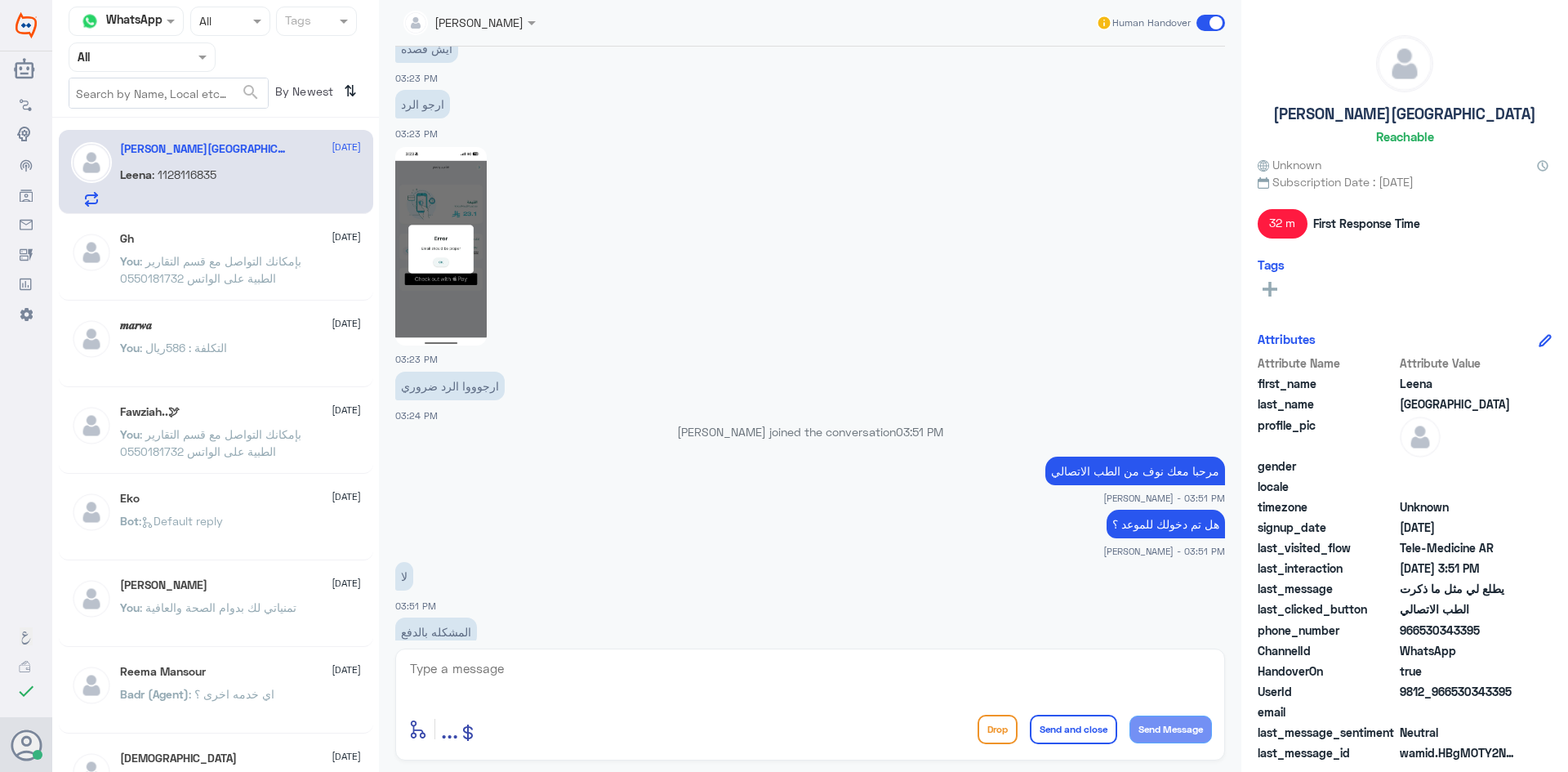
click at [444, 272] on img at bounding box center [441, 246] width 92 height 199
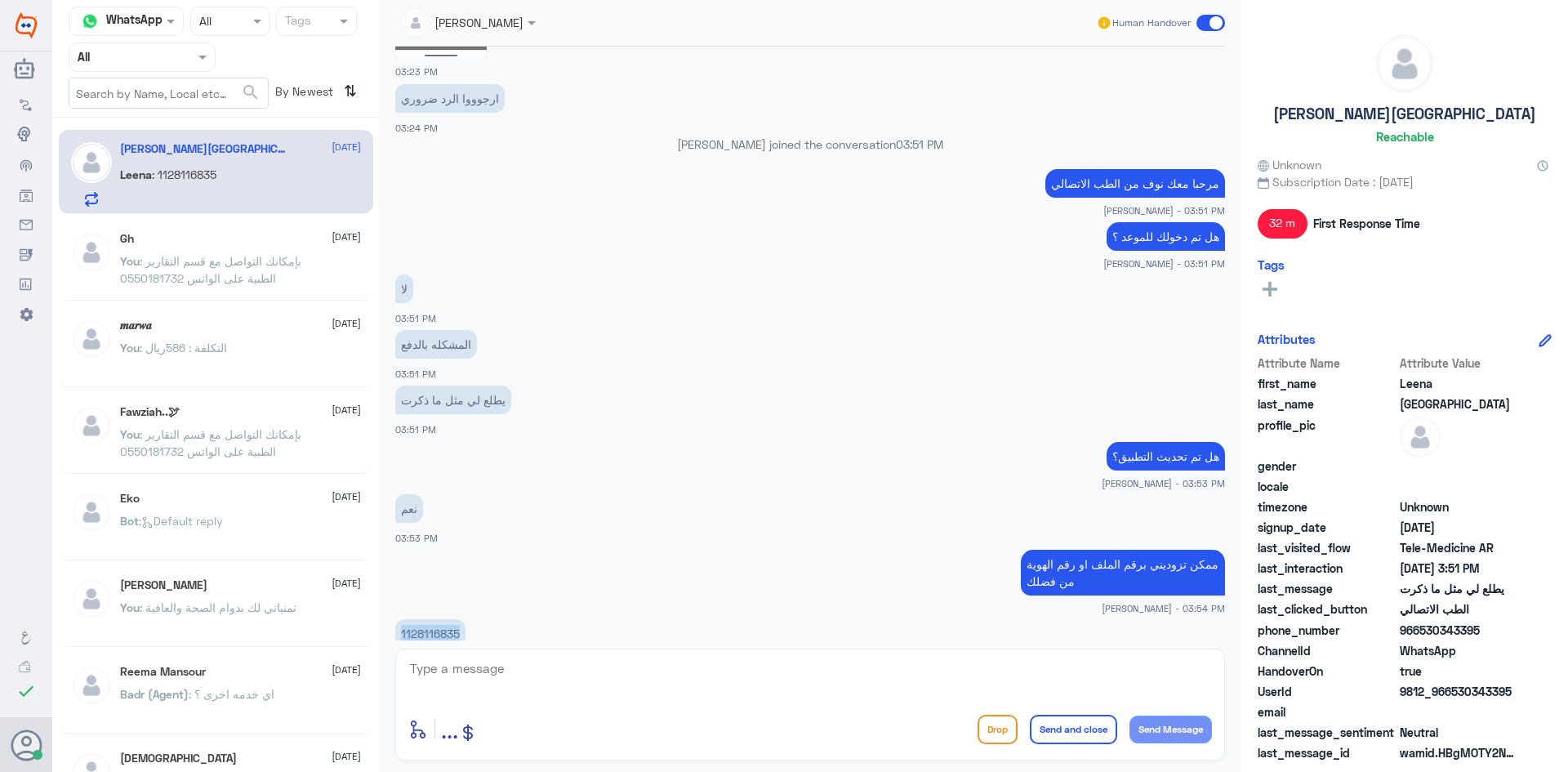
scroll to position [1073, 0]
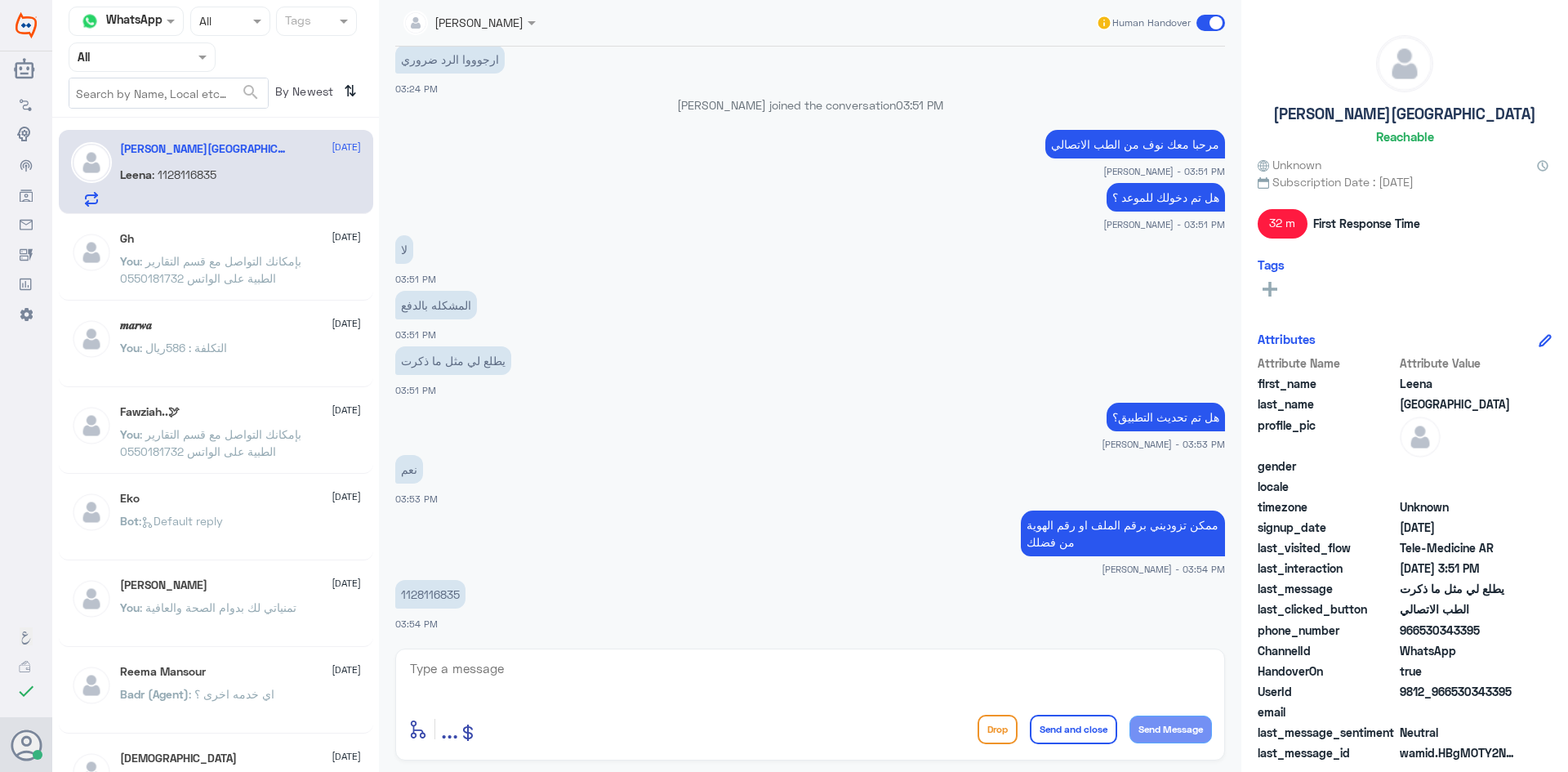
click at [219, 162] on div "Leena Turki 28 September Leena : 1128116835" at bounding box center [240, 174] width 241 height 65
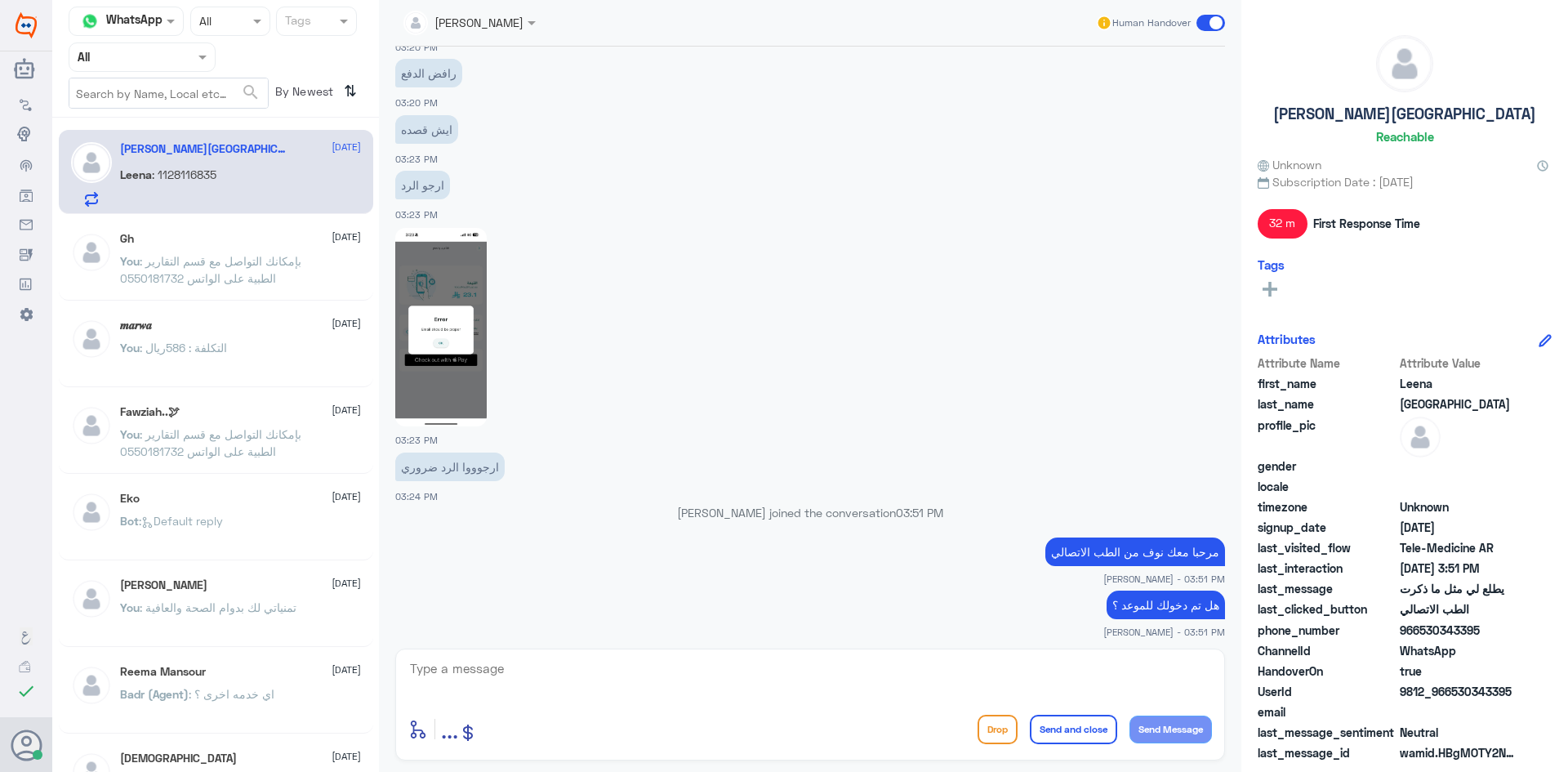
scroll to position [665, 0]
click at [429, 337] on img at bounding box center [441, 328] width 92 height 199
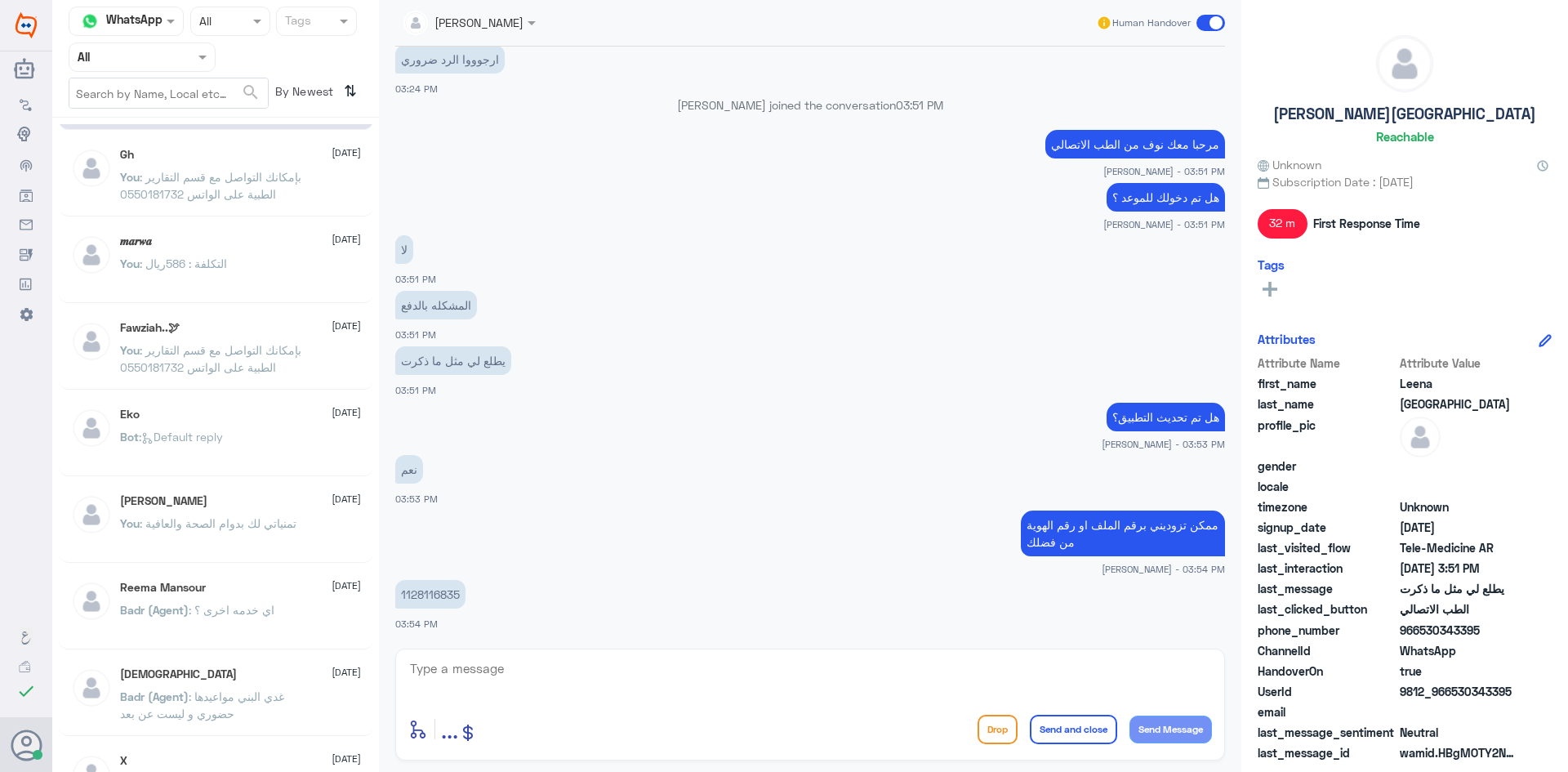
scroll to position [163, 0]
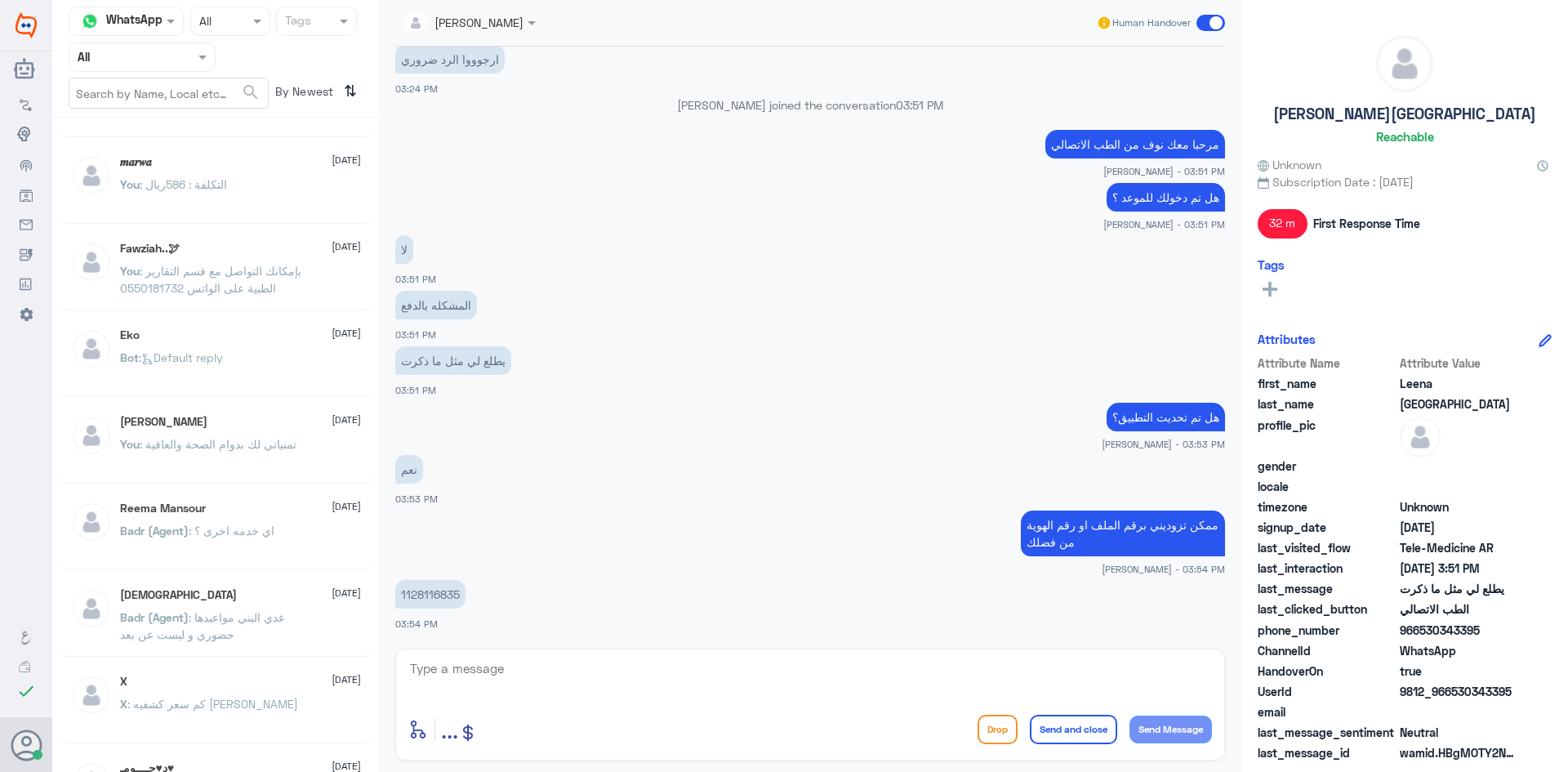
click at [509, 677] on textarea at bounding box center [810, 676] width 804 height 40
click at [1178, 667] on textarea "ممكن تتأكدين من الايميل المضاف بالتطبيق" at bounding box center [810, 676] width 804 height 40
type textarea "ممكن من فضلك تتأكدين من الايميل المضاف بالتطبيق"
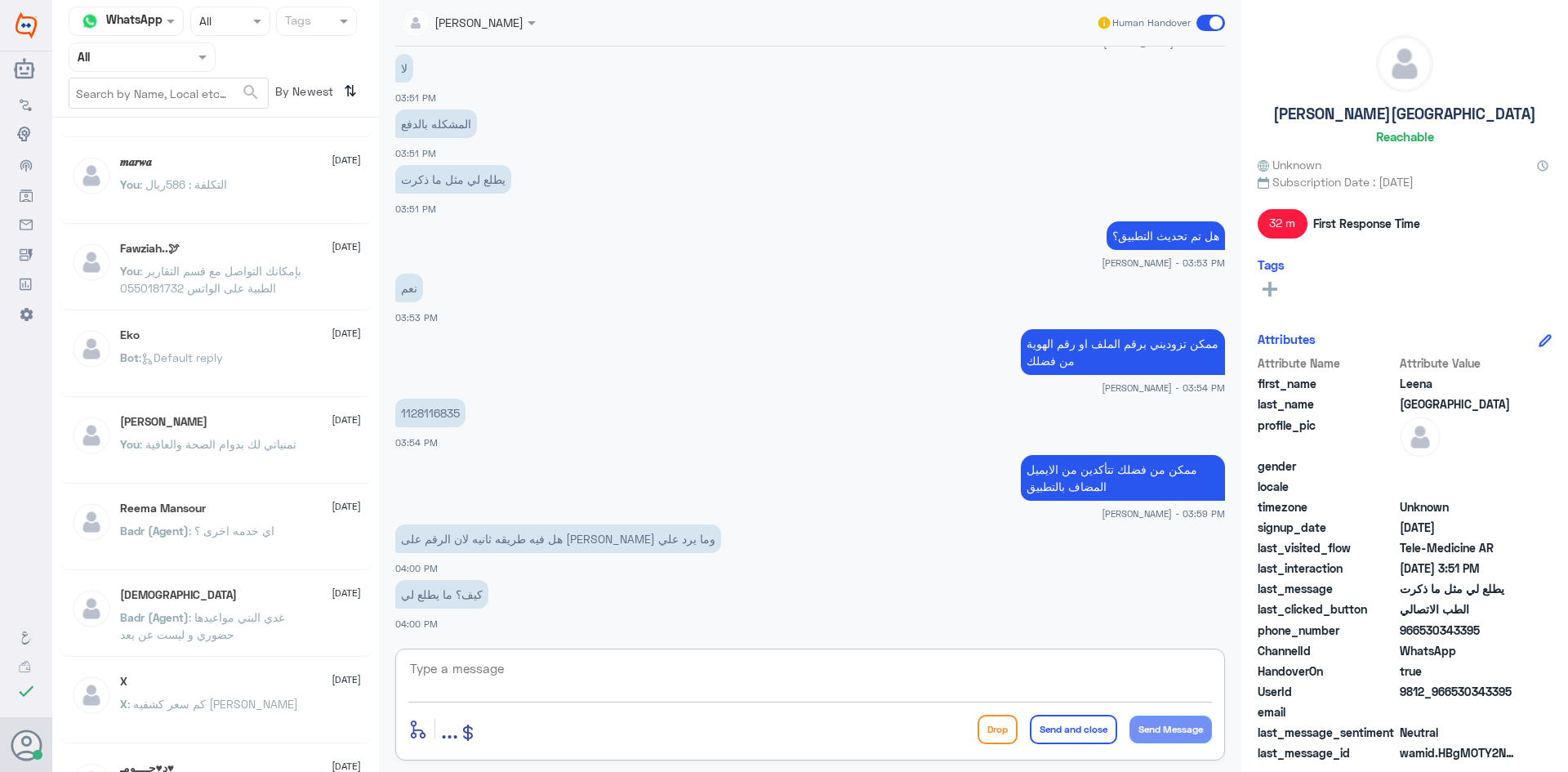
scroll to position [1310, 0]
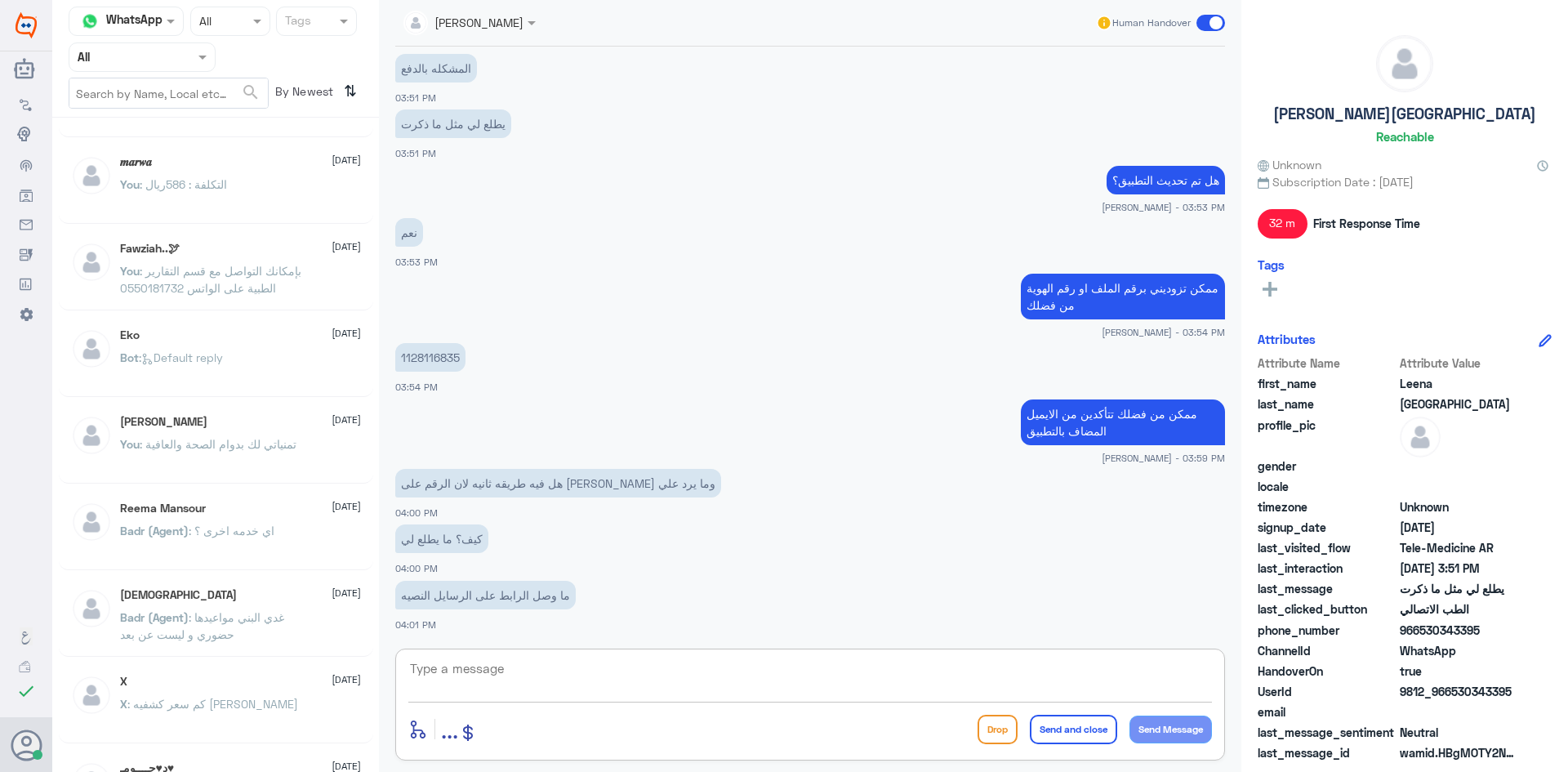
click at [978, 679] on textarea at bounding box center [810, 676] width 804 height 40
click at [1447, 693] on span "9812_966530343395" at bounding box center [1459, 692] width 119 height 17
drag, startPoint x: 1453, startPoint y: 690, endPoint x: 1514, endPoint y: 697, distance: 61.4
click at [1514, 697] on span "9812_966530343395" at bounding box center [1459, 692] width 119 height 17
click at [1487, 703] on div "UserId 9812_966530343395" at bounding box center [1404, 693] width 294 height 20
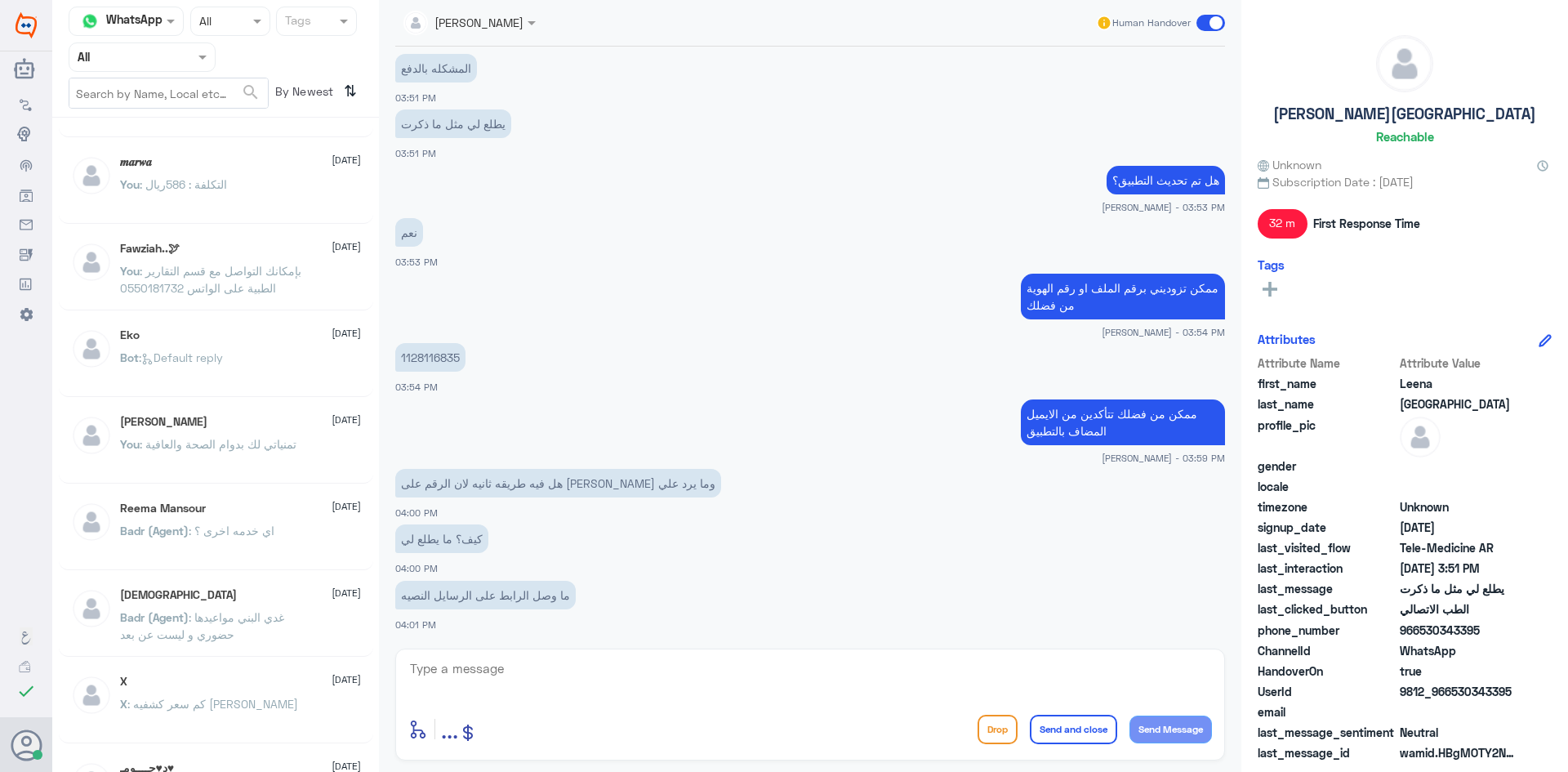
drag, startPoint x: 1448, startPoint y: 694, endPoint x: 1538, endPoint y: 692, distance: 90.0
click at [1538, 692] on div "UserId 9812_966530343395" at bounding box center [1404, 693] width 294 height 20
click at [749, 670] on textarea at bounding box center [810, 676] width 804 height 40
drag, startPoint x: 1450, startPoint y: 693, endPoint x: 1523, endPoint y: 693, distance: 73.0
click at [1523, 693] on div "UserId 9812_966530343395" at bounding box center [1404, 693] width 294 height 20
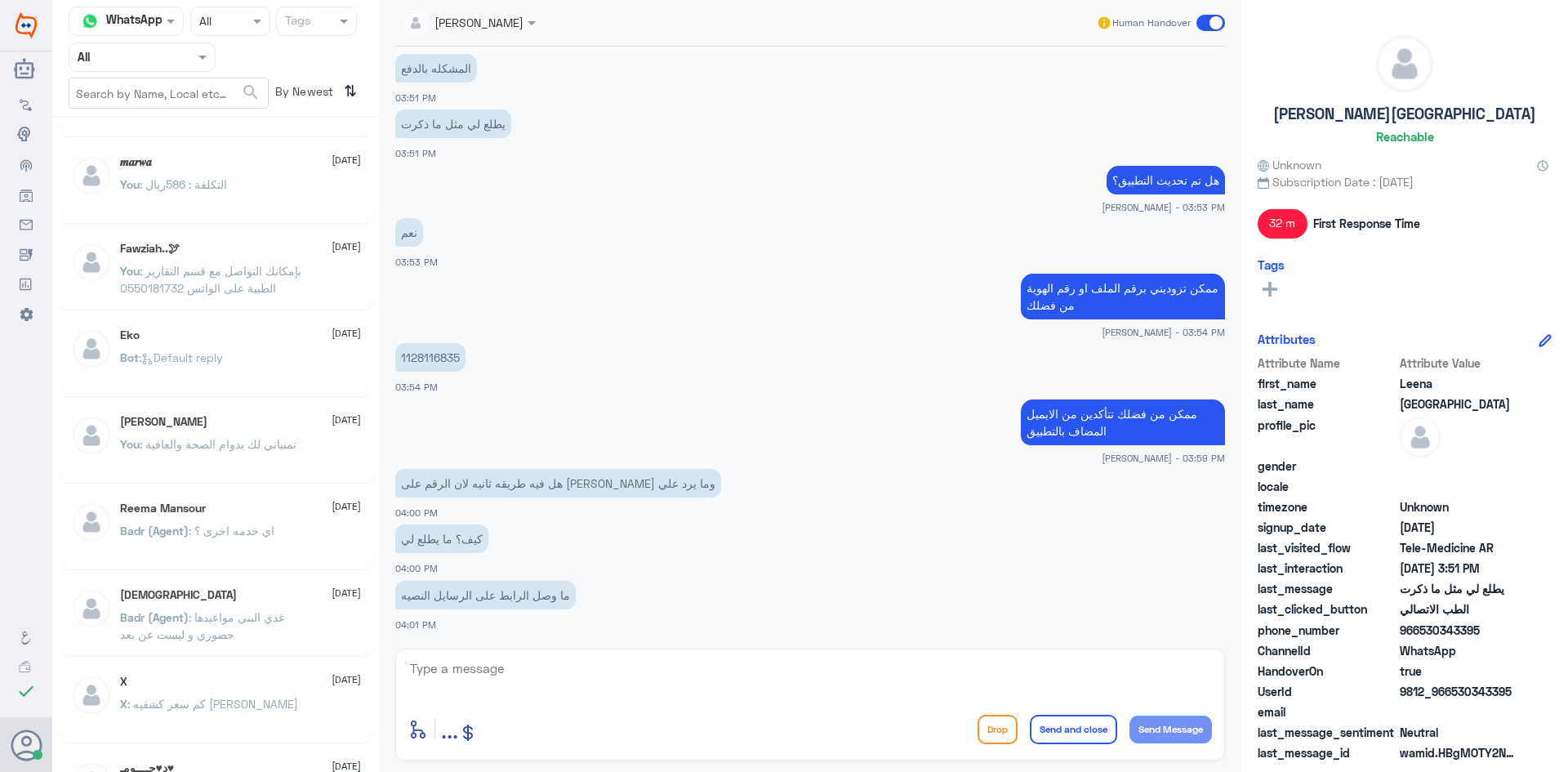
copy span "530343395"
click at [800, 557] on div "كيف؟ ما يطلع لي 04:00 PM" at bounding box center [811, 548] width 830 height 56
click at [617, 664] on textarea at bounding box center [810, 676] width 804 height 40
click at [1452, 683] on span "9812_966530343395" at bounding box center [1459, 692] width 119 height 17
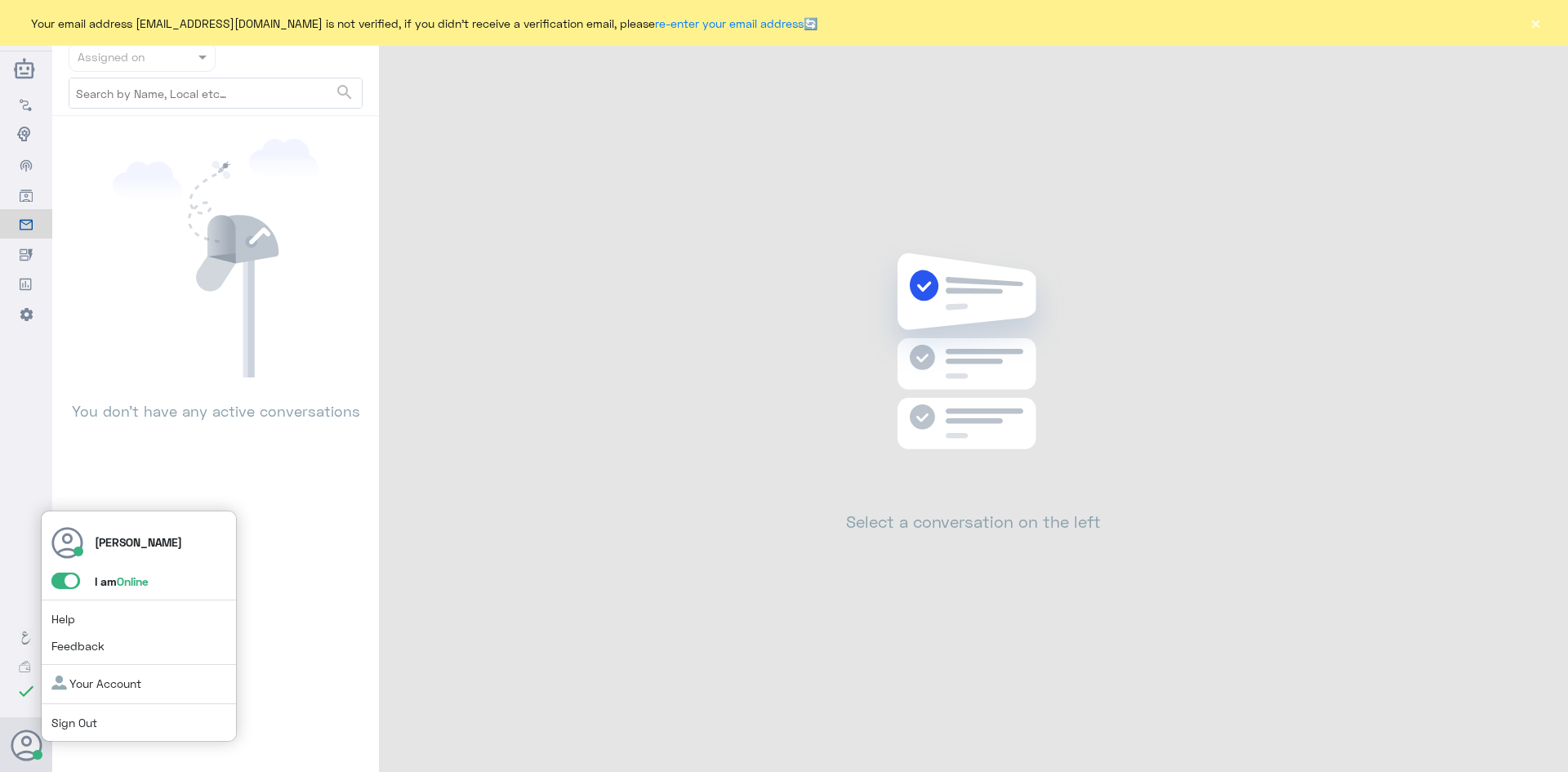
click at [62, 586] on span at bounding box center [66, 580] width 29 height 16
click at [0, 0] on input "checkbox" at bounding box center [0, 0] width 0 height 0
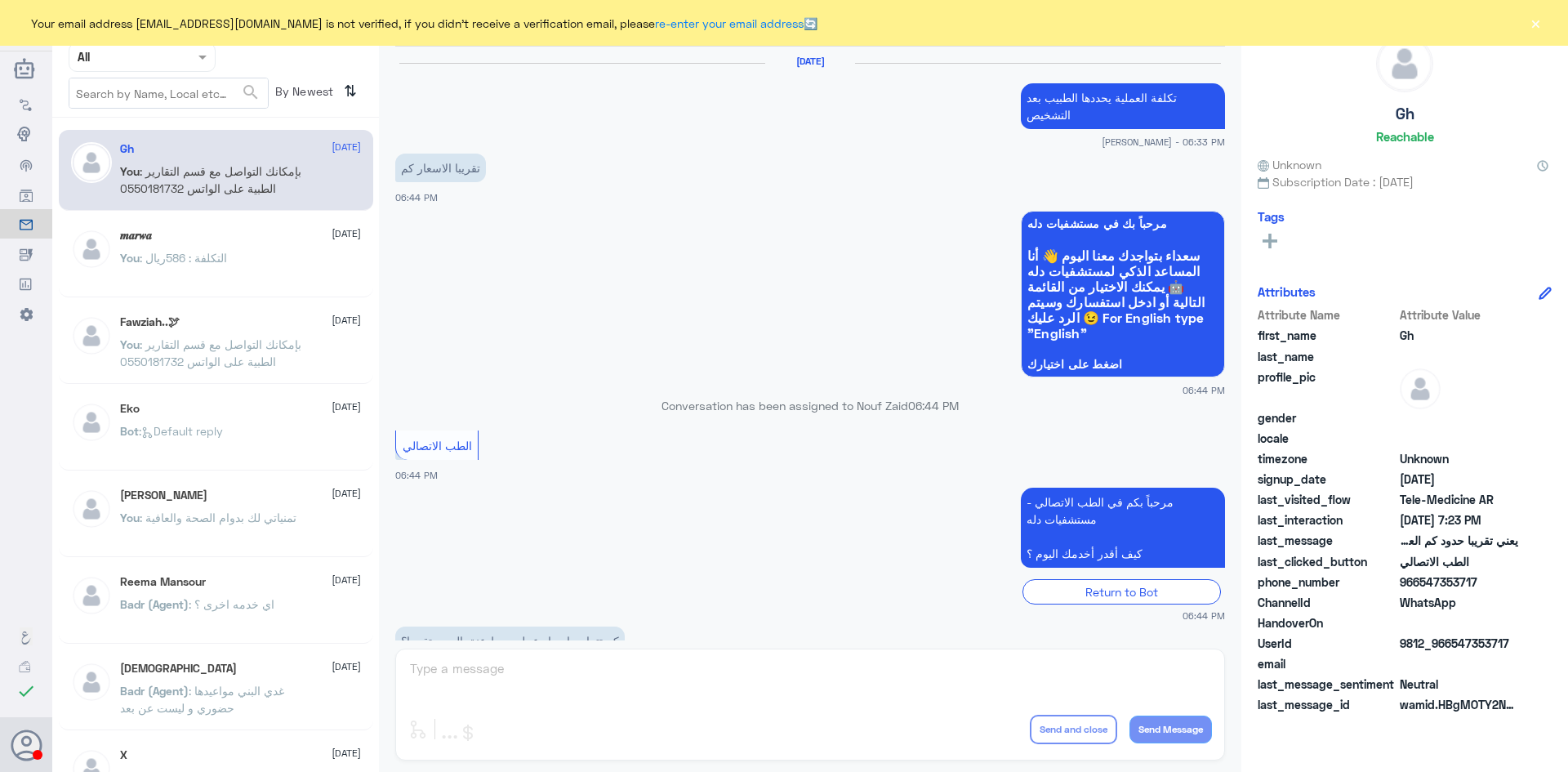
scroll to position [696, 0]
